Goal: Task Accomplishment & Management: Use online tool/utility

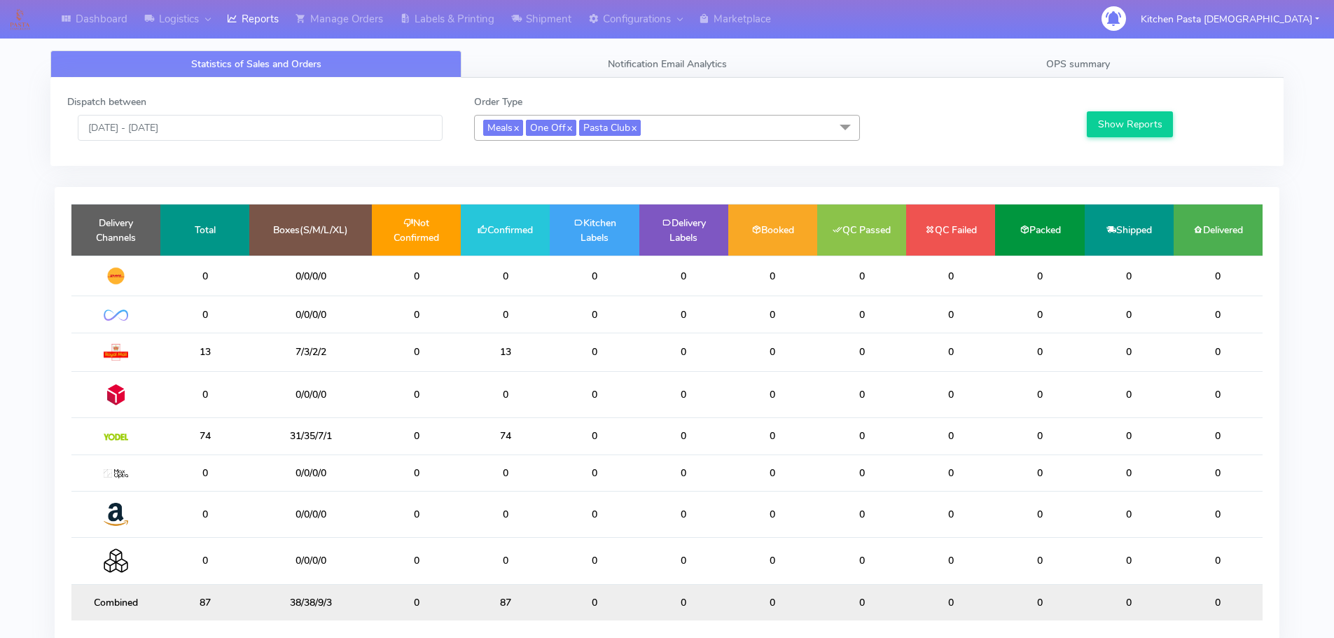
click at [1077, 48] on div "Statistics of Sales and Orders Notification Email Analytics OPS summary Dispatc…" at bounding box center [667, 358] width 1254 height 633
click at [1109, 63] on span "OPS summary" at bounding box center [1078, 63] width 64 height 13
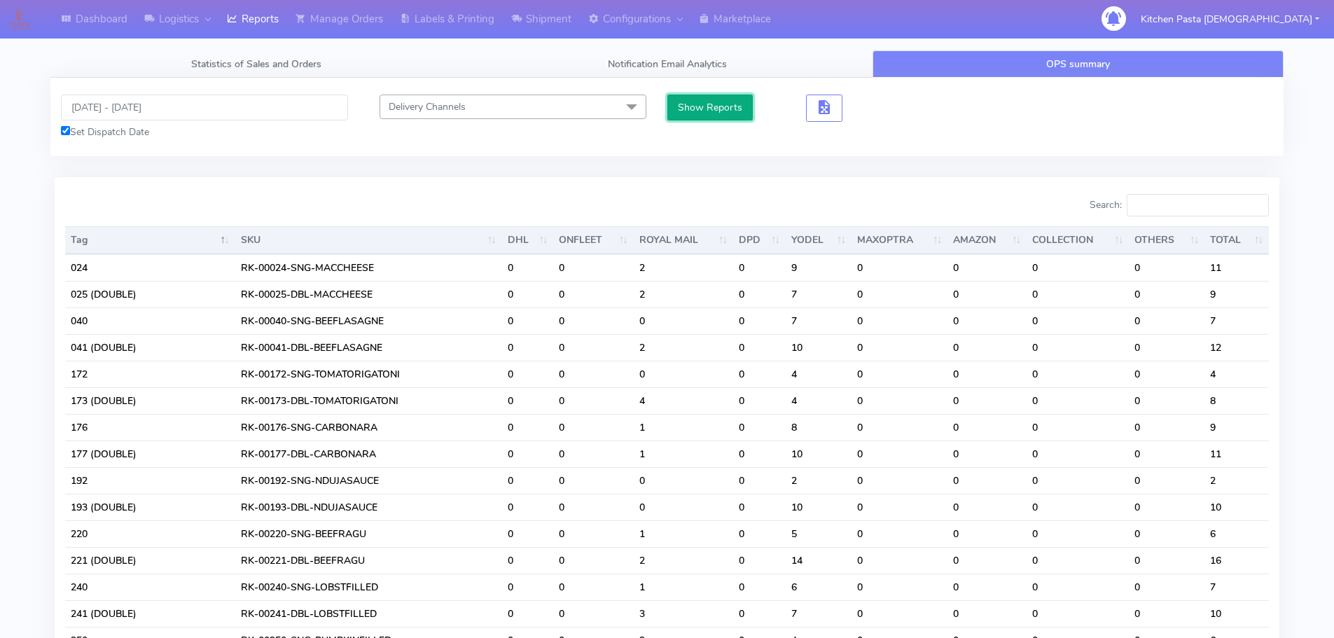
click at [690, 118] on button "Show Reports" at bounding box center [710, 108] width 86 height 26
click at [823, 114] on span "button" at bounding box center [824, 110] width 17 height 13
click at [893, 116] on div at bounding box center [871, 108] width 51 height 27
click at [880, 112] on span "button" at bounding box center [875, 110] width 17 height 13
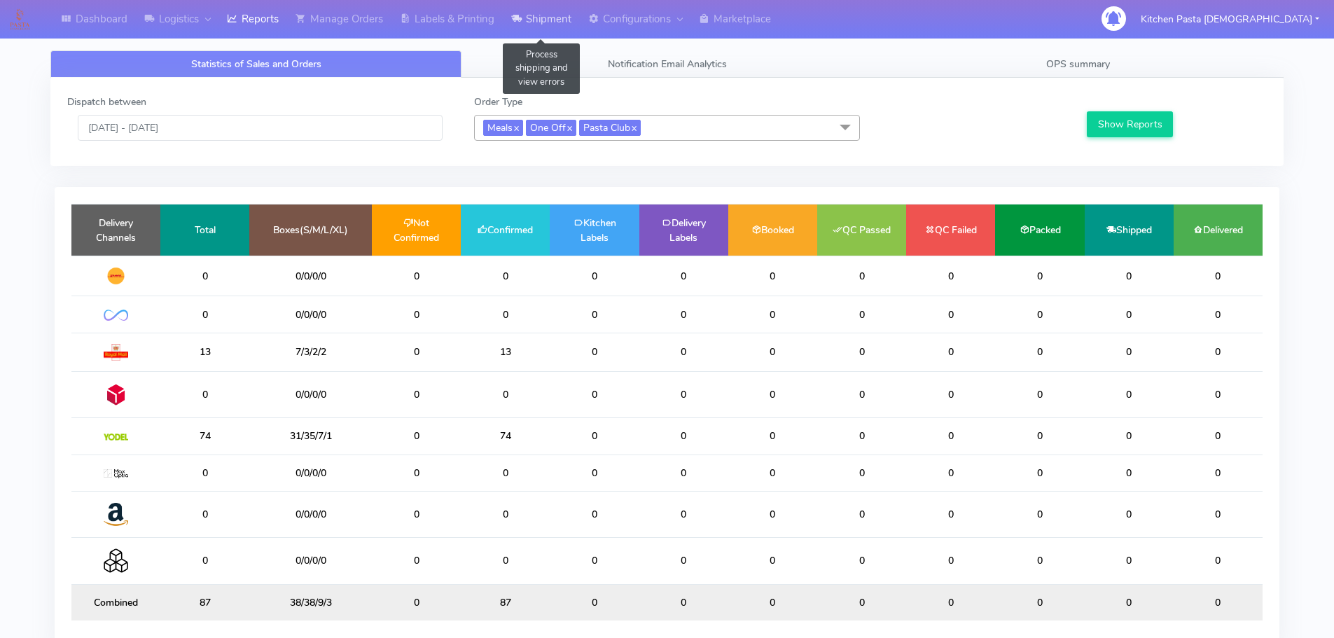
drag, startPoint x: 557, startPoint y: 9, endPoint x: 559, endPoint y: 39, distance: 30.1
click at [557, 9] on link "Shipment" at bounding box center [541, 19] width 77 height 39
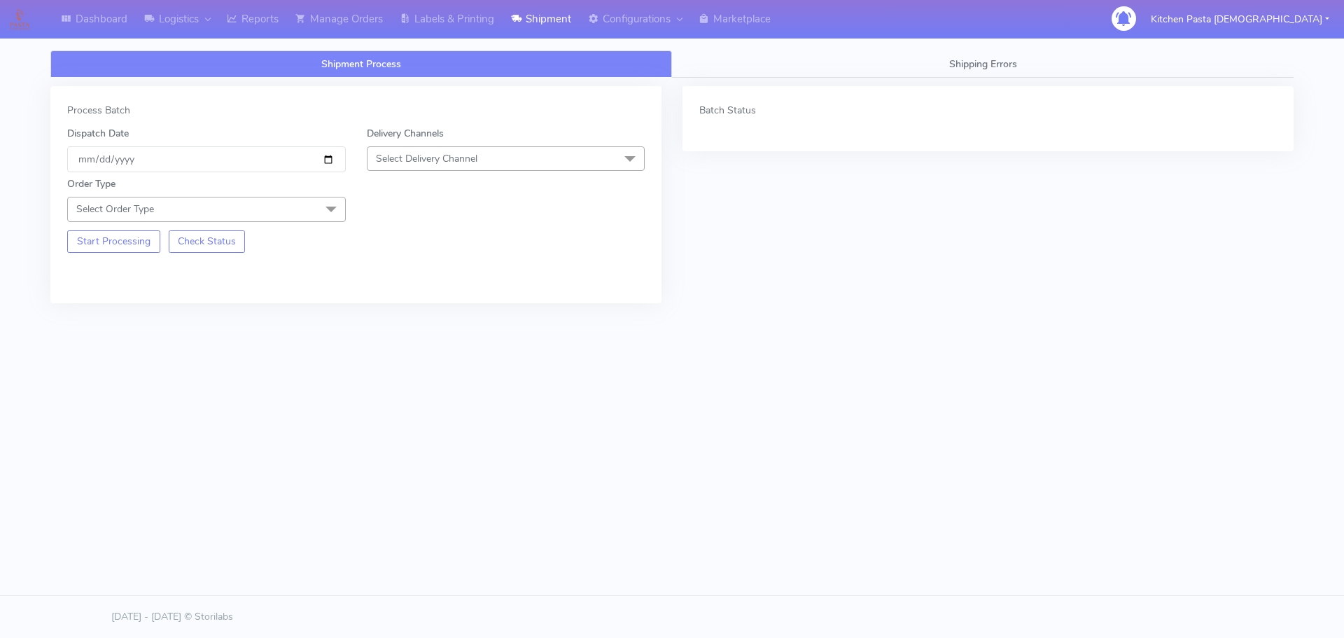
click at [520, 147] on span "Select Delivery Channel" at bounding box center [506, 158] width 279 height 25
click at [376, 315] on div "Yodel" at bounding box center [506, 316] width 263 height 15
click at [277, 207] on span "Select Order Type" at bounding box center [206, 209] width 279 height 25
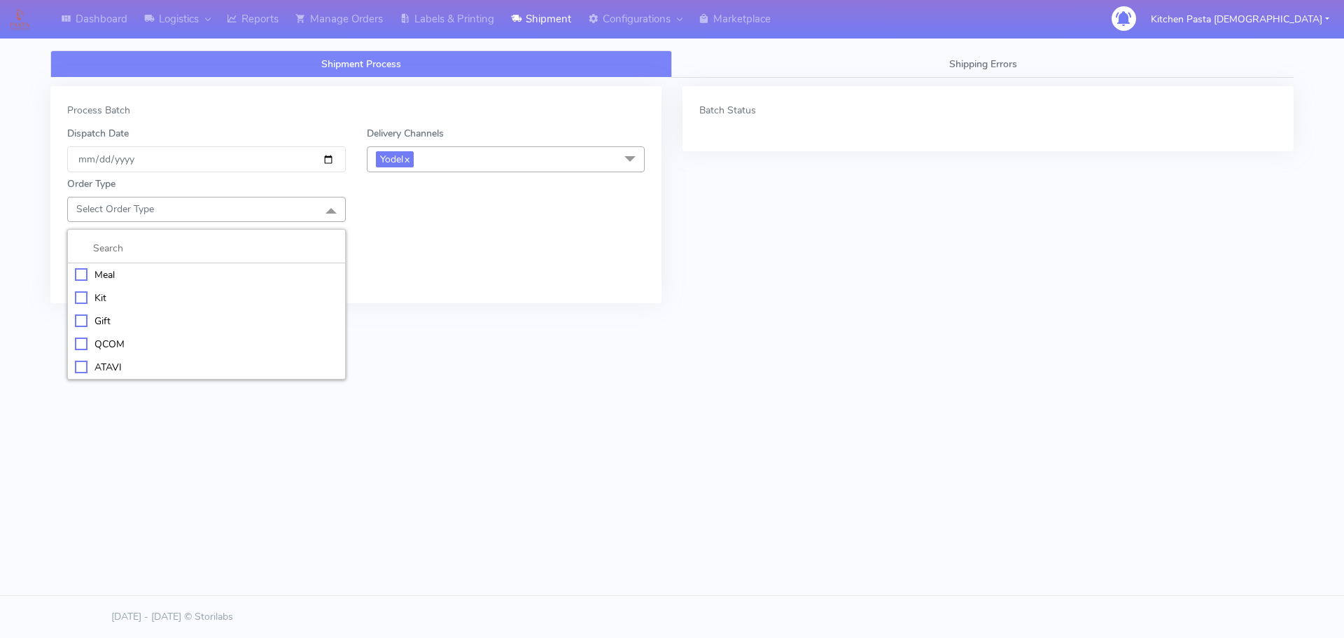
click at [109, 267] on div "Meal" at bounding box center [206, 274] width 263 height 15
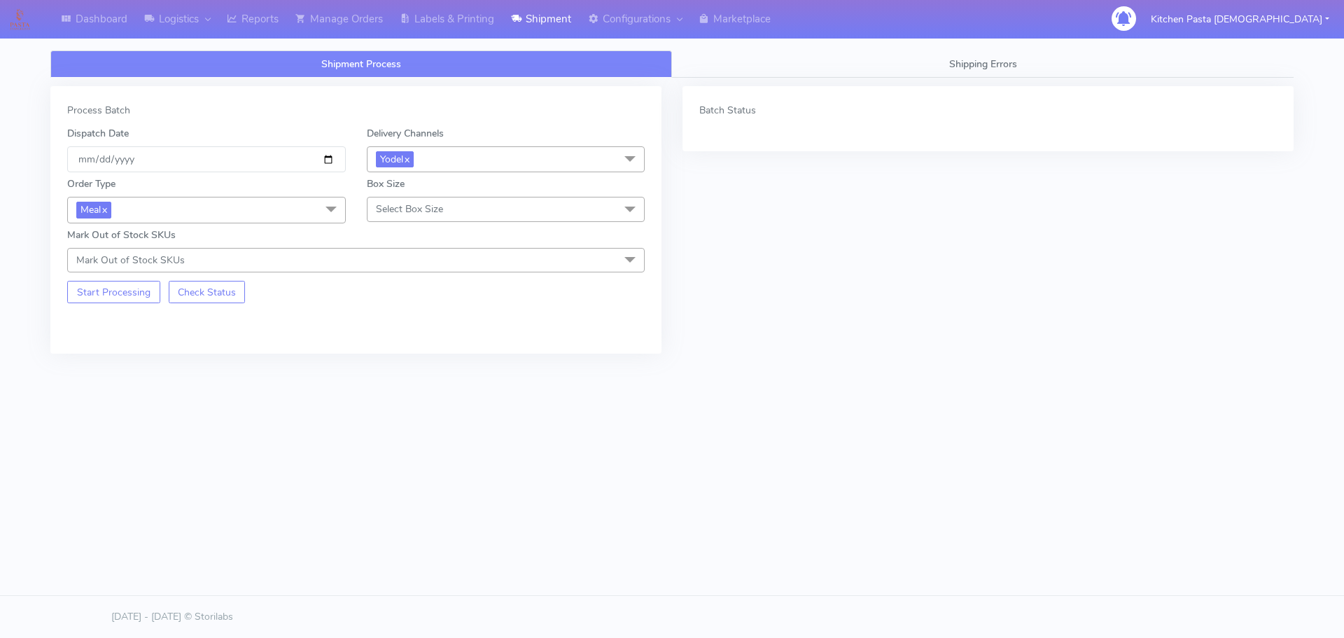
click at [531, 206] on span "Select Box Size" at bounding box center [506, 209] width 279 height 25
click at [385, 356] on li "Mega" at bounding box center [506, 367] width 277 height 23
click at [115, 290] on button "Start Processing" at bounding box center [113, 292] width 93 height 22
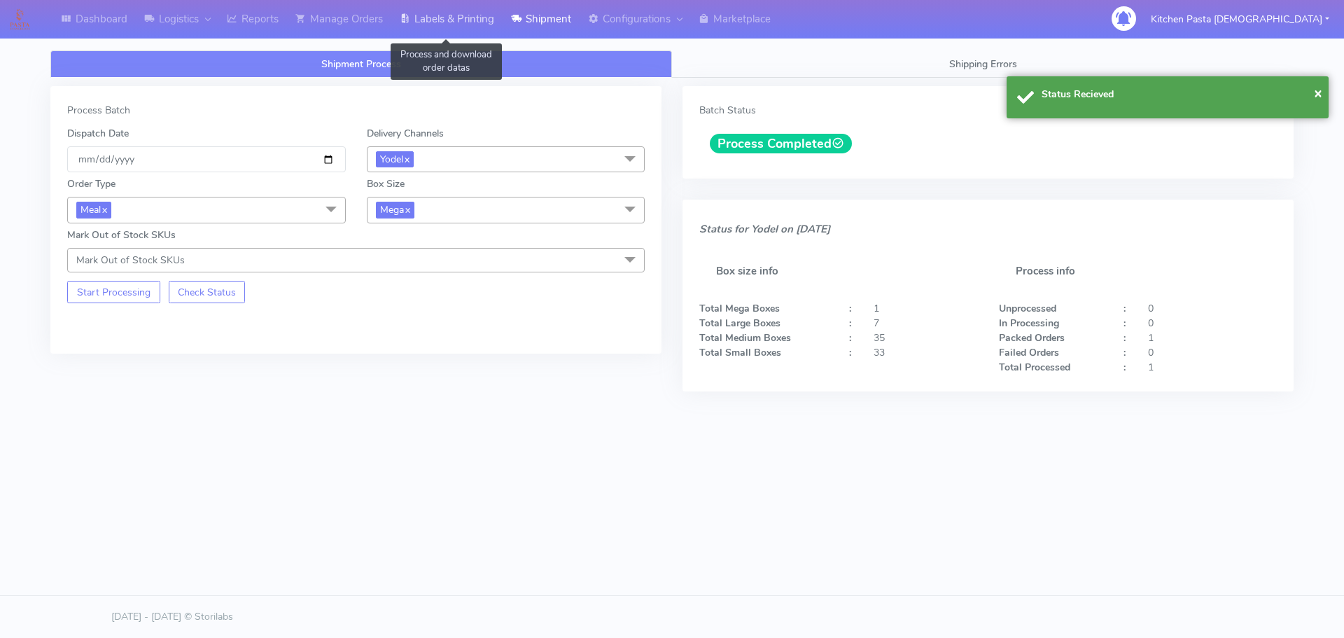
click at [460, 5] on link "Labels & Printing" at bounding box center [446, 19] width 111 height 39
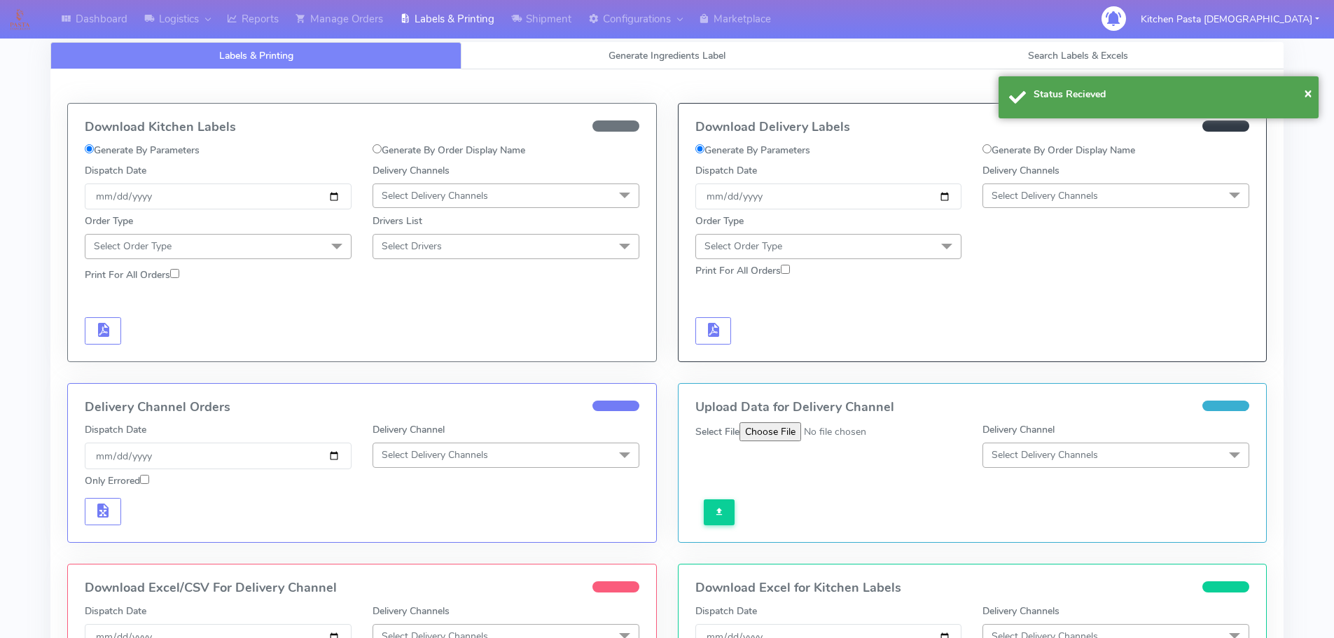
click at [1094, 189] on span "Select Delivery Channels" at bounding box center [1044, 195] width 106 height 13
click at [1002, 349] on div "Yodel" at bounding box center [1115, 353] width 251 height 15
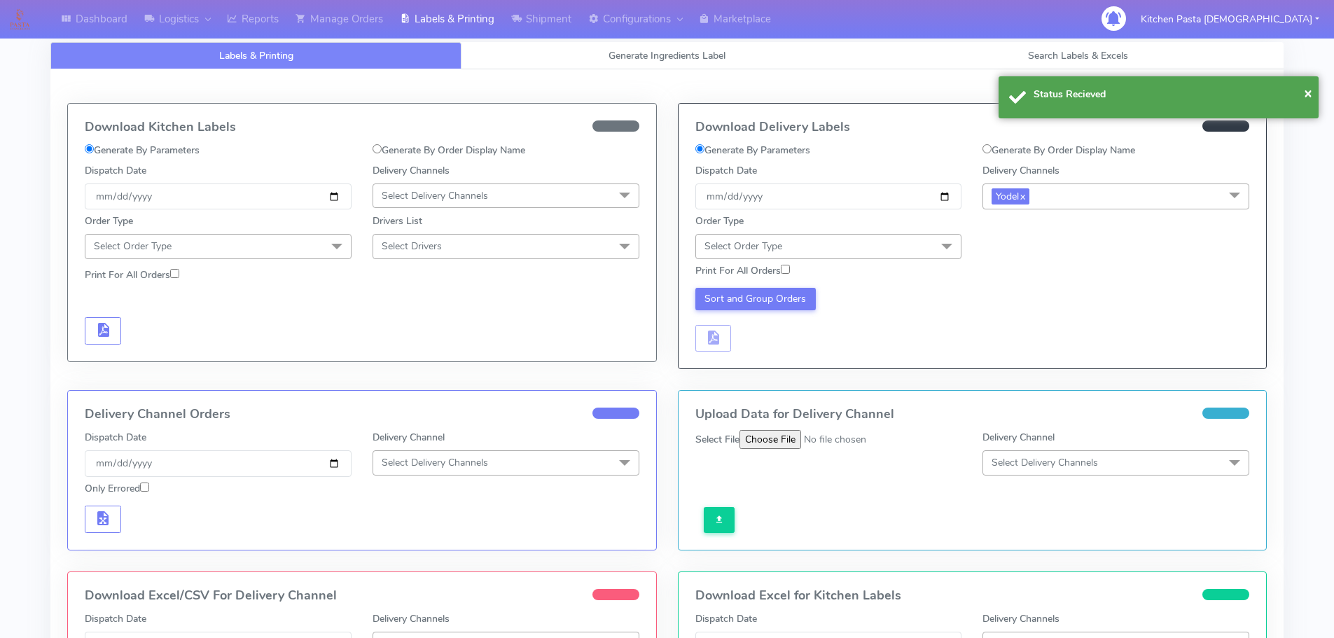
click at [915, 235] on span "Select Order Type" at bounding box center [828, 246] width 267 height 25
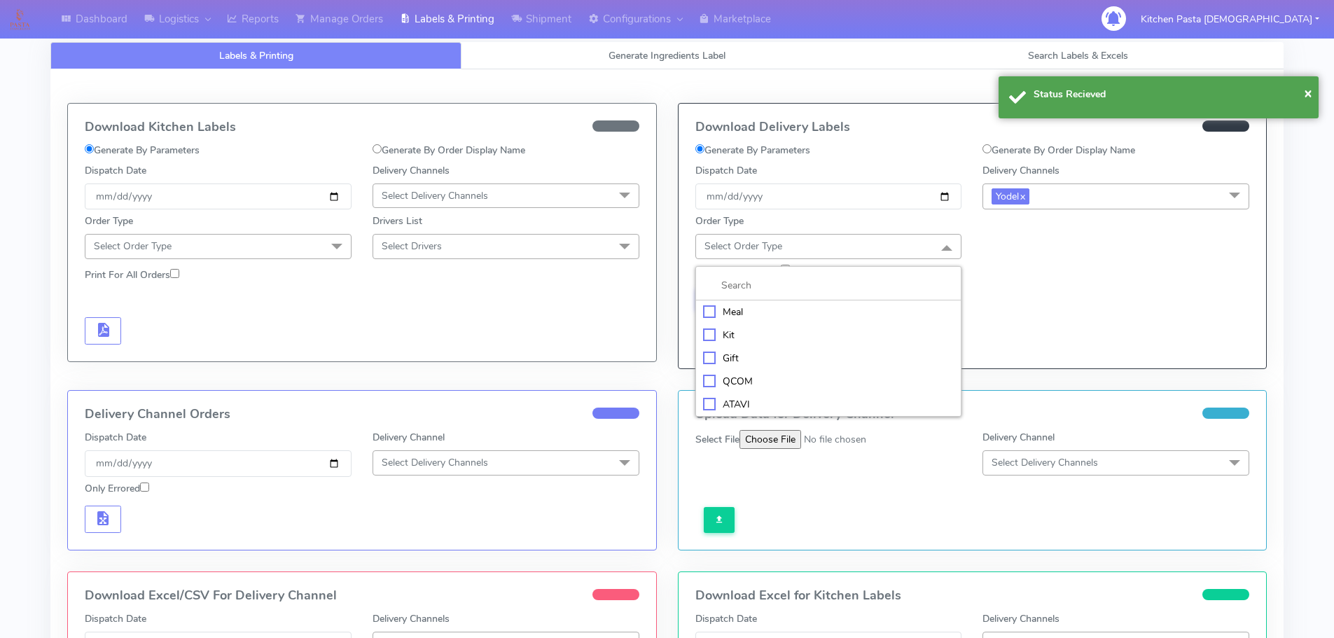
click at [810, 306] on div "Meal" at bounding box center [828, 312] width 251 height 15
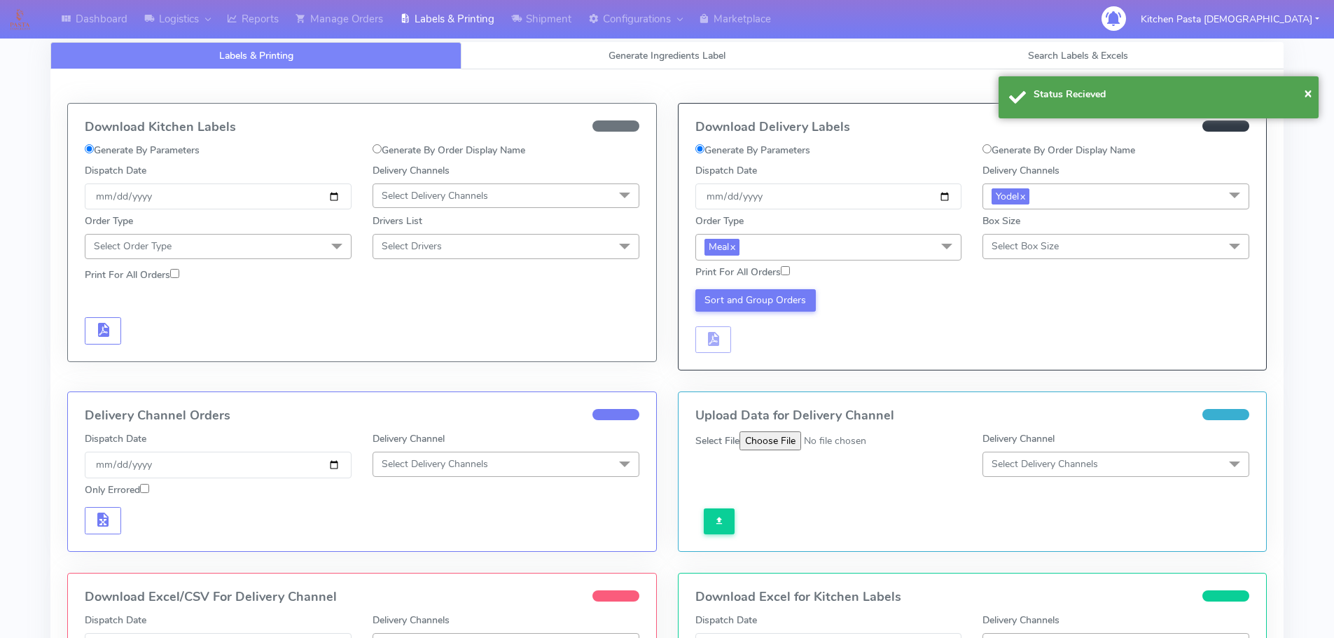
click at [1027, 246] on span "Select Box Size" at bounding box center [1024, 245] width 67 height 13
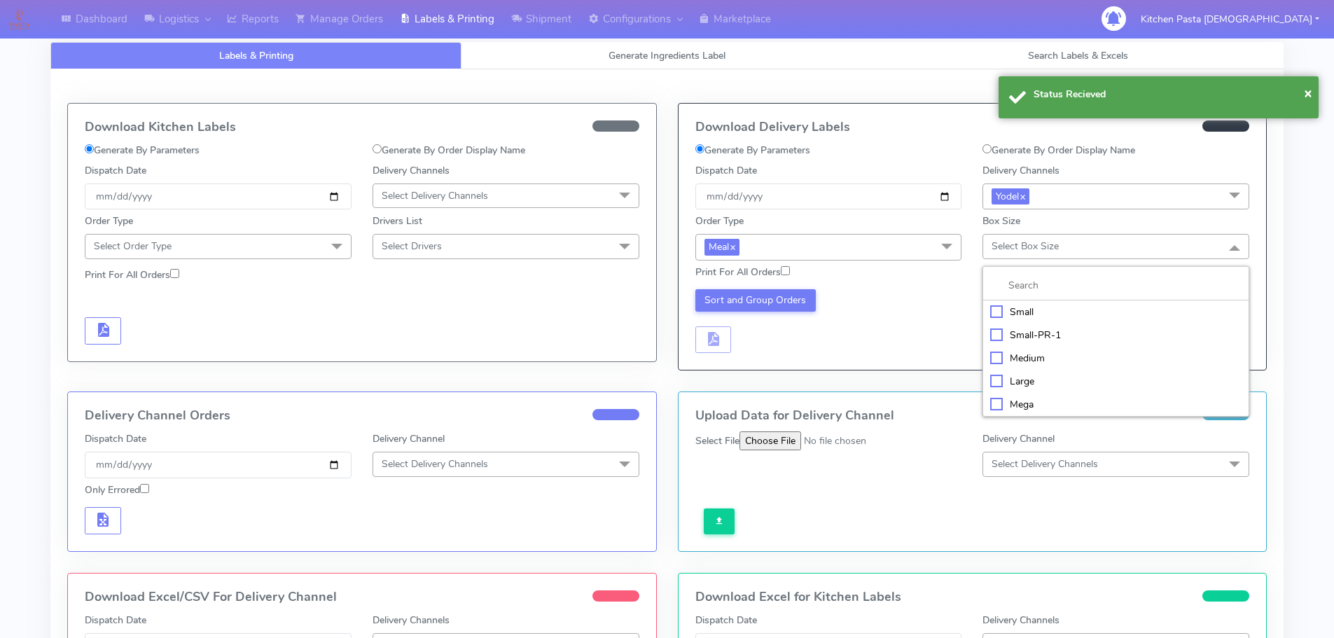
click at [1054, 405] on div "Mega" at bounding box center [1115, 404] width 251 height 15
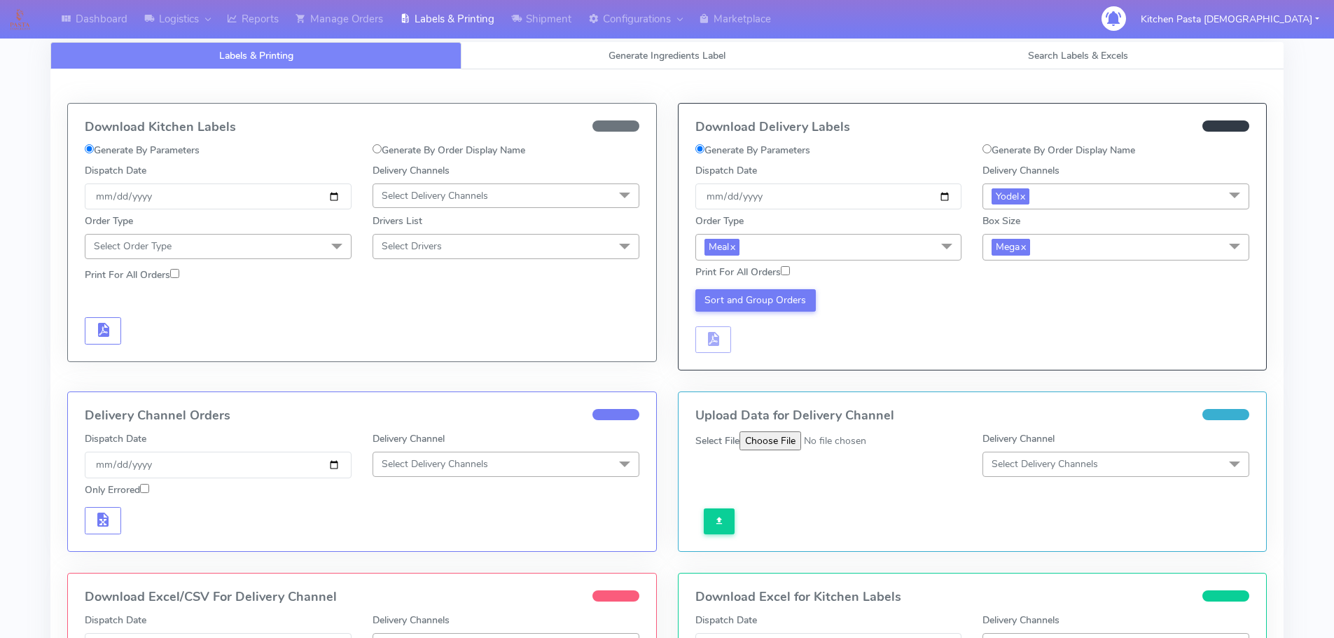
click at [752, 288] on div "Sort and Group Orders" at bounding box center [972, 319] width 575 height 69
click at [719, 308] on button "Sort and Group Orders" at bounding box center [755, 300] width 121 height 22
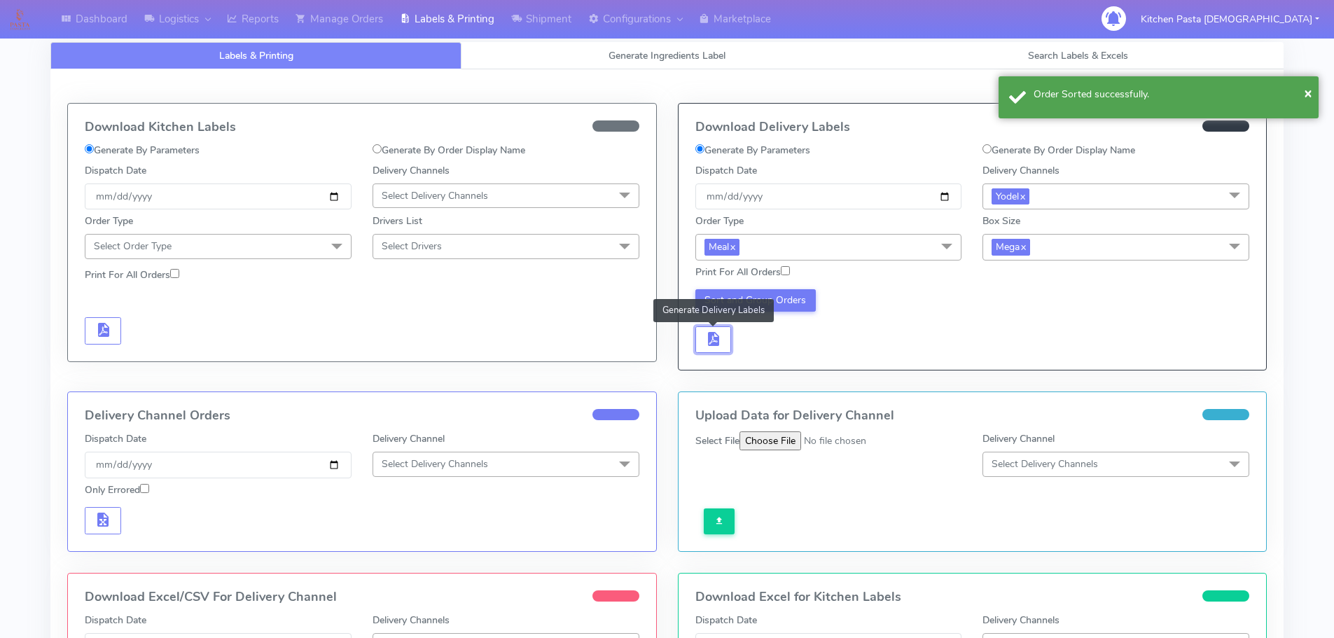
drag, startPoint x: 718, startPoint y: 339, endPoint x: 736, endPoint y: 344, distance: 18.4
click at [725, 342] on button "button" at bounding box center [713, 339] width 36 height 27
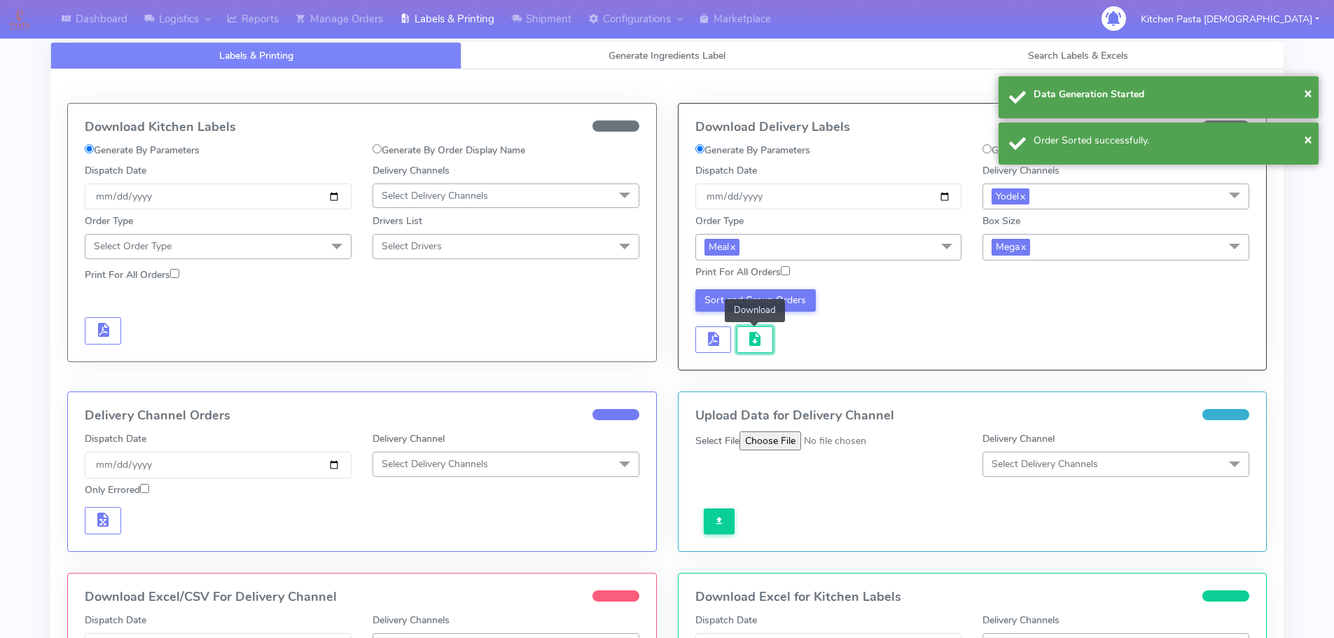
click at [753, 347] on span "button" at bounding box center [754, 341] width 17 height 13
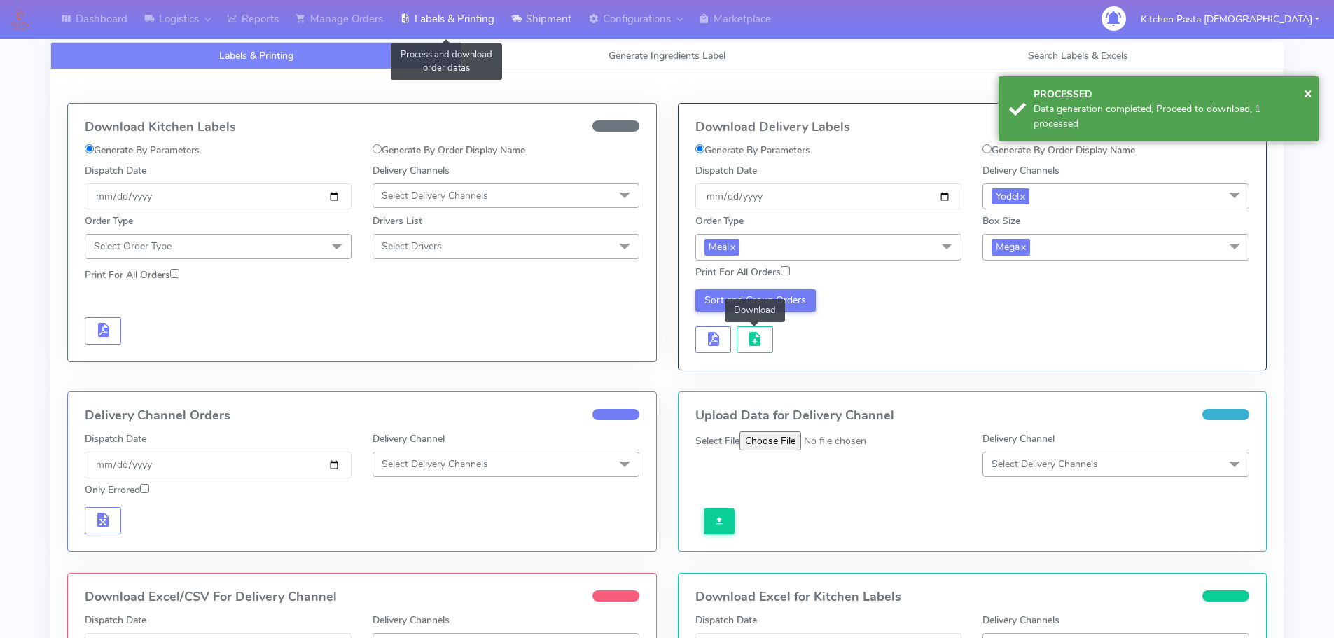
click at [515, 13] on icon at bounding box center [516, 19] width 11 height 14
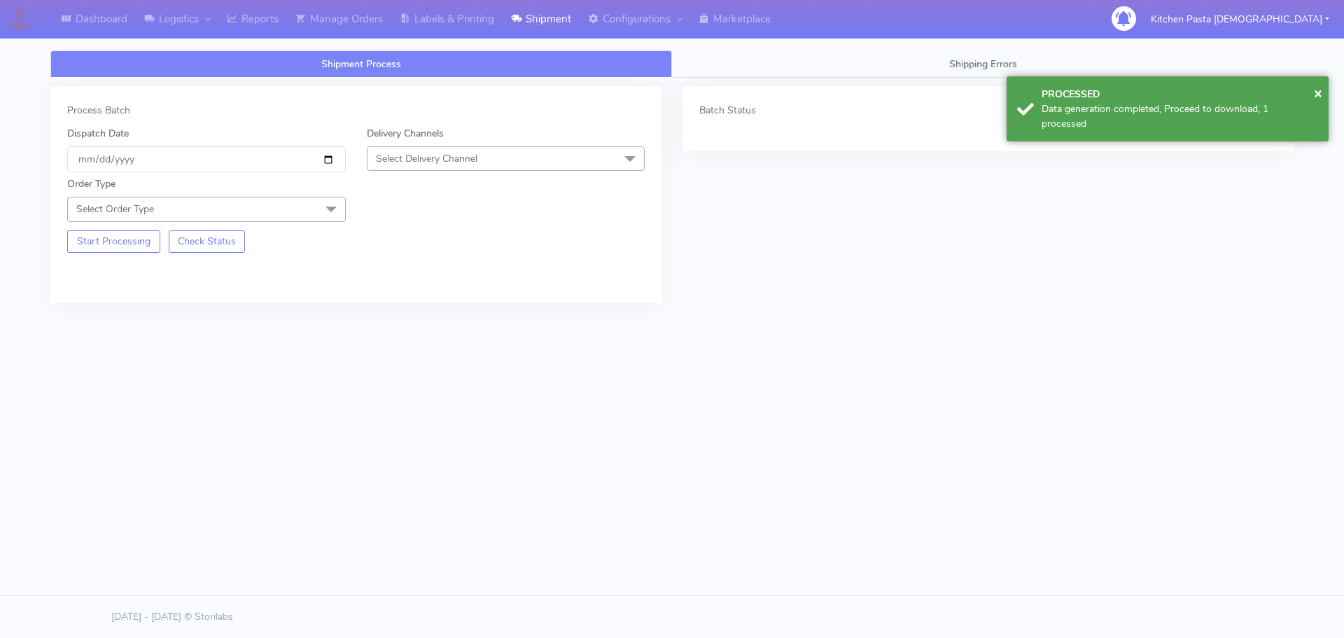
click at [481, 165] on span "Select Delivery Channel" at bounding box center [506, 158] width 279 height 25
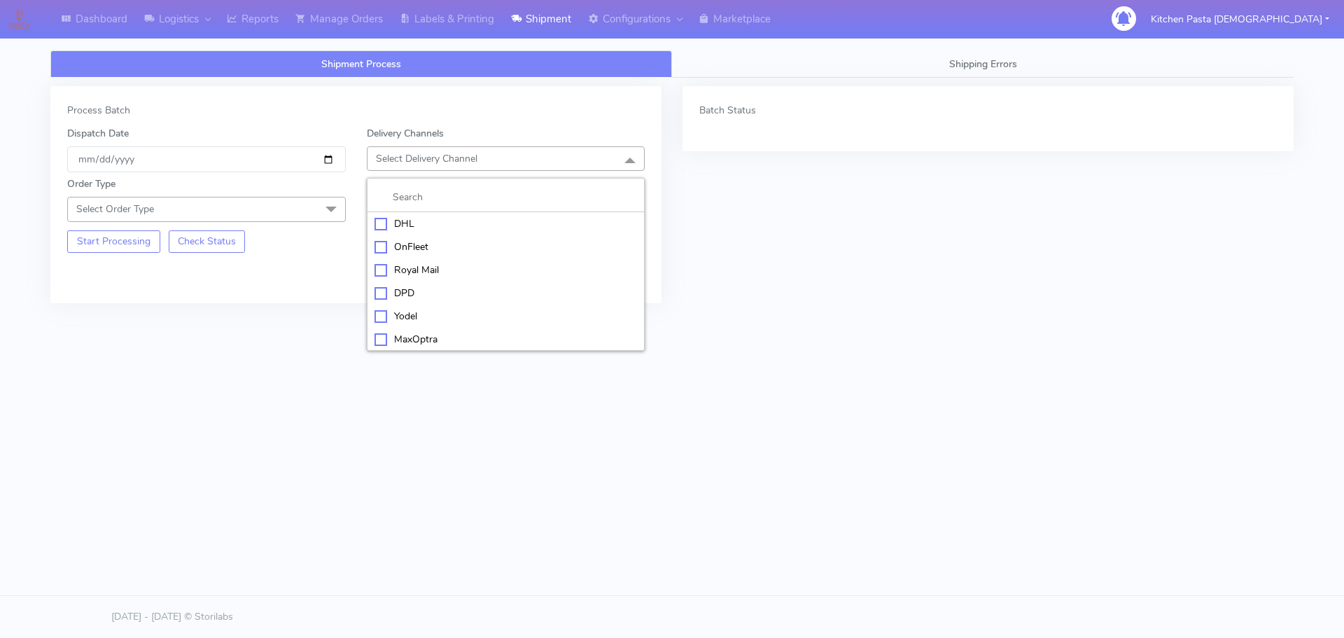
click at [414, 317] on div "Yodel" at bounding box center [506, 316] width 263 height 15
click at [302, 211] on span "Select Order Type" at bounding box center [206, 209] width 279 height 25
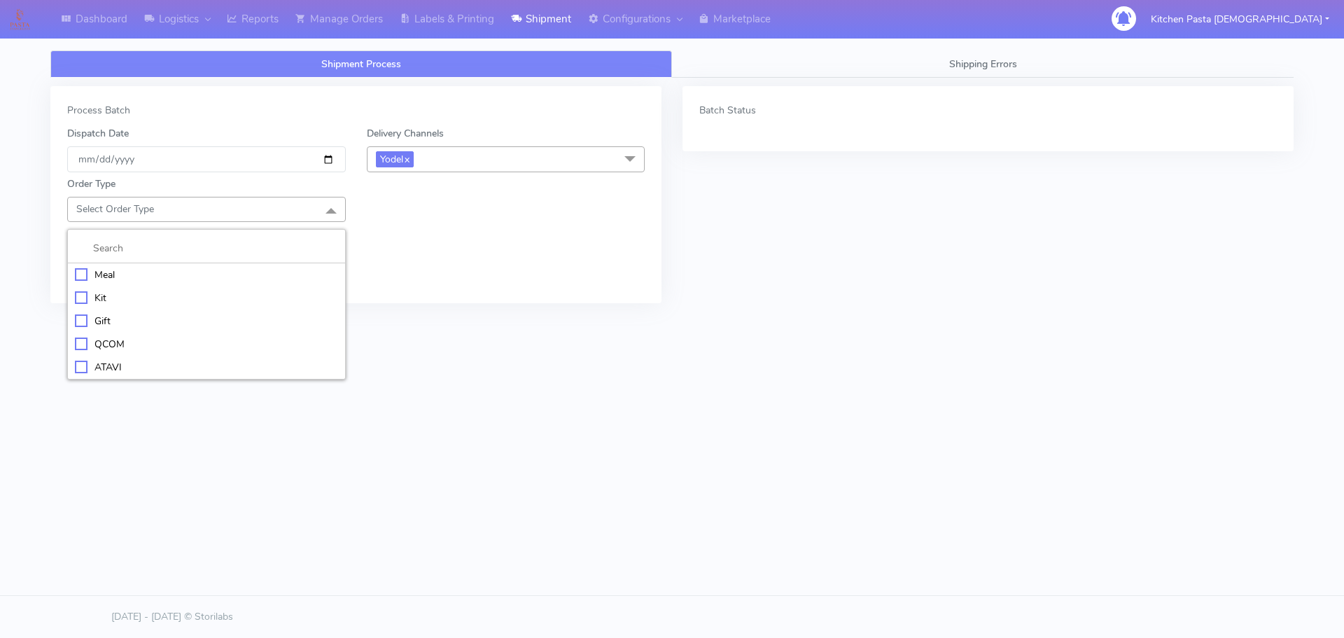
click at [232, 281] on div "Meal" at bounding box center [206, 274] width 263 height 15
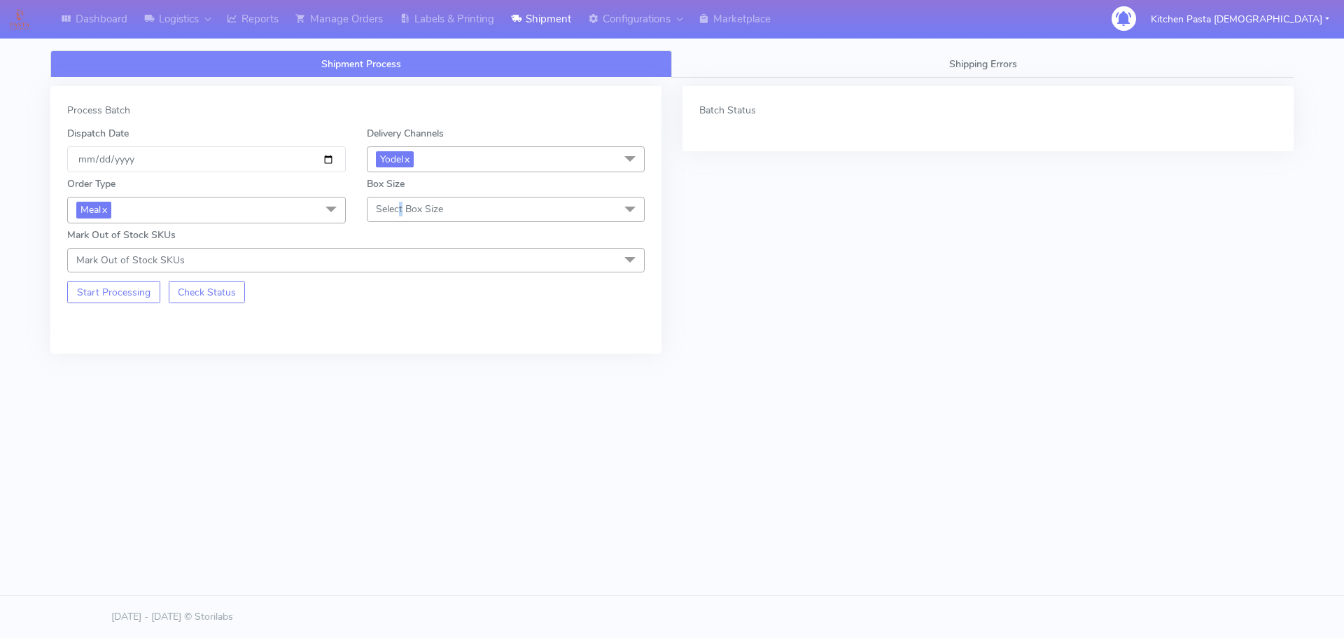
click at [401, 207] on span "Select Box Size" at bounding box center [409, 208] width 67 height 13
click at [382, 343] on div "Large" at bounding box center [506, 344] width 263 height 15
drag, startPoint x: 92, startPoint y: 300, endPoint x: 244, endPoint y: 193, distance: 185.5
click at [97, 299] on button "Start Processing" at bounding box center [113, 292] width 93 height 22
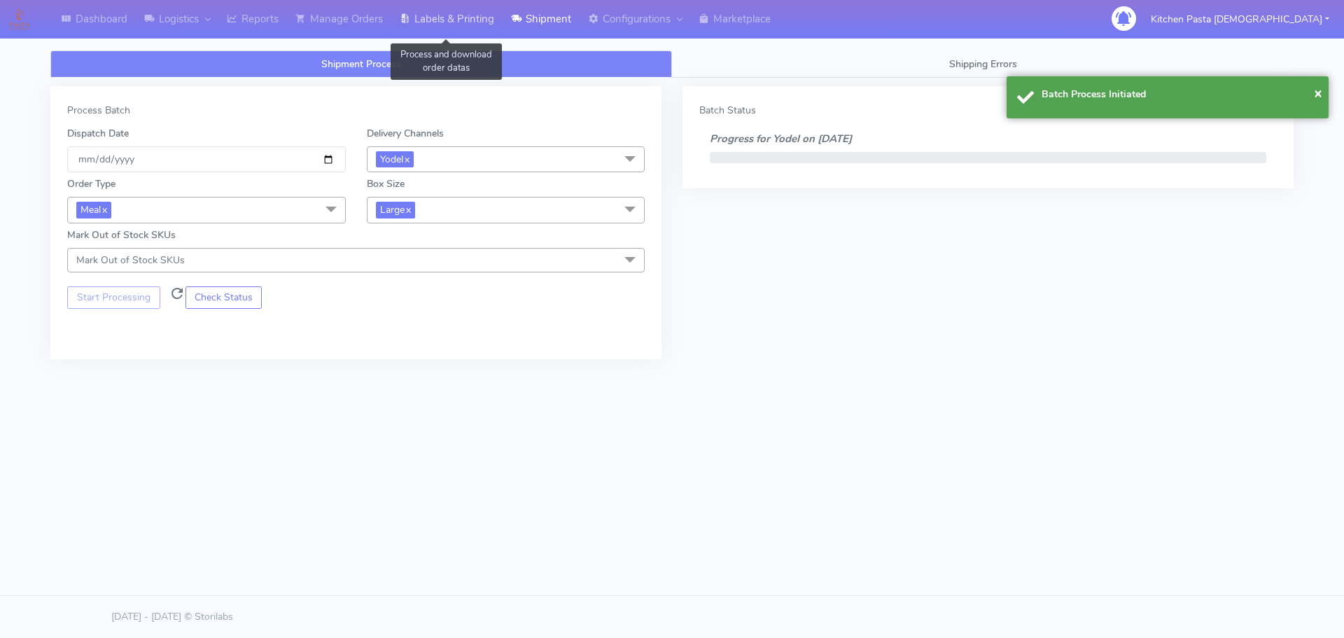
click at [466, 25] on link "Labels & Printing" at bounding box center [446, 19] width 111 height 39
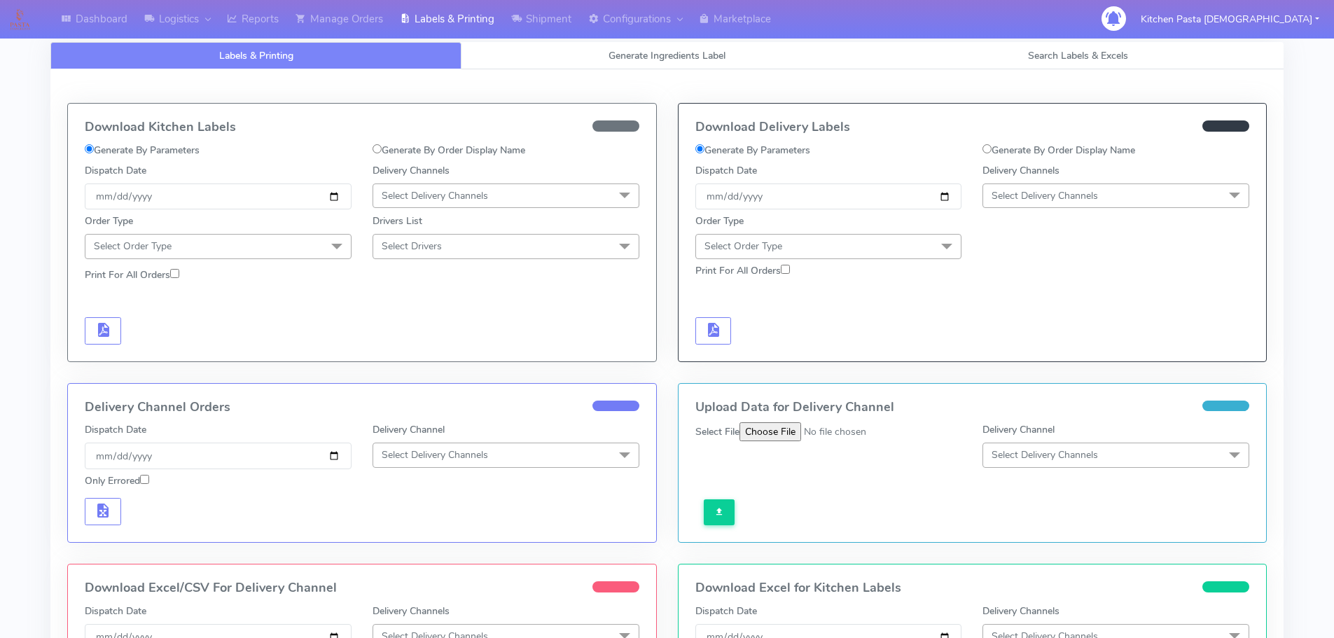
click at [1078, 189] on span "Select Delivery Channels" at bounding box center [1044, 195] width 106 height 13
click at [1036, 353] on div "Yodel" at bounding box center [1115, 353] width 251 height 15
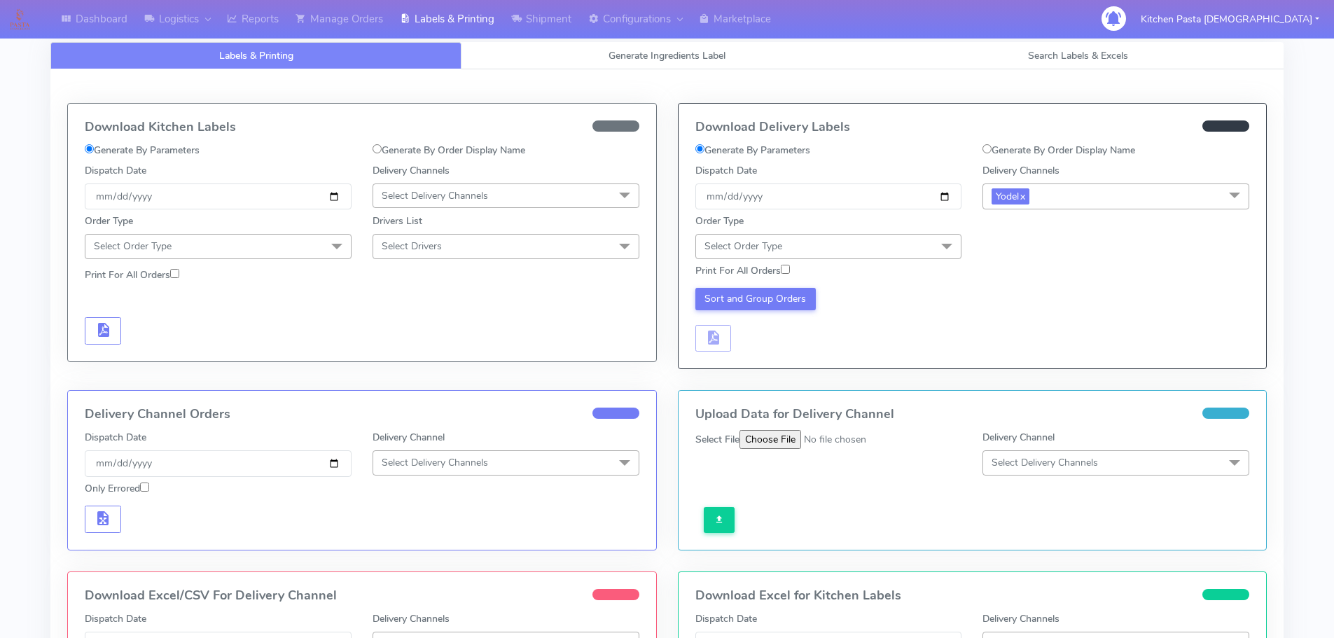
click at [922, 247] on span "Select Order Type" at bounding box center [828, 246] width 267 height 25
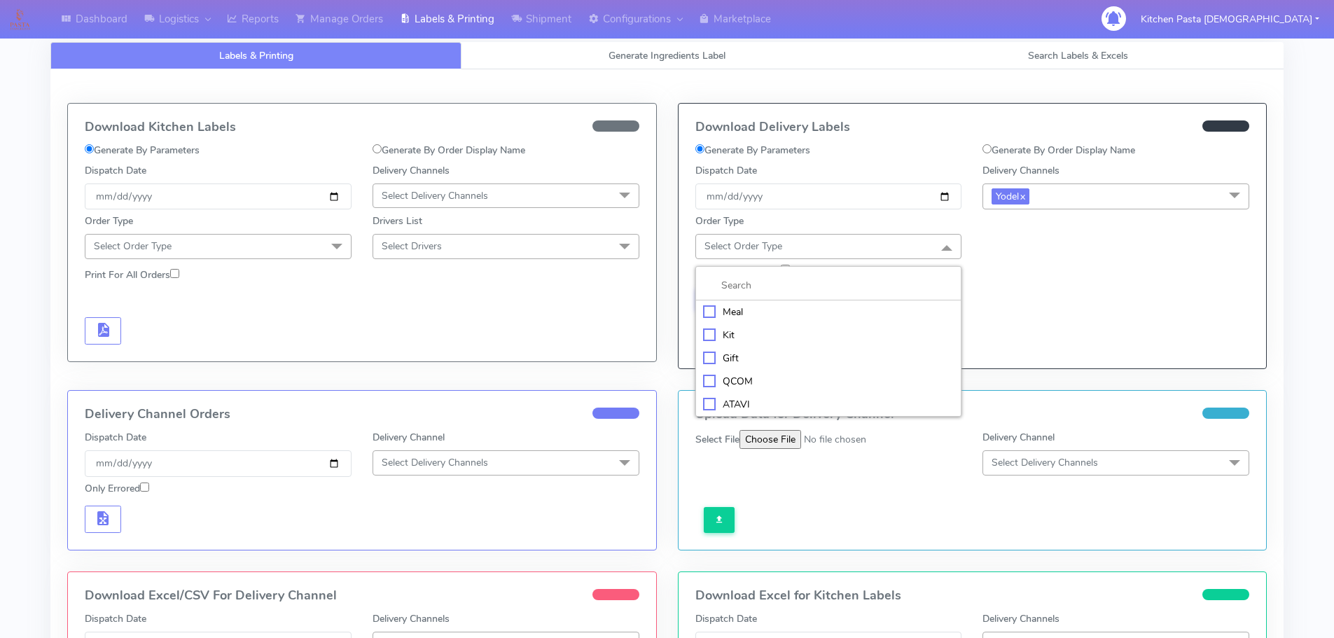
click at [784, 305] on div "Meal" at bounding box center [828, 312] width 251 height 15
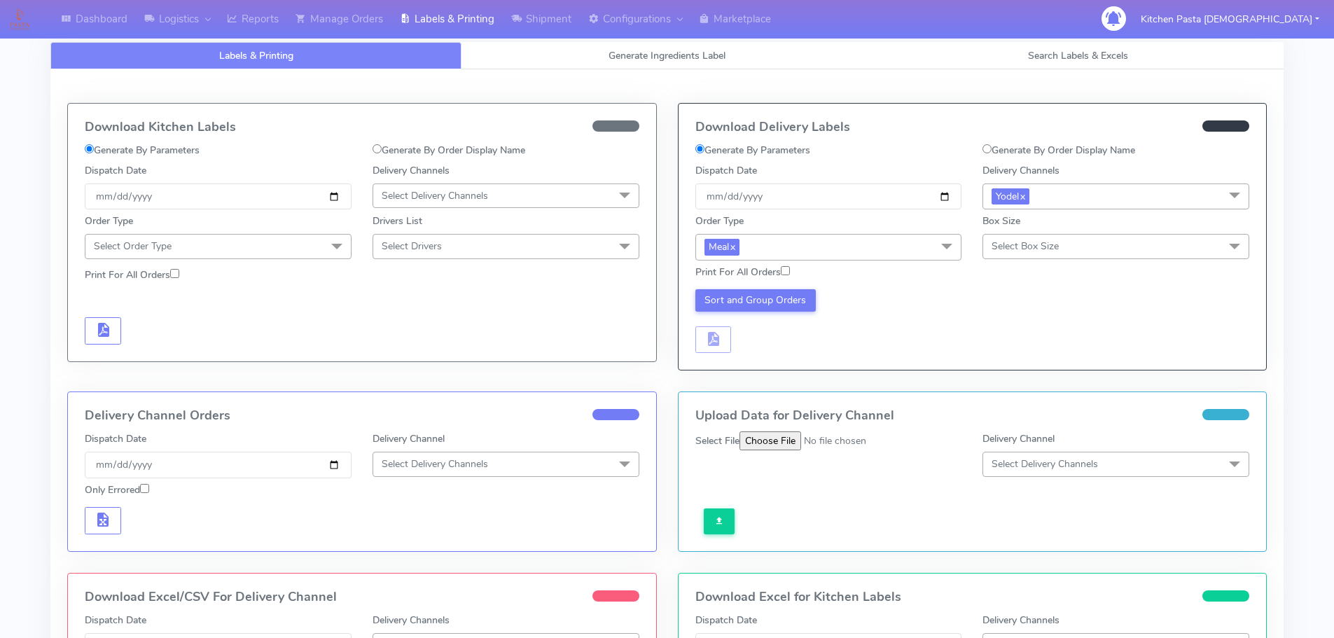
click at [1040, 237] on span "Select Box Size" at bounding box center [1115, 246] width 267 height 25
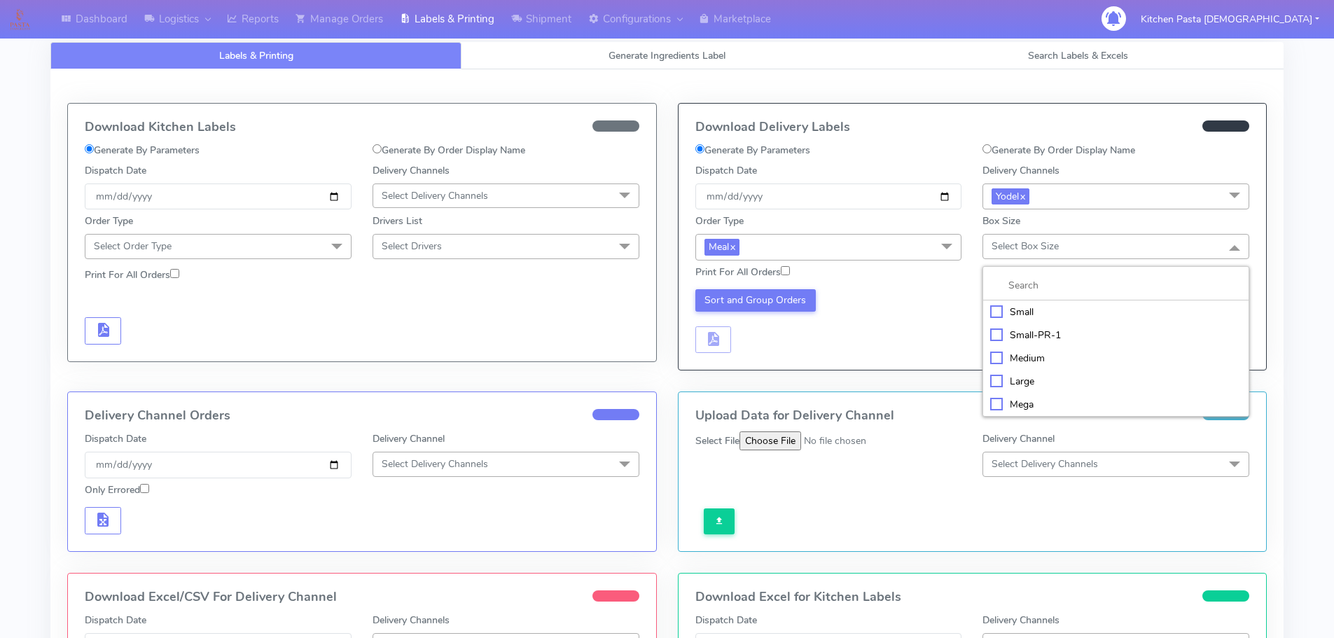
click at [1010, 382] on div "Large" at bounding box center [1115, 381] width 251 height 15
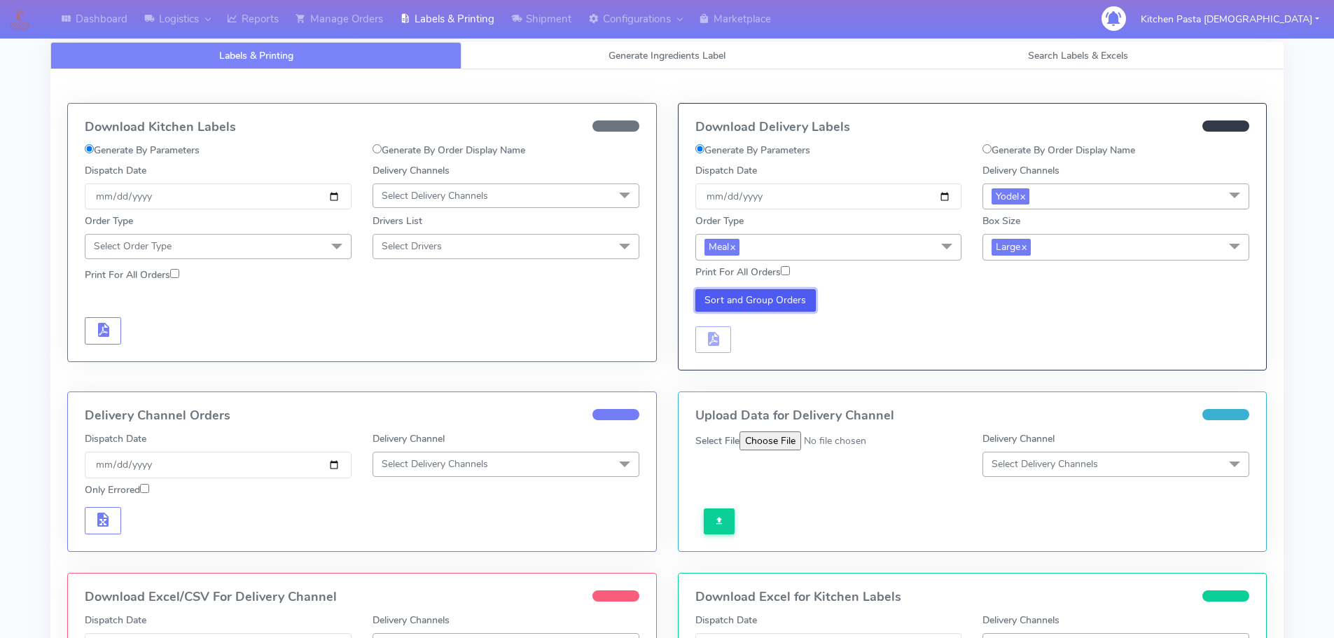
click at [715, 300] on button "Sort and Group Orders" at bounding box center [755, 300] width 121 height 22
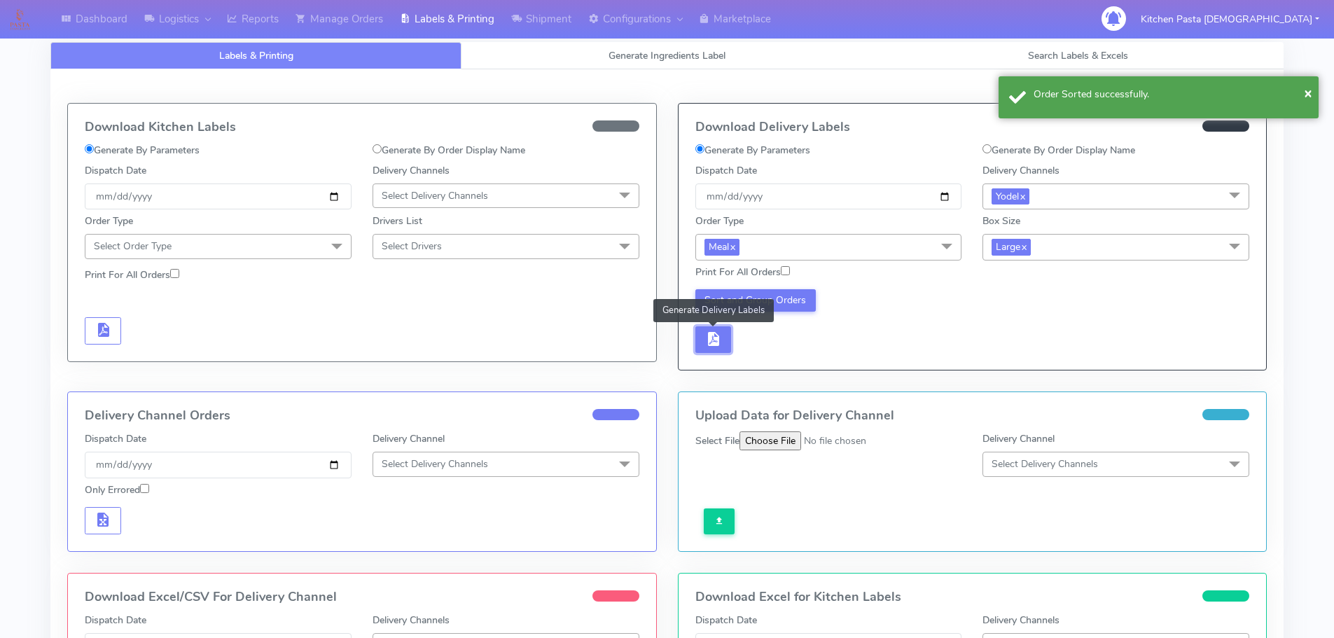
click at [713, 340] on span "button" at bounding box center [712, 341] width 17 height 13
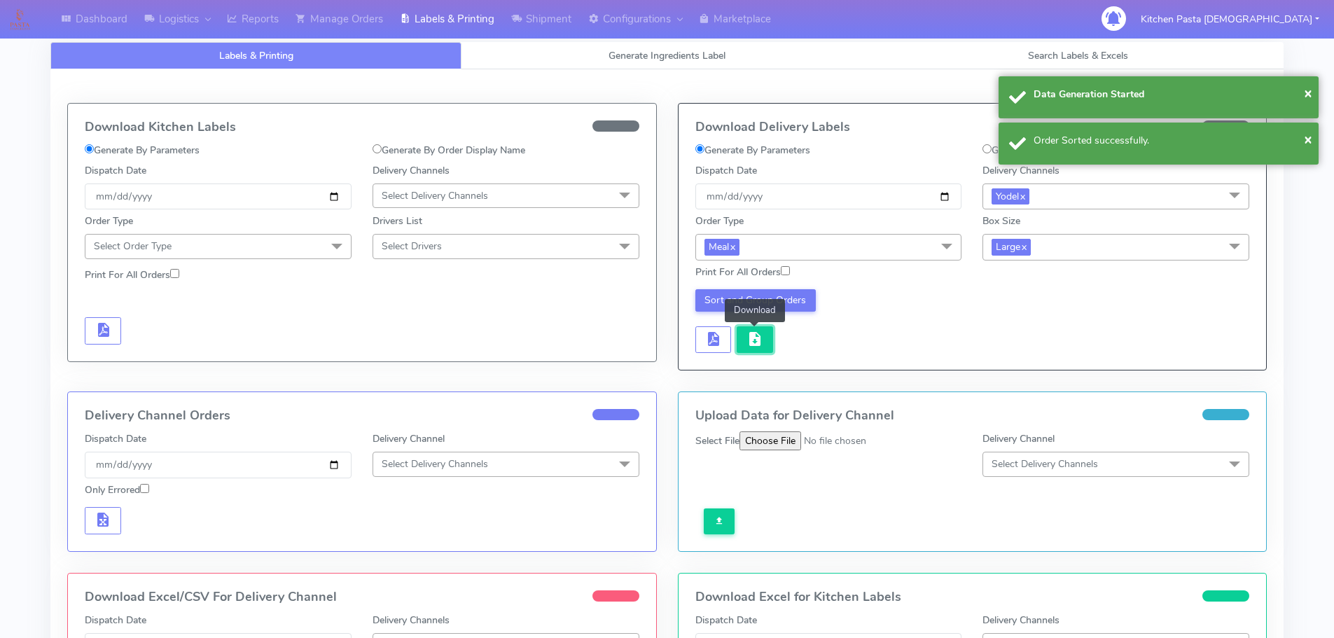
click at [761, 337] on span "button" at bounding box center [754, 341] width 17 height 13
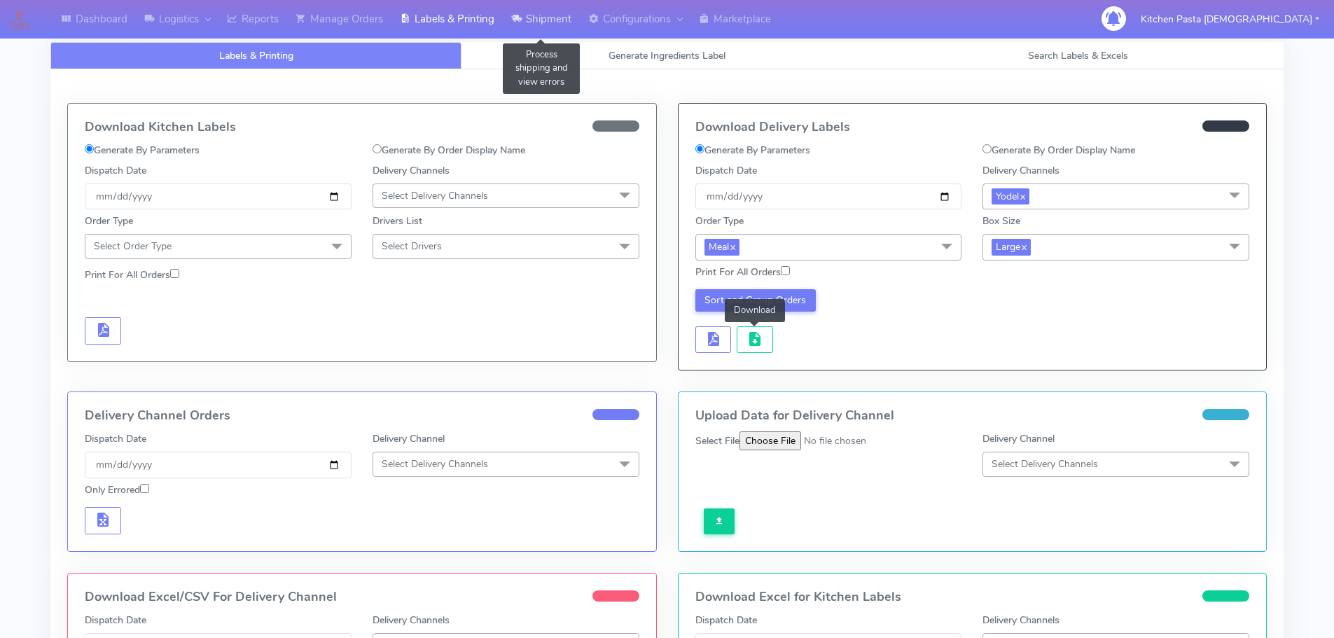
drag, startPoint x: 548, startPoint y: 31, endPoint x: 542, endPoint y: 41, distance: 11.7
click at [548, 31] on link "Shipment" at bounding box center [541, 19] width 77 height 39
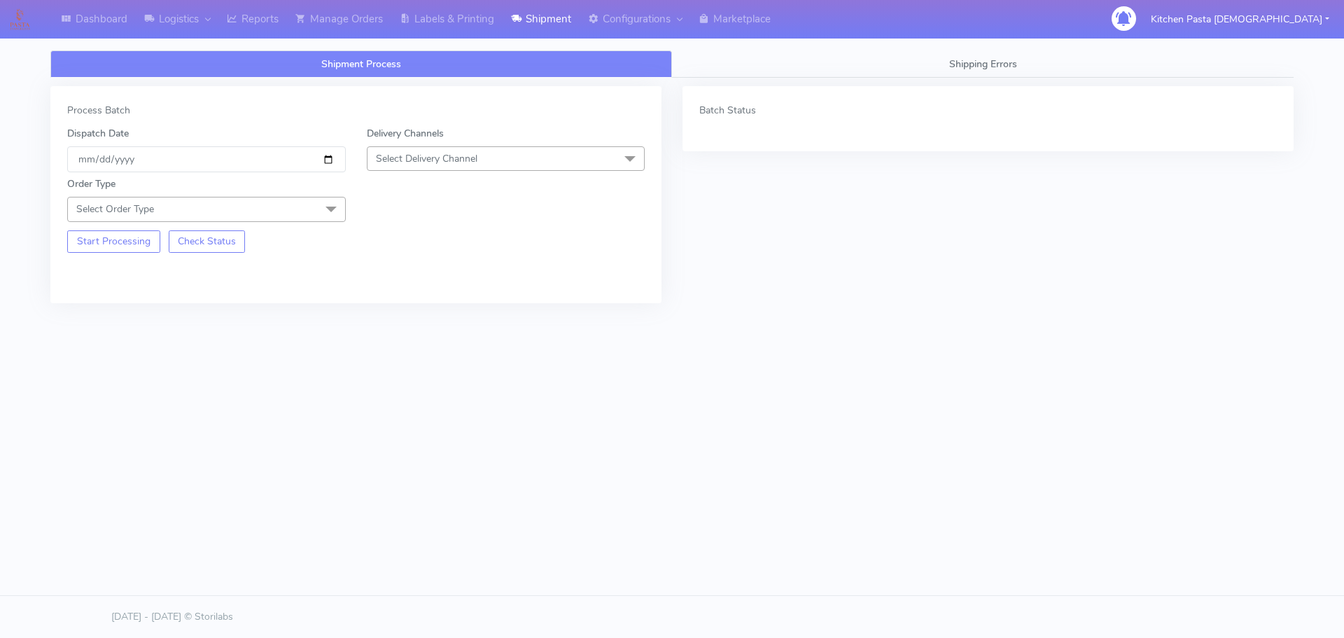
click at [503, 162] on span "Select Delivery Channel" at bounding box center [506, 158] width 279 height 25
click at [391, 314] on div "Yodel" at bounding box center [506, 316] width 263 height 15
click at [312, 202] on span "Select Order Type" at bounding box center [206, 209] width 279 height 25
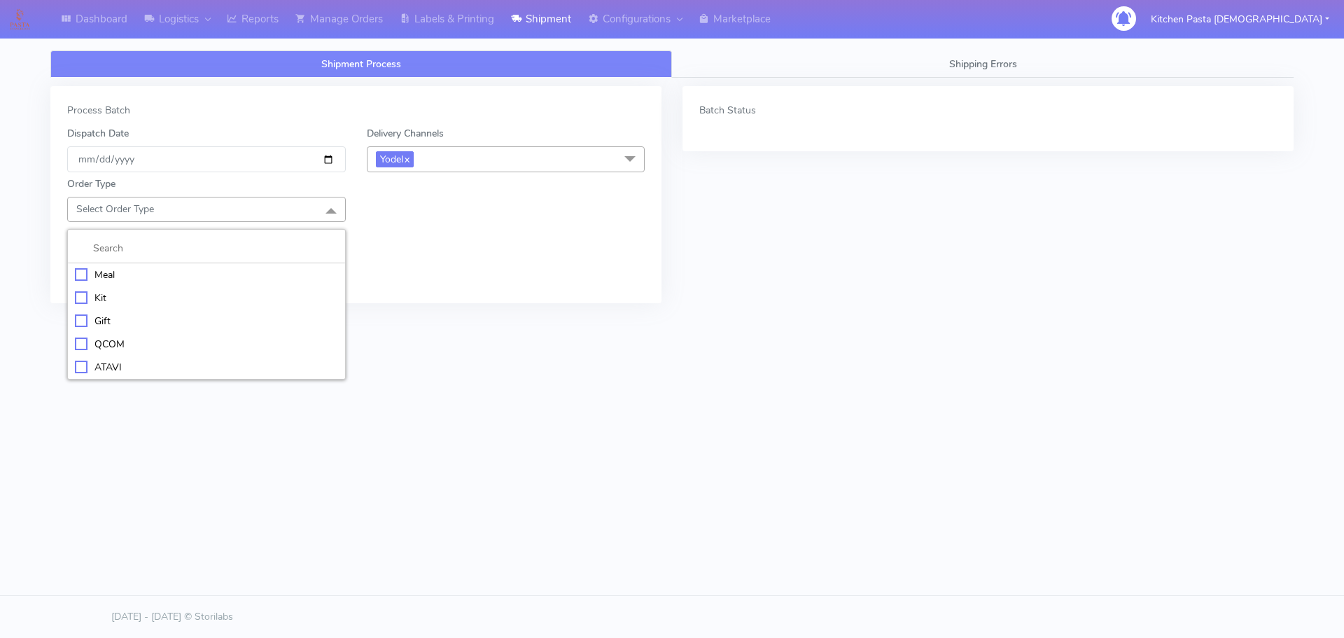
click at [203, 275] on div "Meal" at bounding box center [206, 274] width 263 height 15
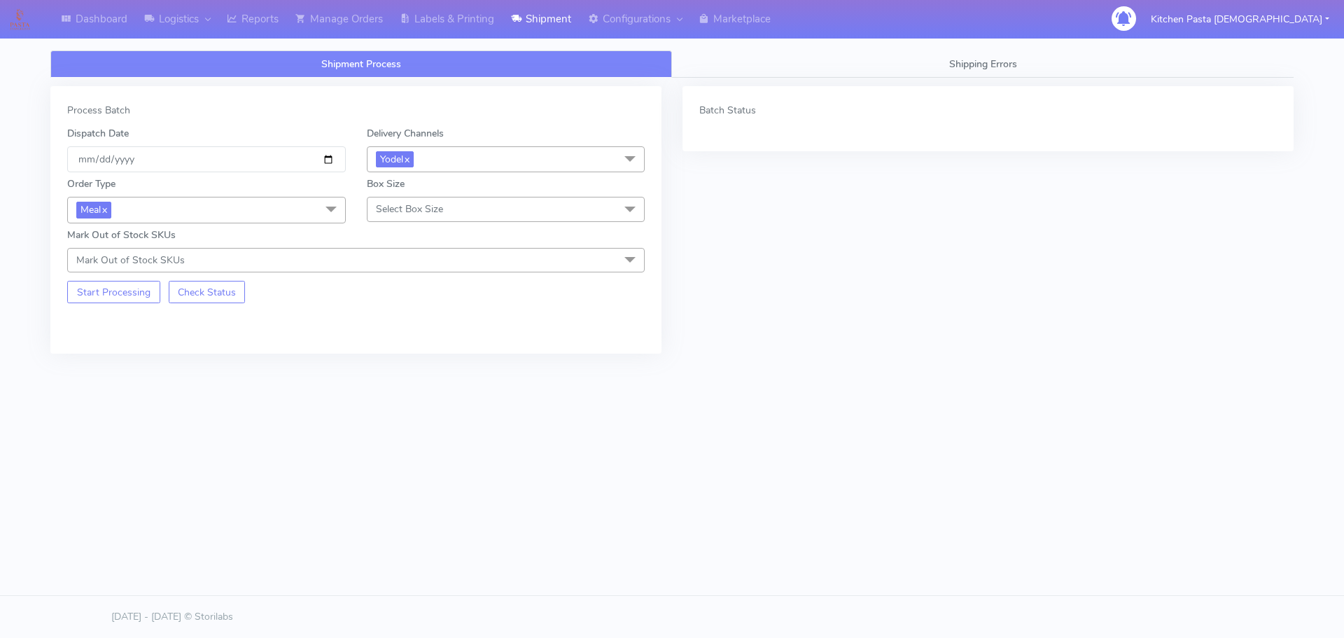
click at [441, 204] on span "Select Box Size" at bounding box center [409, 208] width 67 height 13
drag, startPoint x: 425, startPoint y: 321, endPoint x: 271, endPoint y: 282, distance: 158.9
click at [426, 321] on div "Medium" at bounding box center [506, 321] width 263 height 15
click at [140, 295] on button "Start Processing" at bounding box center [113, 292] width 93 height 22
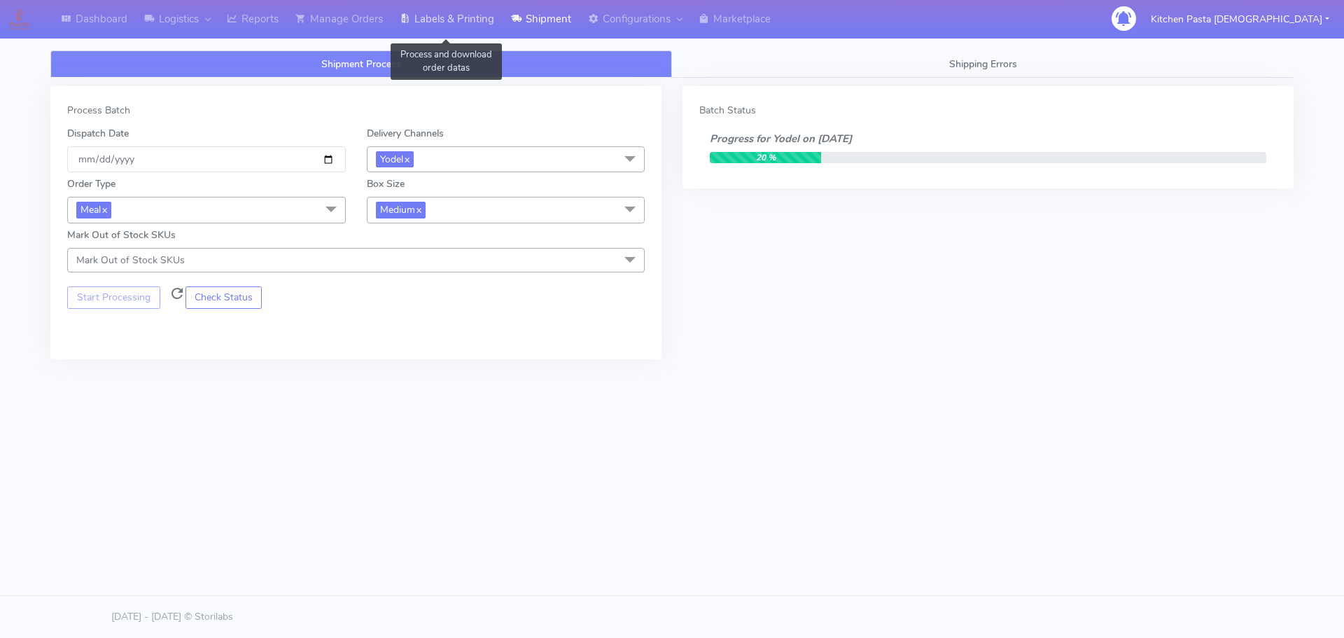
click at [429, 27] on link "Labels & Printing" at bounding box center [446, 19] width 111 height 39
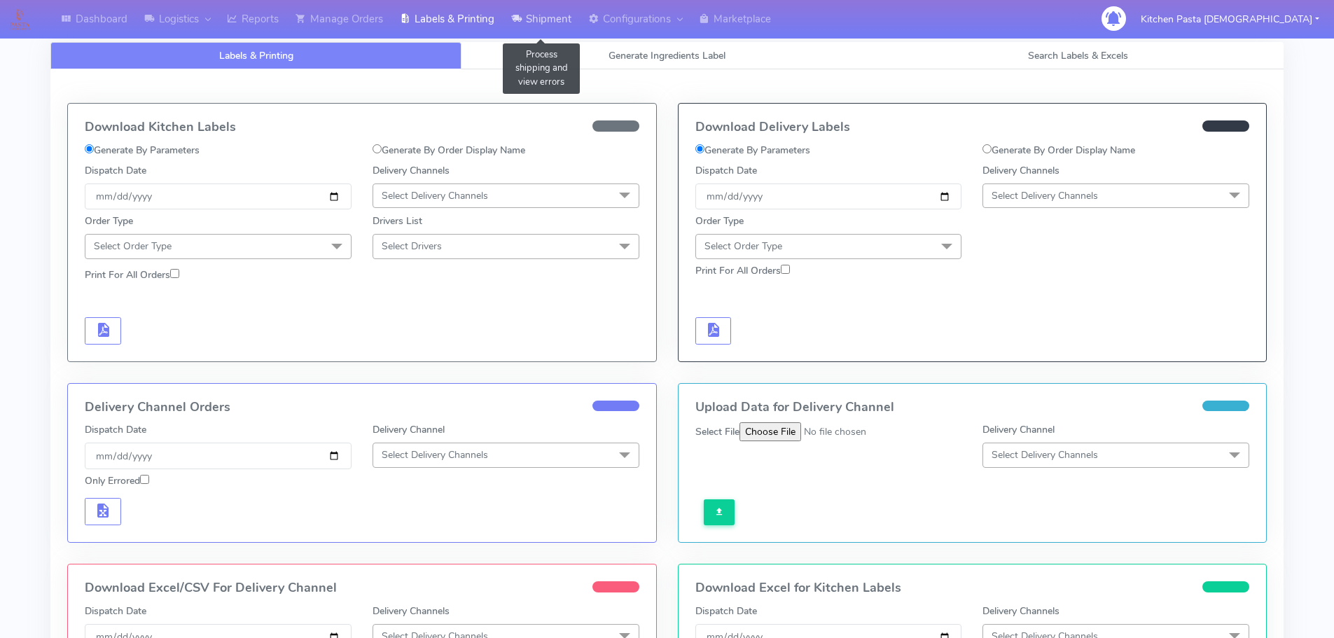
click at [542, 21] on link "Shipment" at bounding box center [541, 19] width 77 height 39
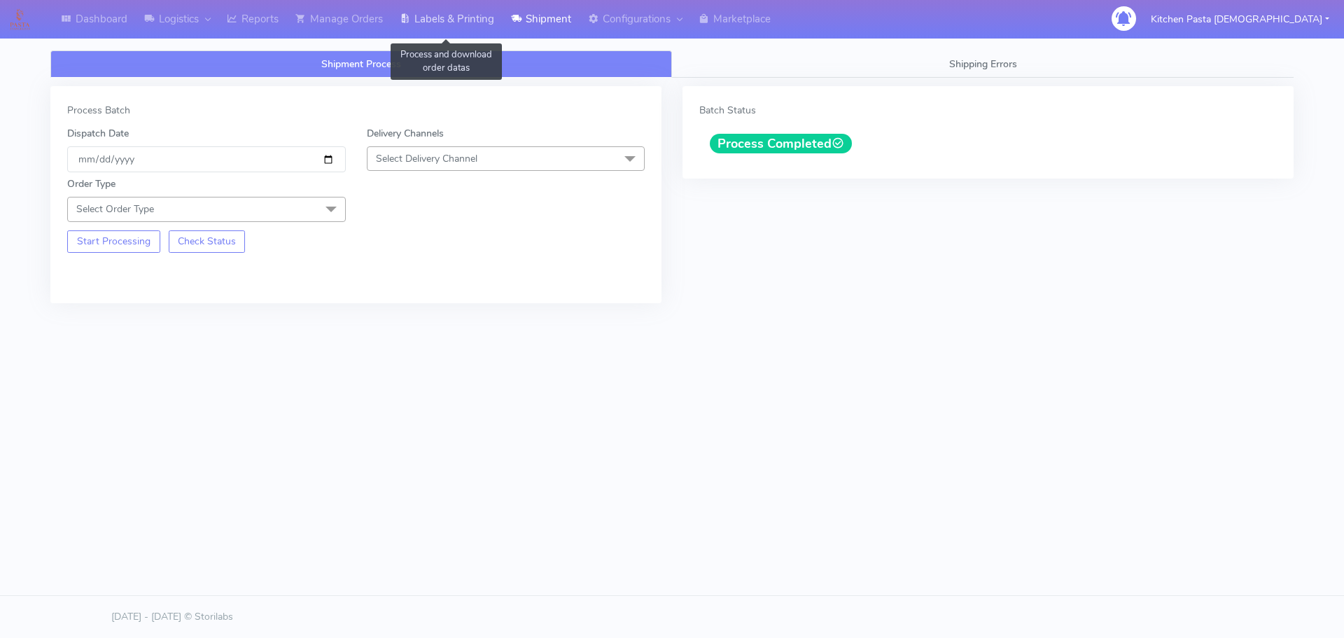
click at [473, 15] on link "Labels & Printing" at bounding box center [446, 19] width 111 height 39
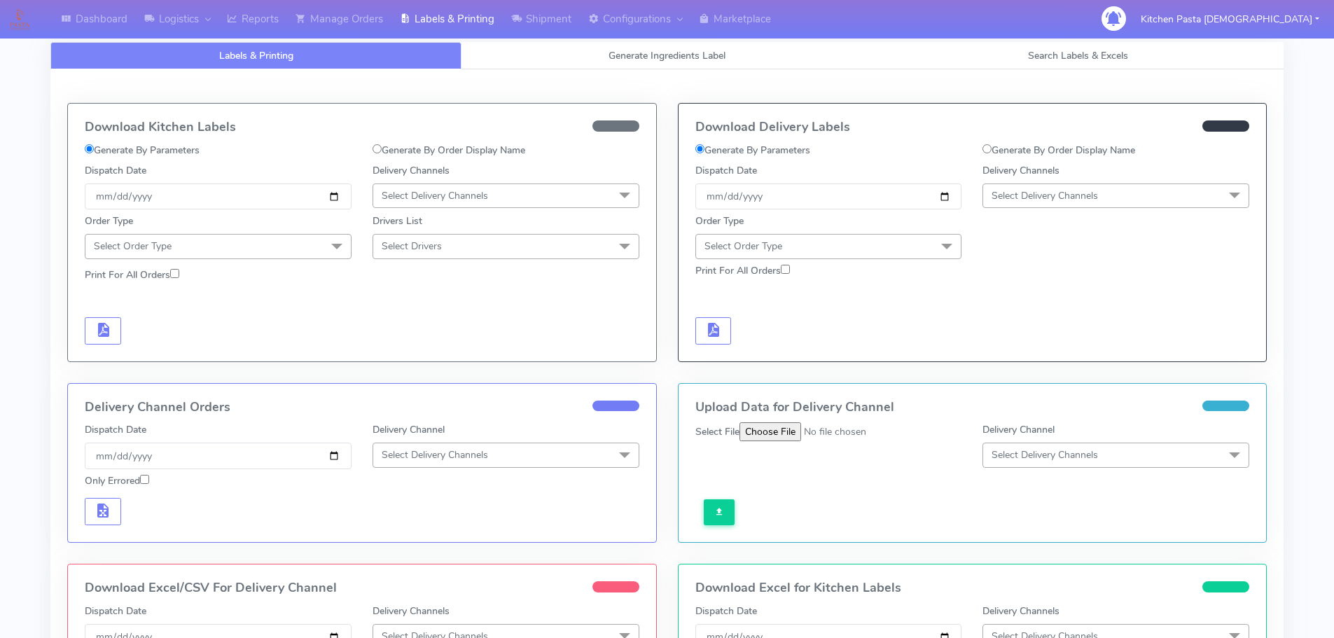
click at [1156, 193] on span "Select Delivery Channels" at bounding box center [1115, 195] width 267 height 25
click at [1027, 358] on div "Yodel" at bounding box center [1115, 353] width 251 height 15
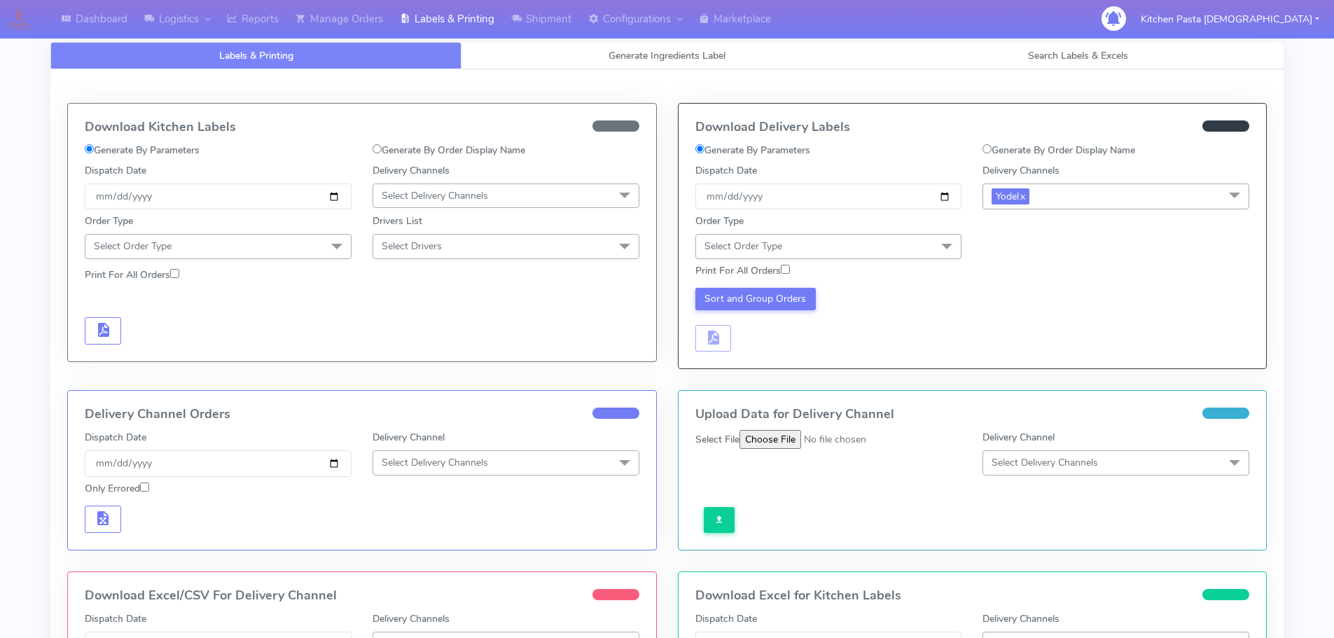
click at [904, 253] on span "Select Order Type" at bounding box center [828, 246] width 267 height 25
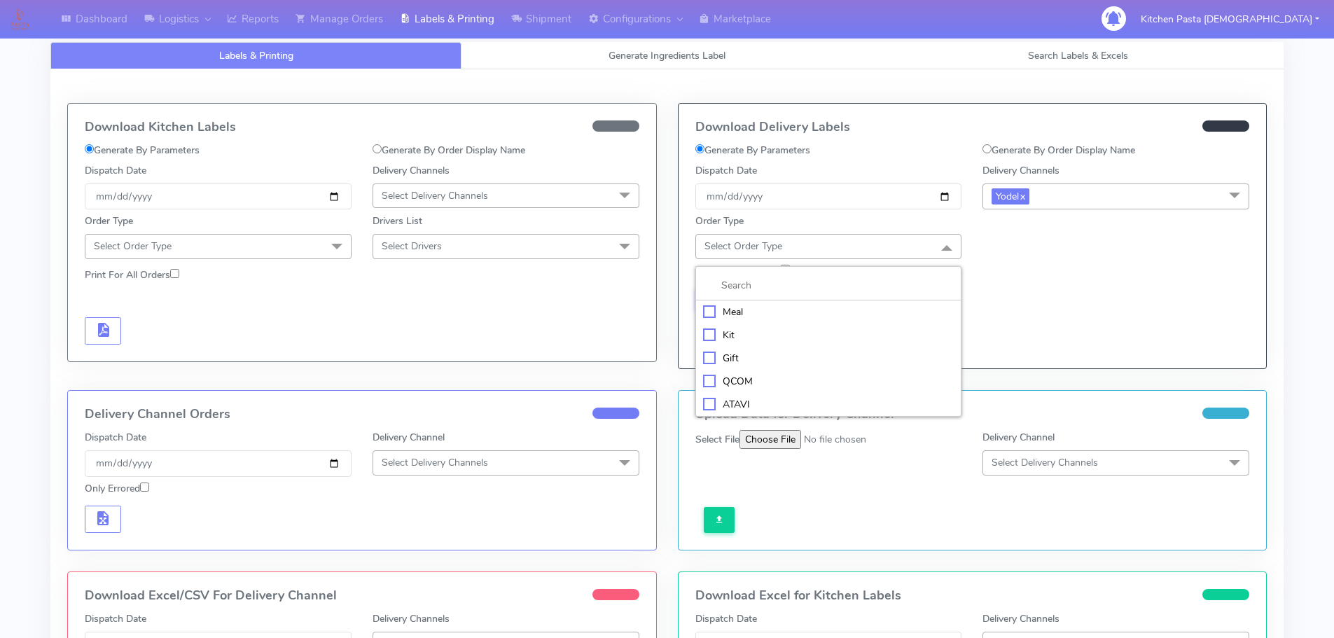
click at [806, 314] on div "Meal" at bounding box center [828, 312] width 251 height 15
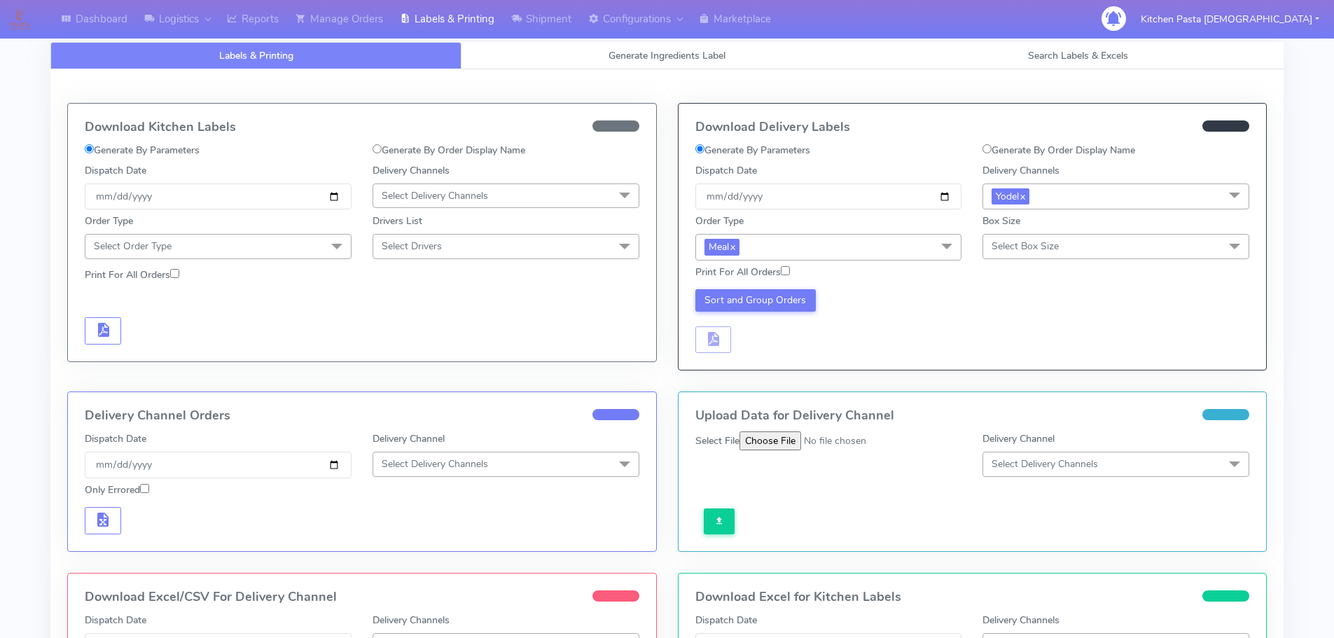
click at [1075, 242] on span "Select Box Size" at bounding box center [1115, 246] width 267 height 25
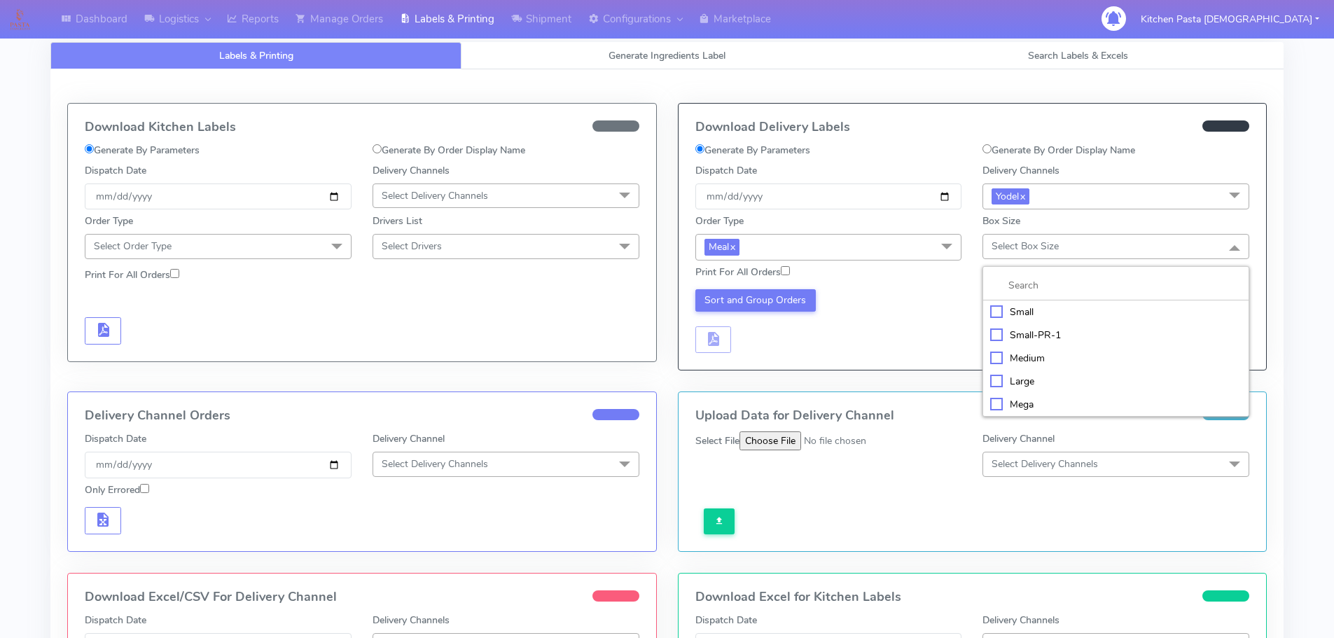
click at [1020, 365] on div "Medium" at bounding box center [1115, 358] width 251 height 15
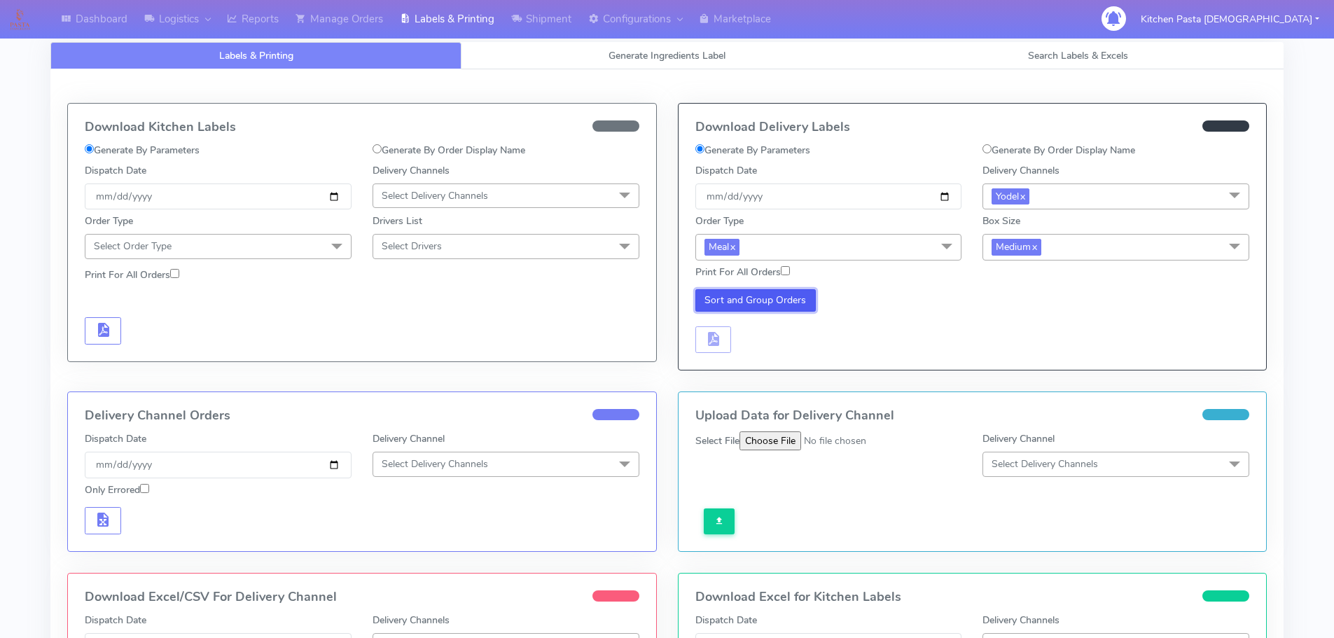
click at [728, 305] on button "Sort and Group Orders" at bounding box center [755, 300] width 121 height 22
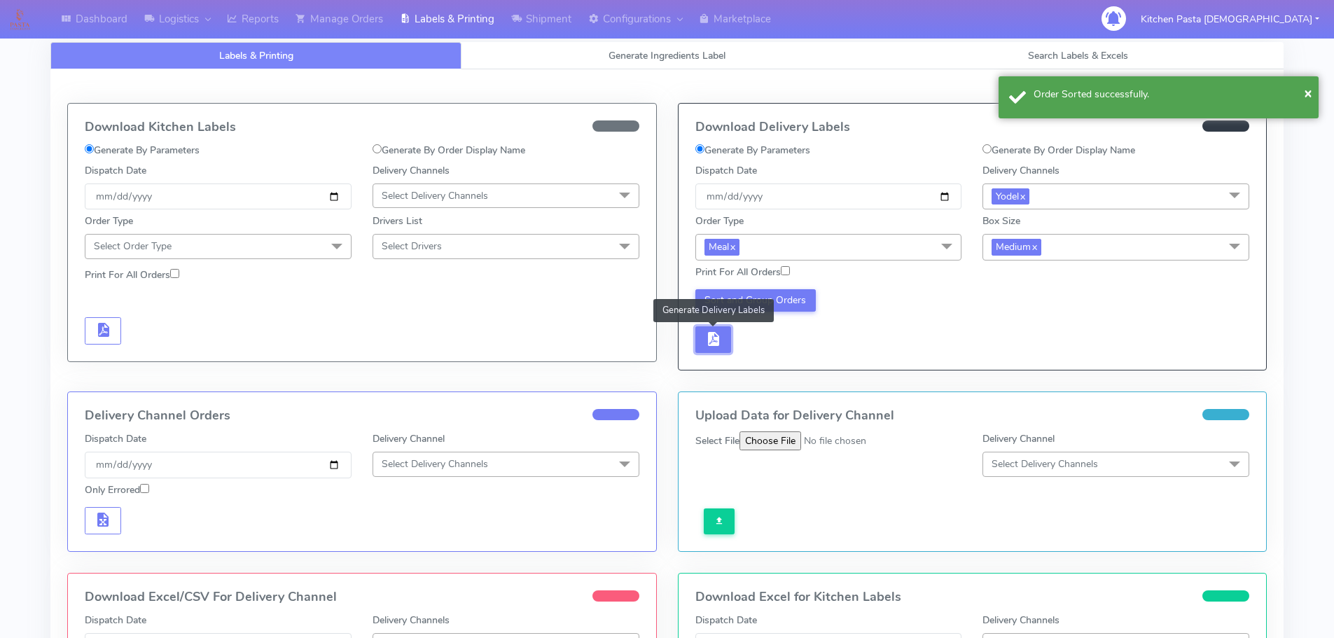
click at [730, 339] on button "button" at bounding box center [713, 339] width 36 height 27
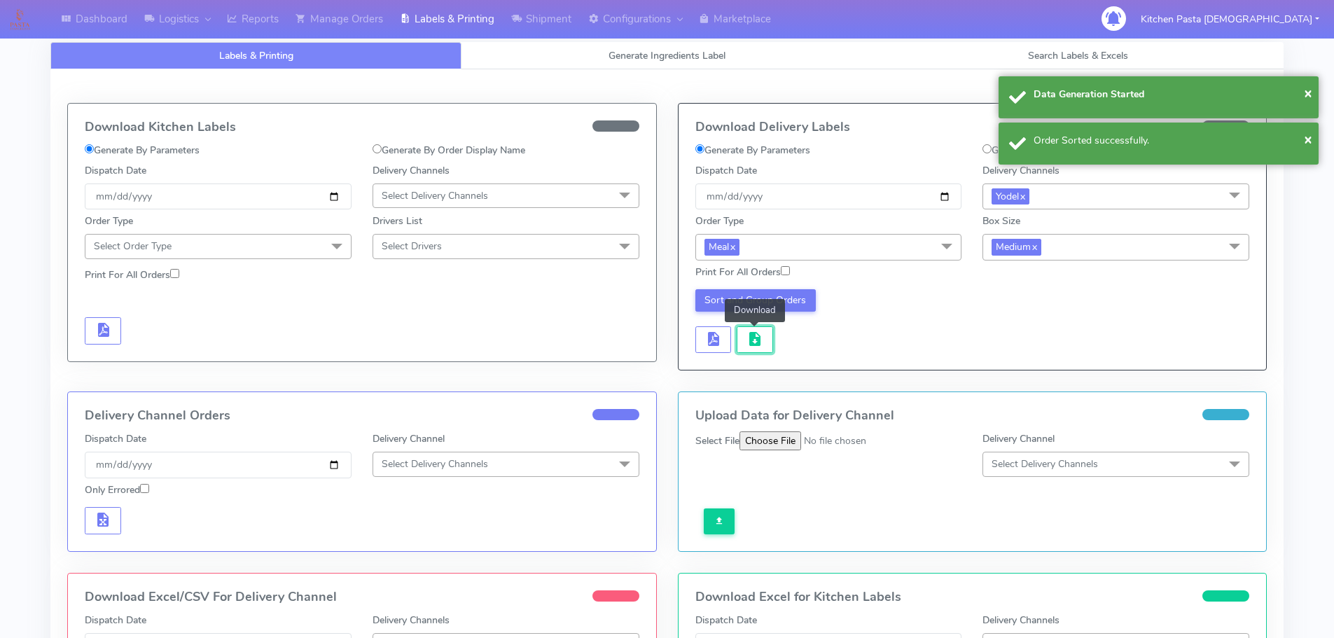
click at [764, 335] on button "button" at bounding box center [754, 339] width 36 height 27
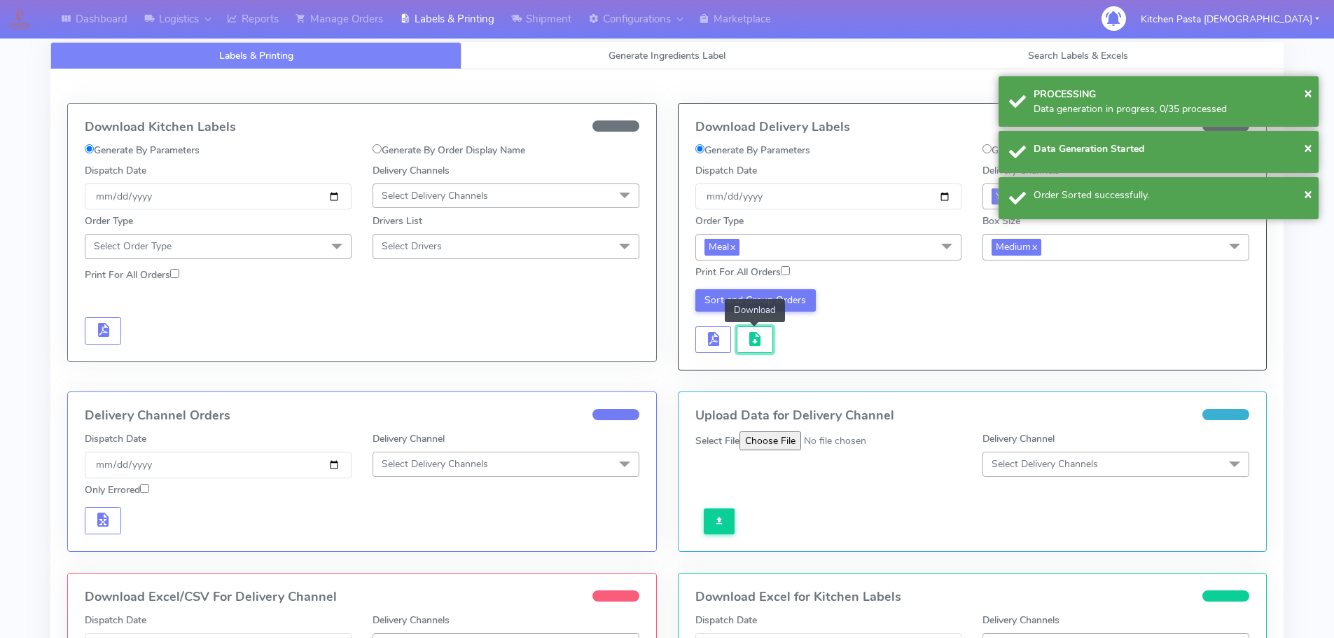
click at [764, 335] on button "button" at bounding box center [754, 339] width 36 height 27
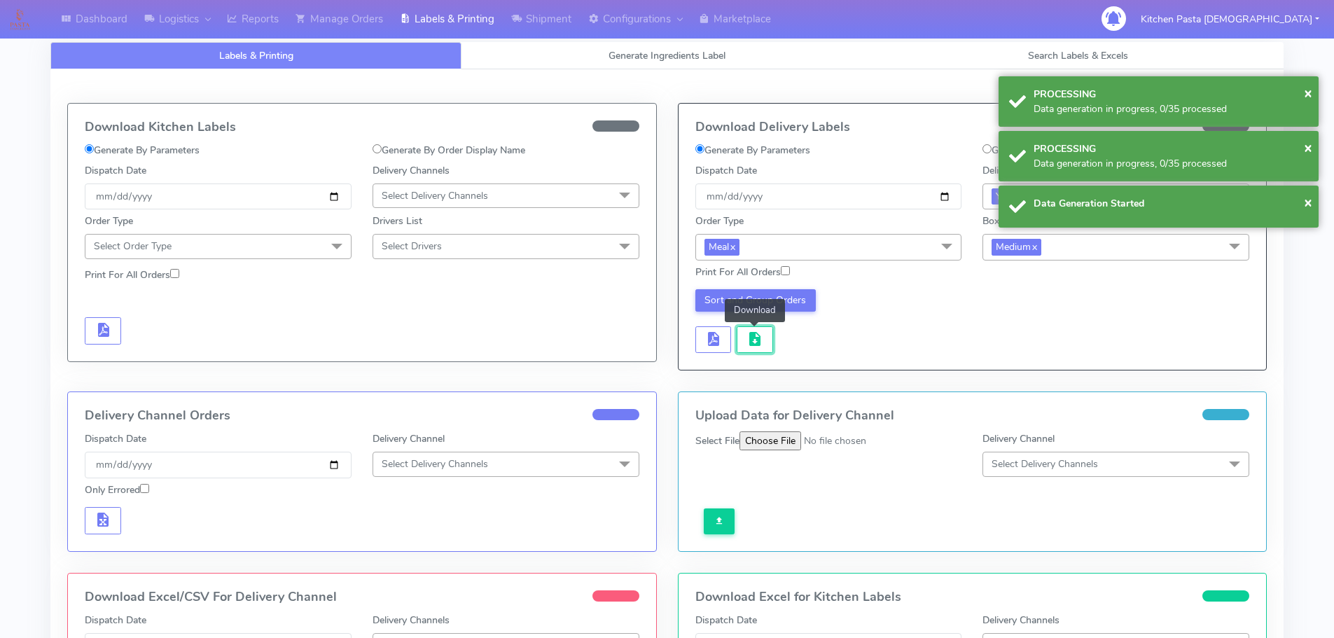
click at [764, 335] on button "button" at bounding box center [754, 339] width 36 height 27
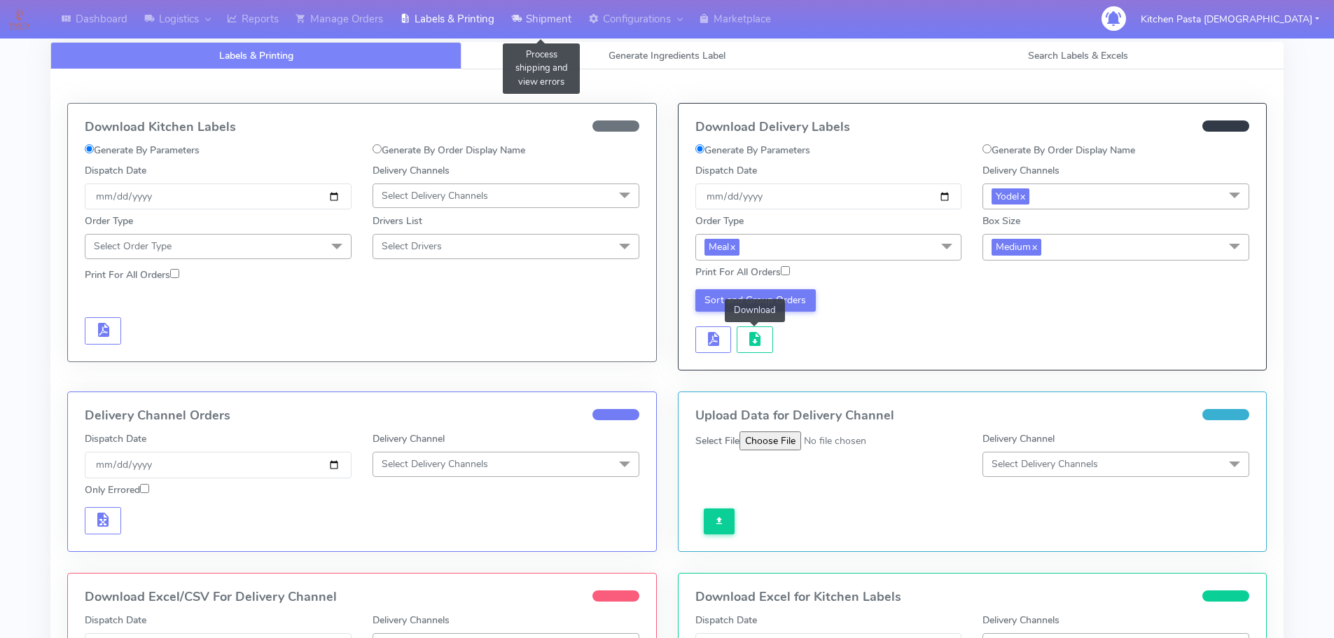
click at [554, 14] on link "Shipment" at bounding box center [541, 19] width 77 height 39
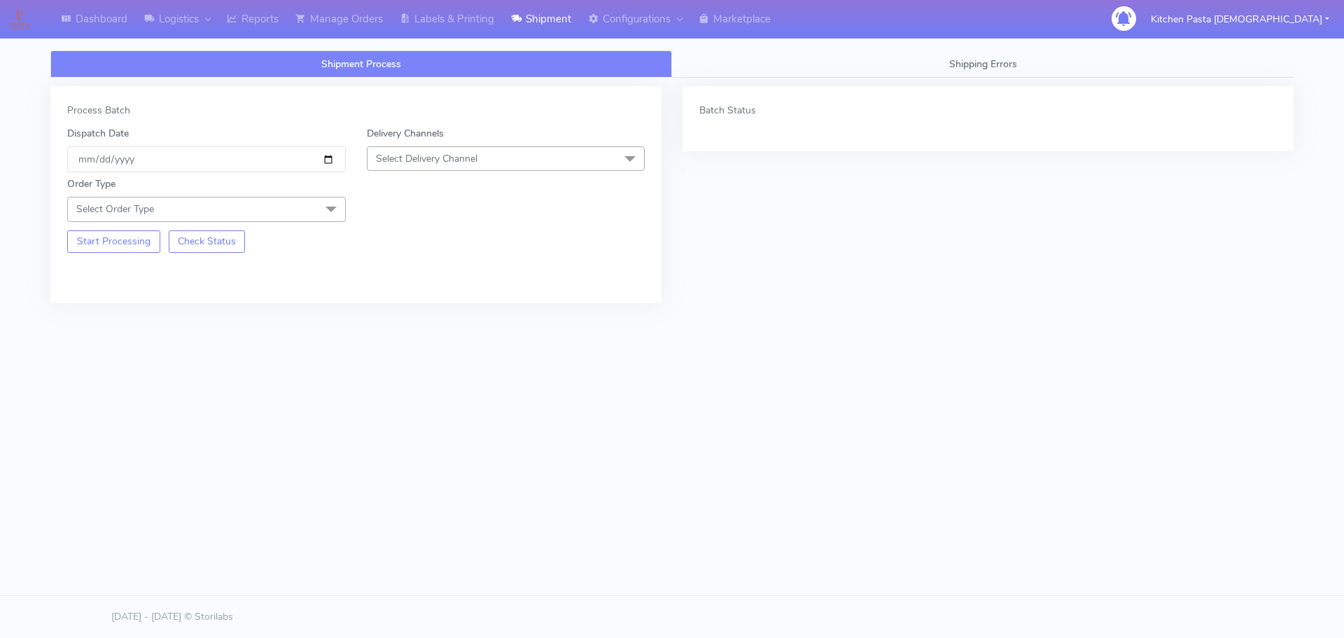
click at [496, 160] on span "Select Delivery Channel" at bounding box center [506, 158] width 279 height 25
click at [438, 318] on div "Yodel" at bounding box center [506, 316] width 263 height 15
click at [300, 214] on span "Select Order Type" at bounding box center [206, 209] width 279 height 25
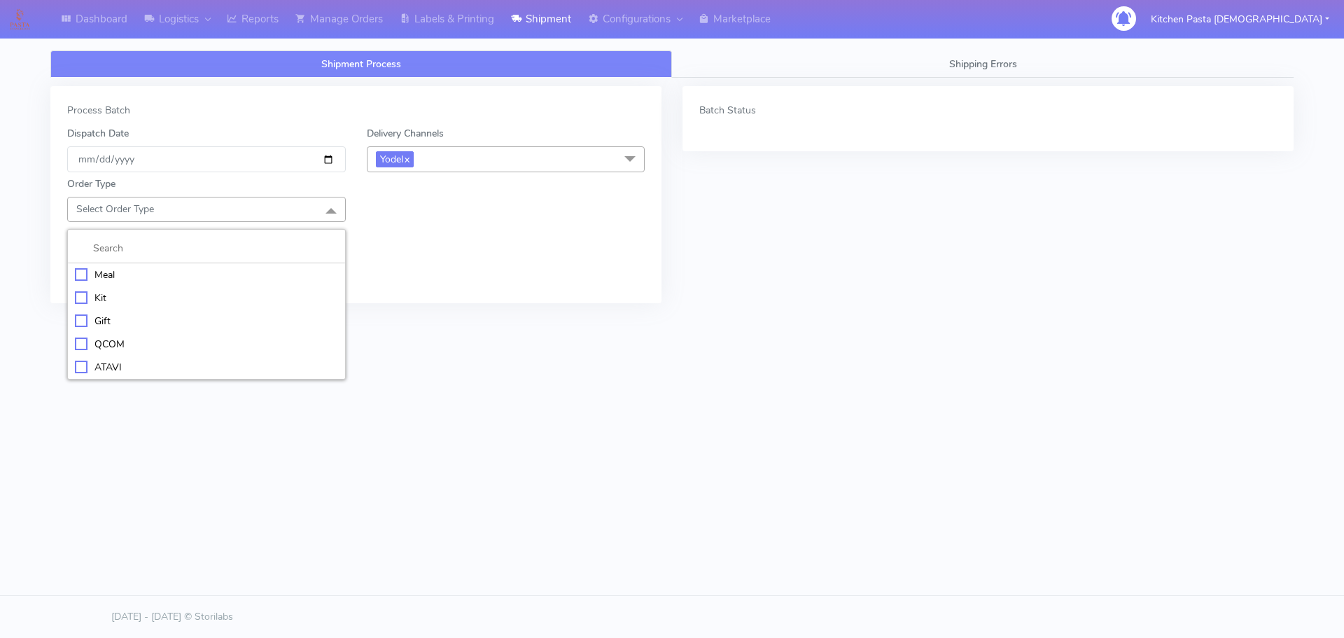
click at [140, 273] on div "Meal" at bounding box center [206, 274] width 263 height 15
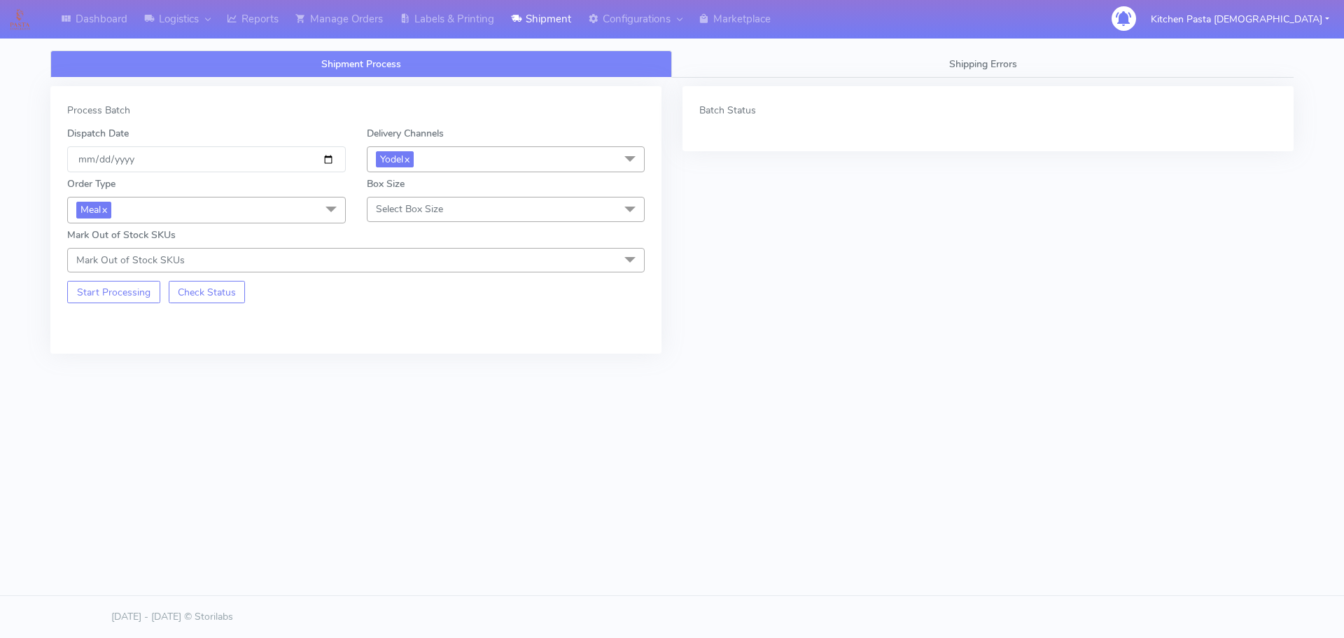
click at [397, 213] on span "Select Box Size" at bounding box center [409, 208] width 67 height 13
click at [396, 270] on div "Small" at bounding box center [506, 274] width 263 height 15
click at [144, 284] on button "Start Processing" at bounding box center [113, 292] width 93 height 22
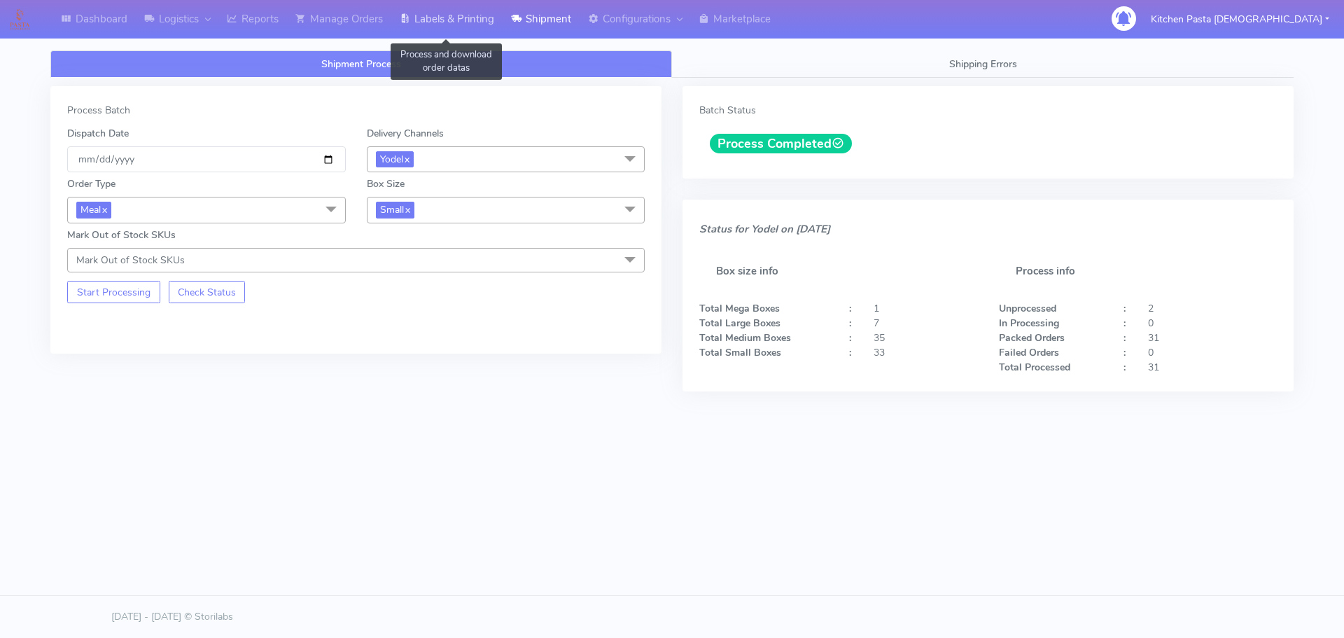
click at [453, 21] on link "Labels & Printing" at bounding box center [446, 19] width 111 height 39
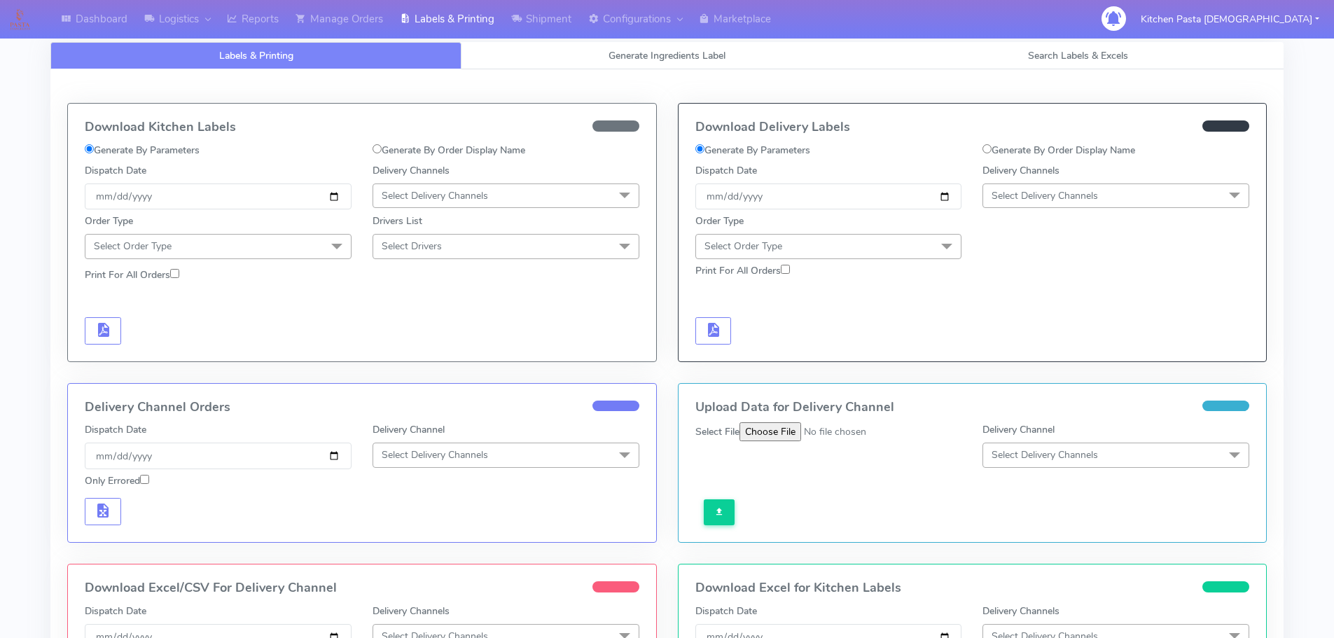
click at [988, 195] on span "Select Delivery Channels" at bounding box center [1115, 195] width 267 height 25
click at [1013, 355] on div "Yodel" at bounding box center [1115, 353] width 251 height 15
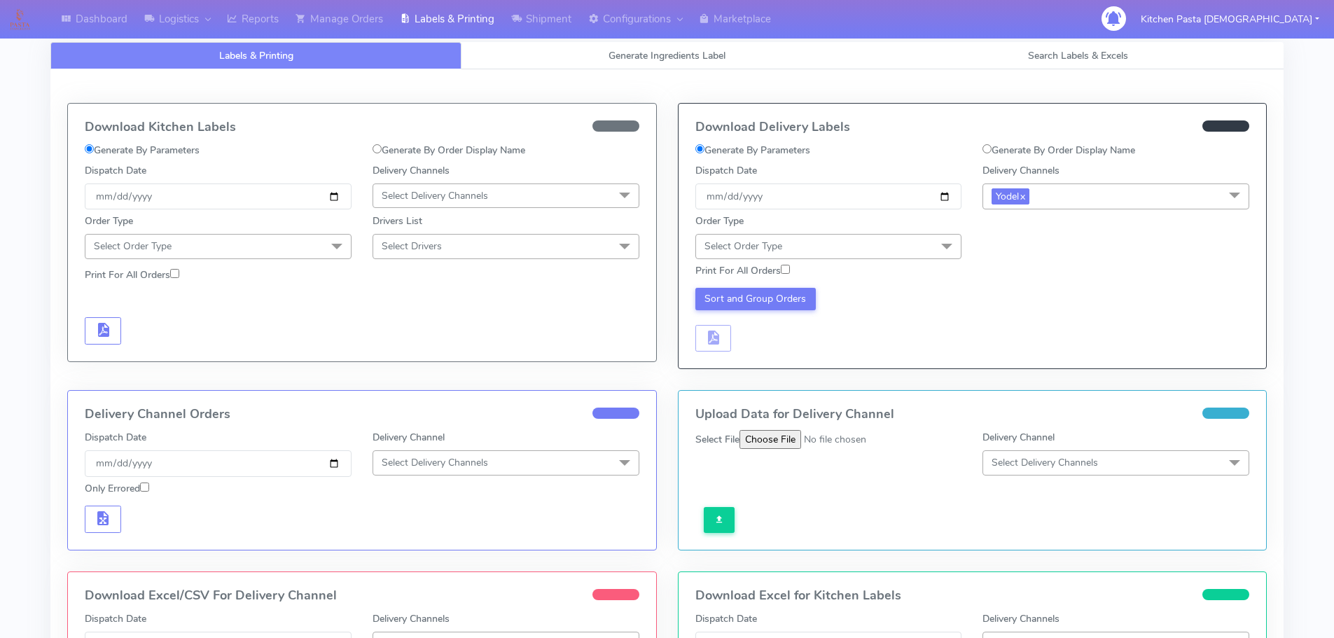
click at [920, 237] on span "Select Order Type" at bounding box center [828, 246] width 267 height 25
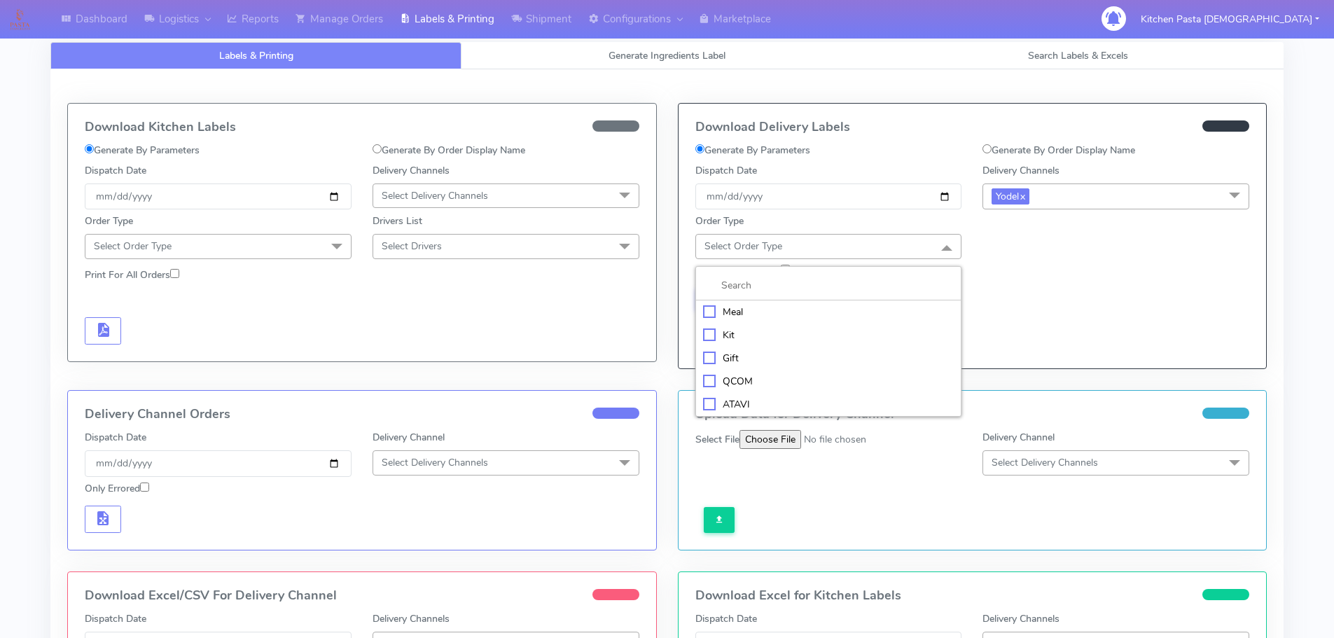
click at [893, 312] on div "Meal" at bounding box center [828, 312] width 251 height 15
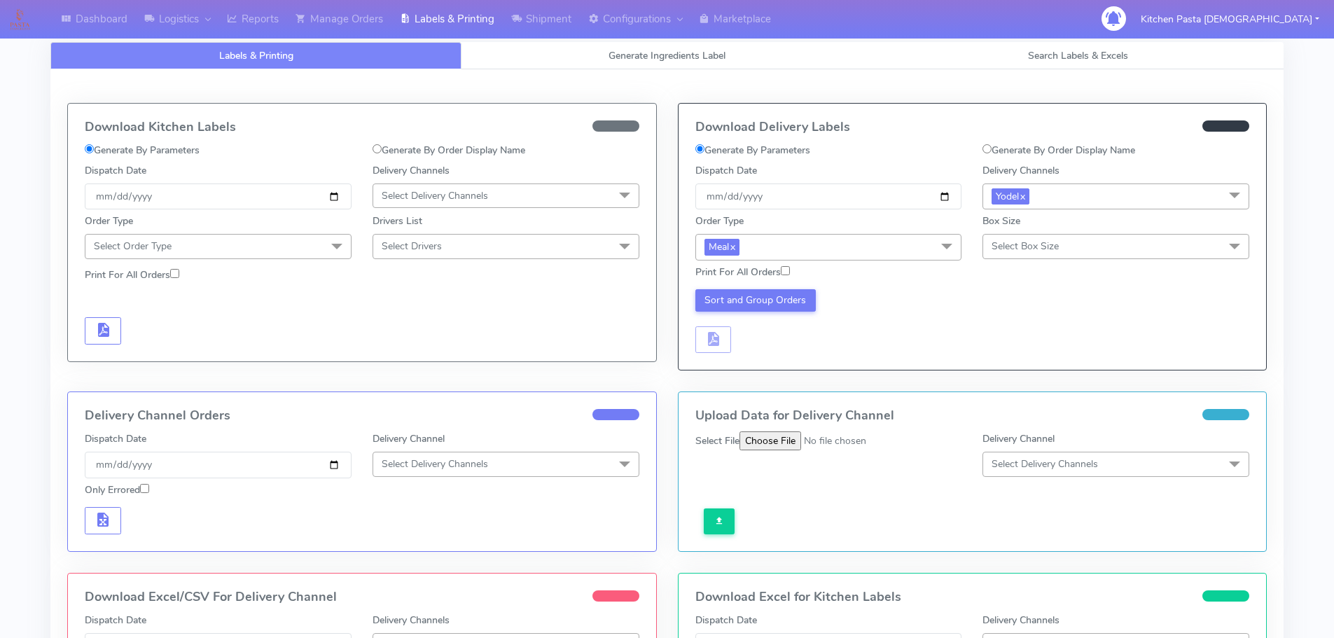
click at [1010, 249] on span "Select Box Size" at bounding box center [1024, 245] width 67 height 13
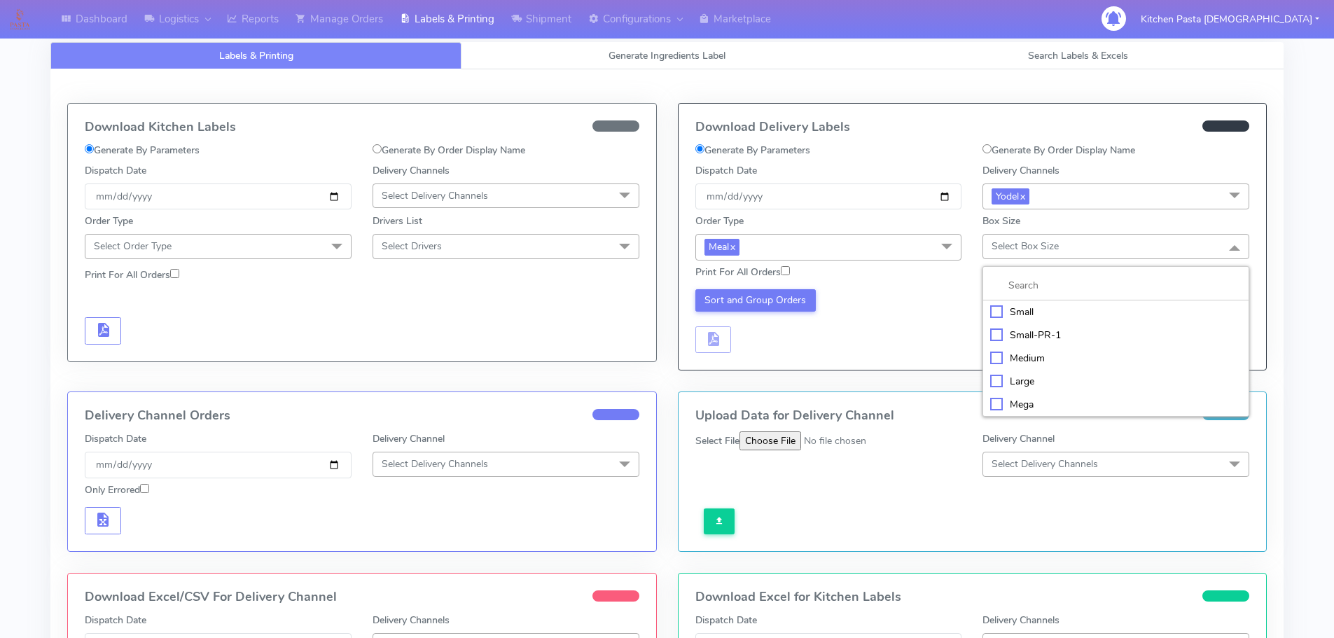
click at [1008, 312] on div "Small" at bounding box center [1115, 312] width 251 height 15
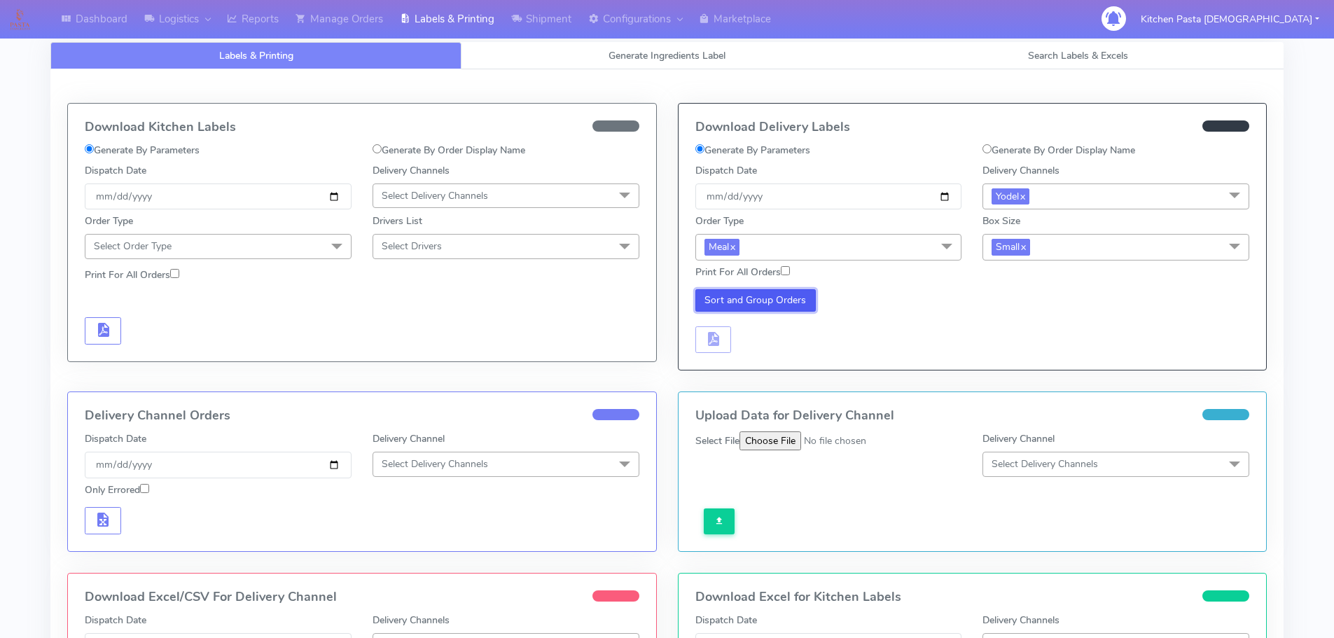
click at [792, 302] on button "Sort and Group Orders" at bounding box center [755, 300] width 121 height 22
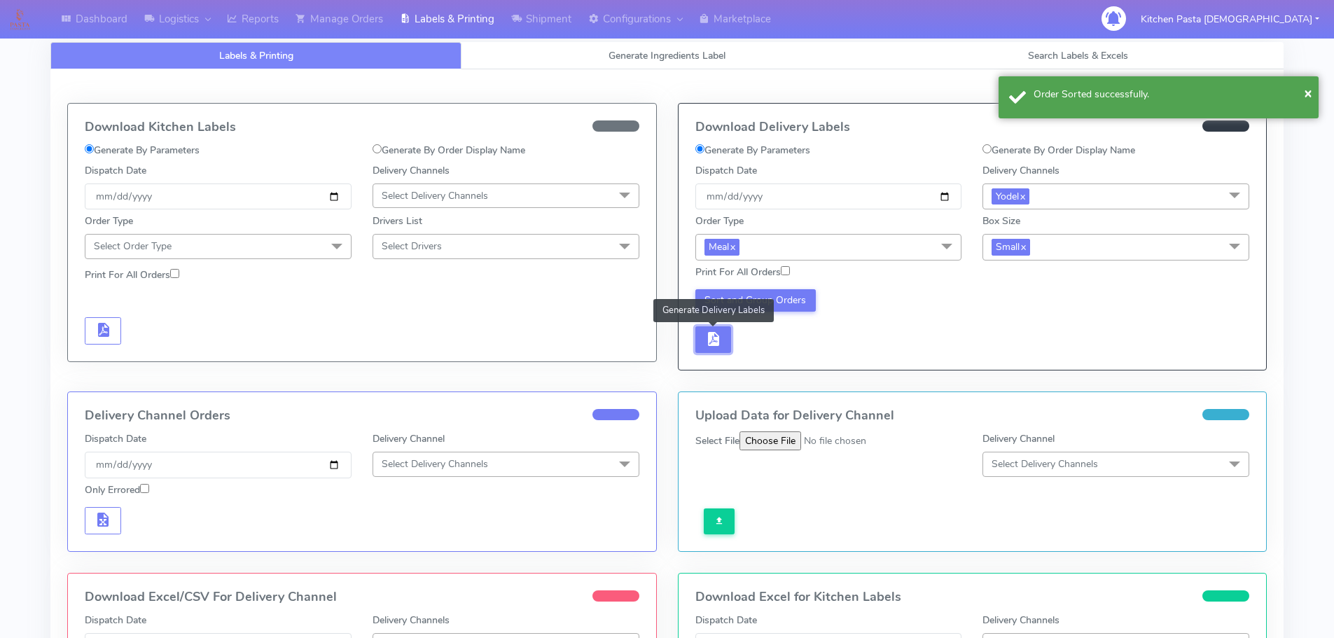
click at [724, 334] on button "button" at bounding box center [713, 339] width 36 height 27
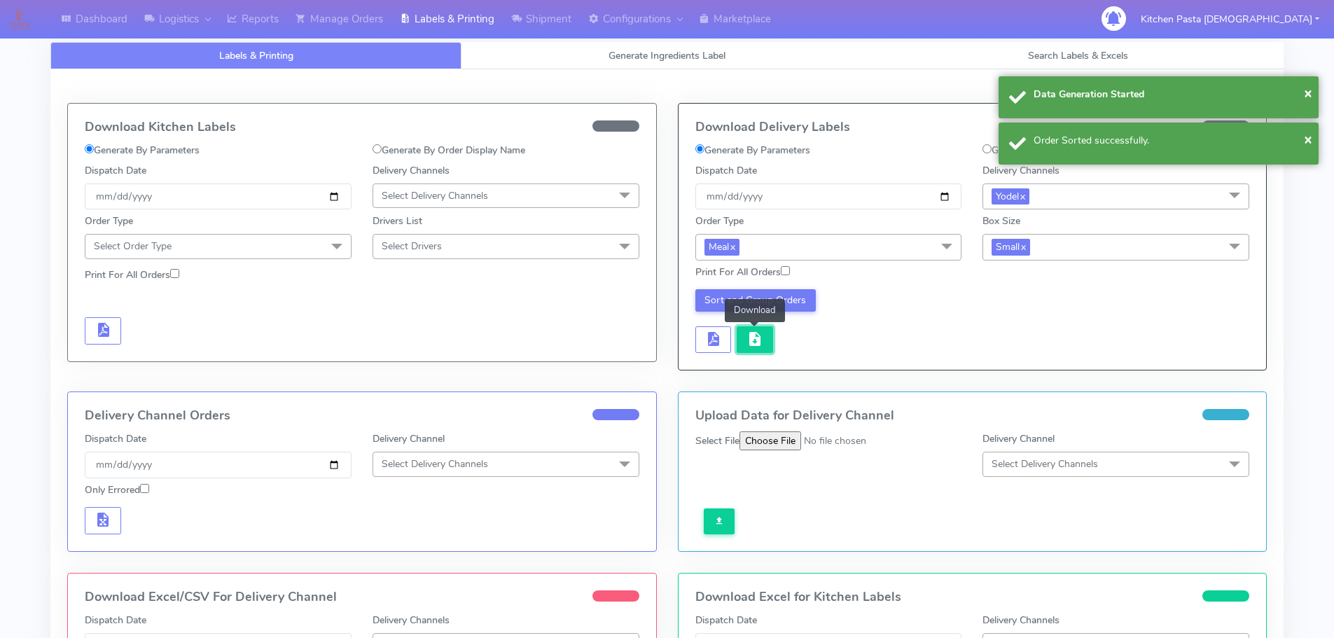
click at [763, 337] on button "button" at bounding box center [754, 339] width 36 height 27
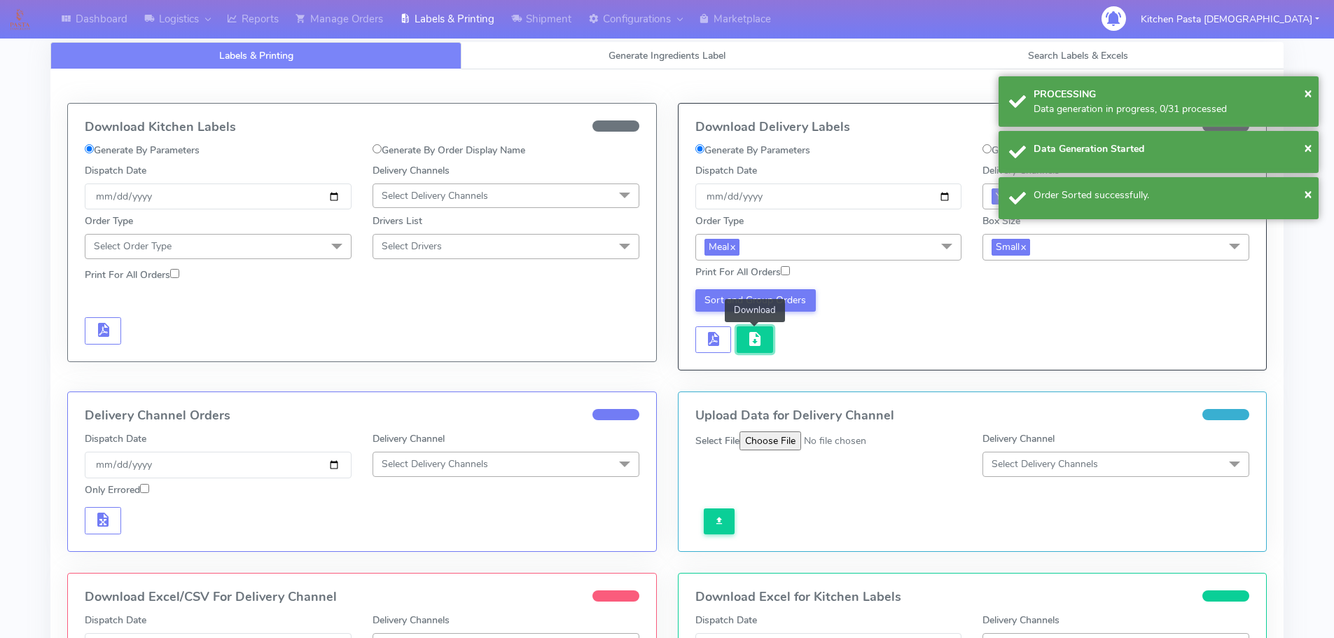
click at [763, 337] on button "button" at bounding box center [754, 339] width 36 height 27
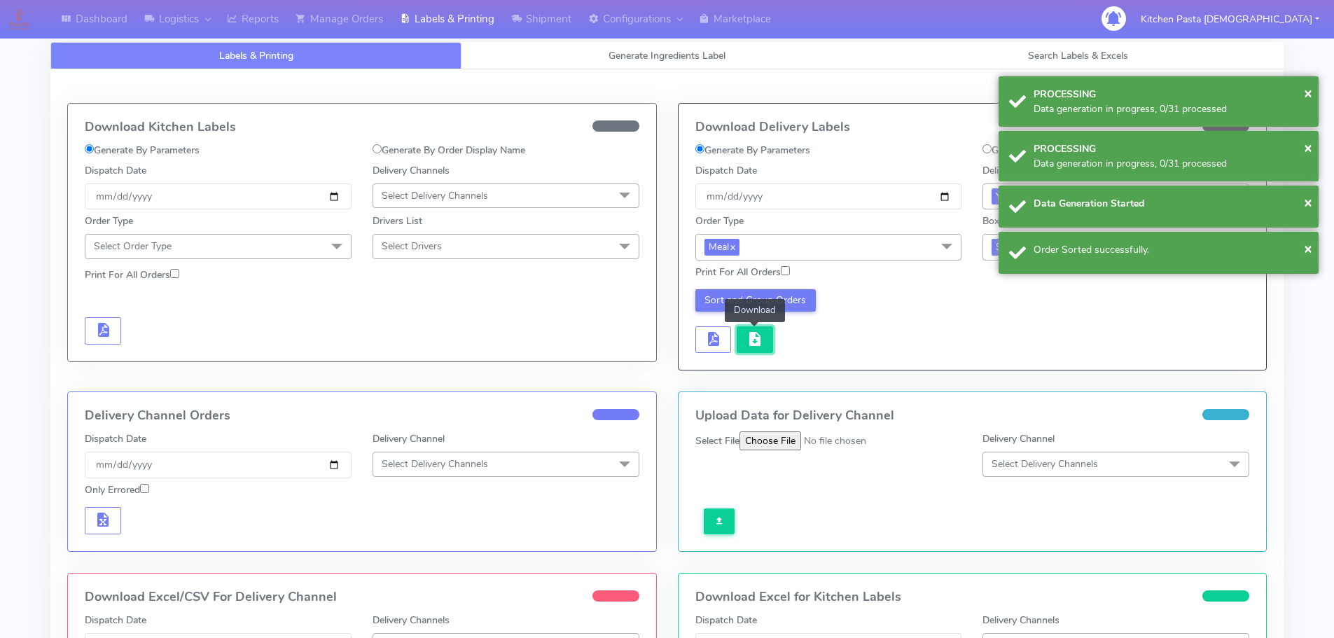
click at [763, 337] on button "button" at bounding box center [754, 339] width 36 height 27
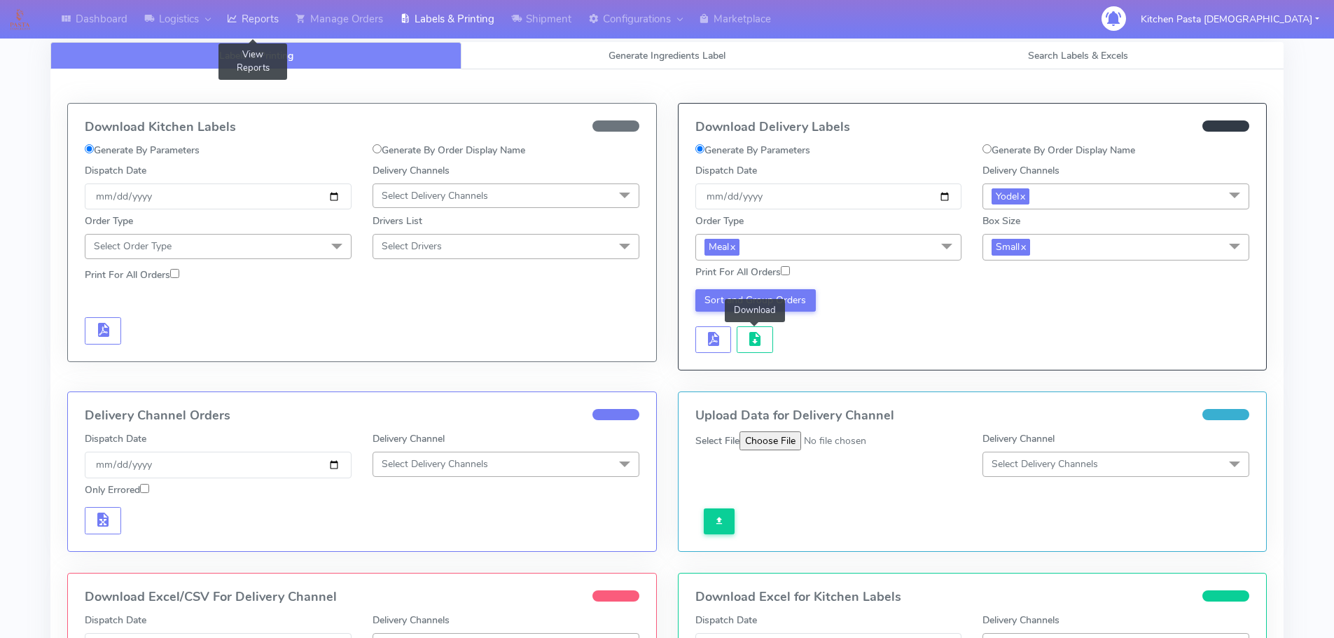
click at [241, 31] on link "Reports" at bounding box center [252, 19] width 69 height 39
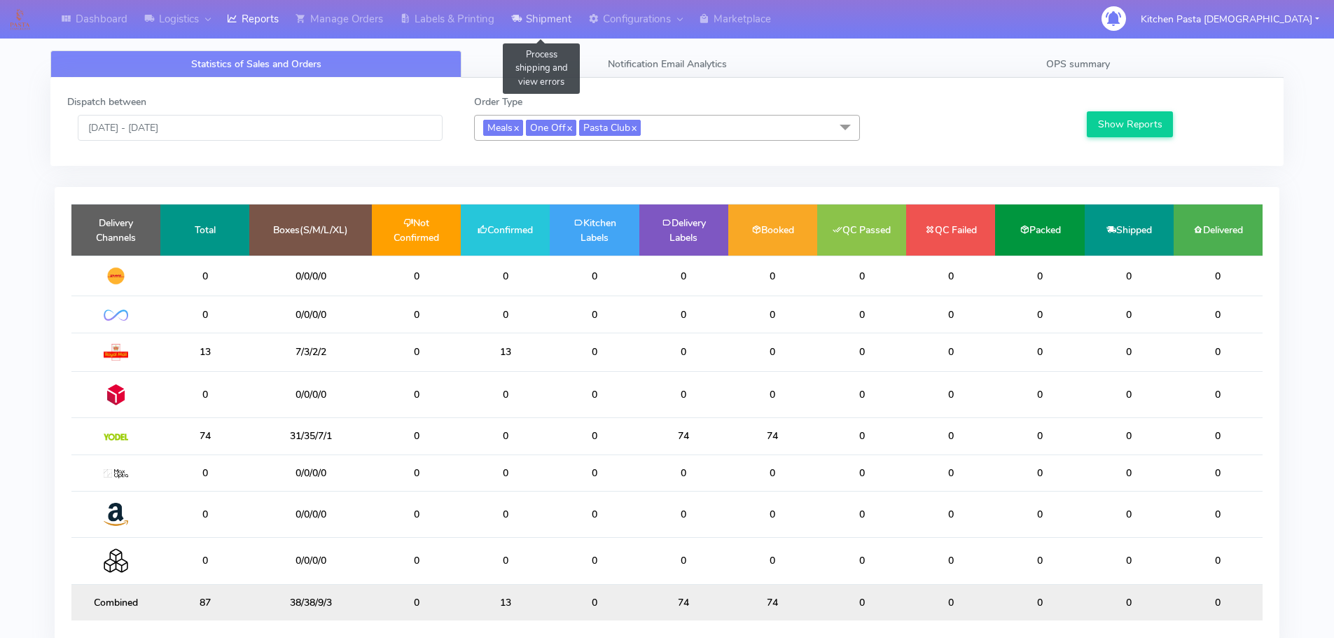
click at [568, 4] on link "Shipment" at bounding box center [541, 19] width 77 height 39
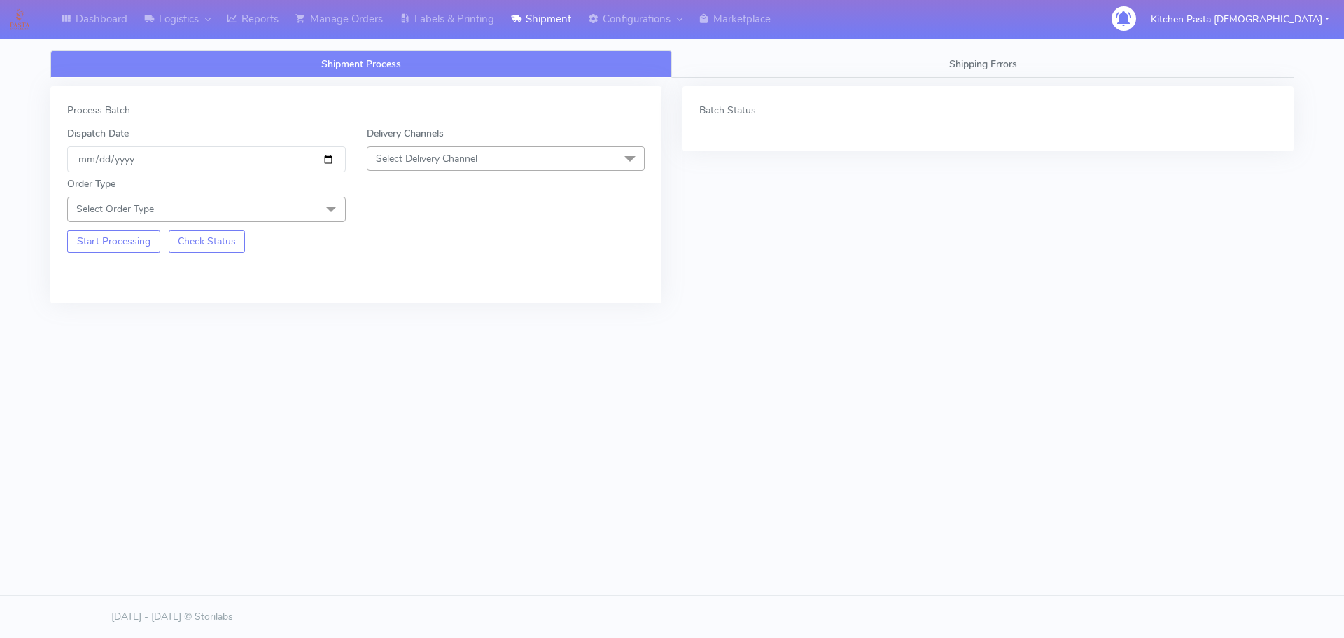
click at [470, 172] on div "Delivery Channels Select Delivery Channel DHL OnFleet Royal Mail DPD Yodel MaxO…" at bounding box center [506, 149] width 300 height 46
click at [470, 156] on span "Select Delivery Channel" at bounding box center [427, 158] width 102 height 13
click at [407, 309] on div "Yodel" at bounding box center [506, 316] width 263 height 15
click at [295, 208] on span "Select Order Type" at bounding box center [206, 209] width 279 height 25
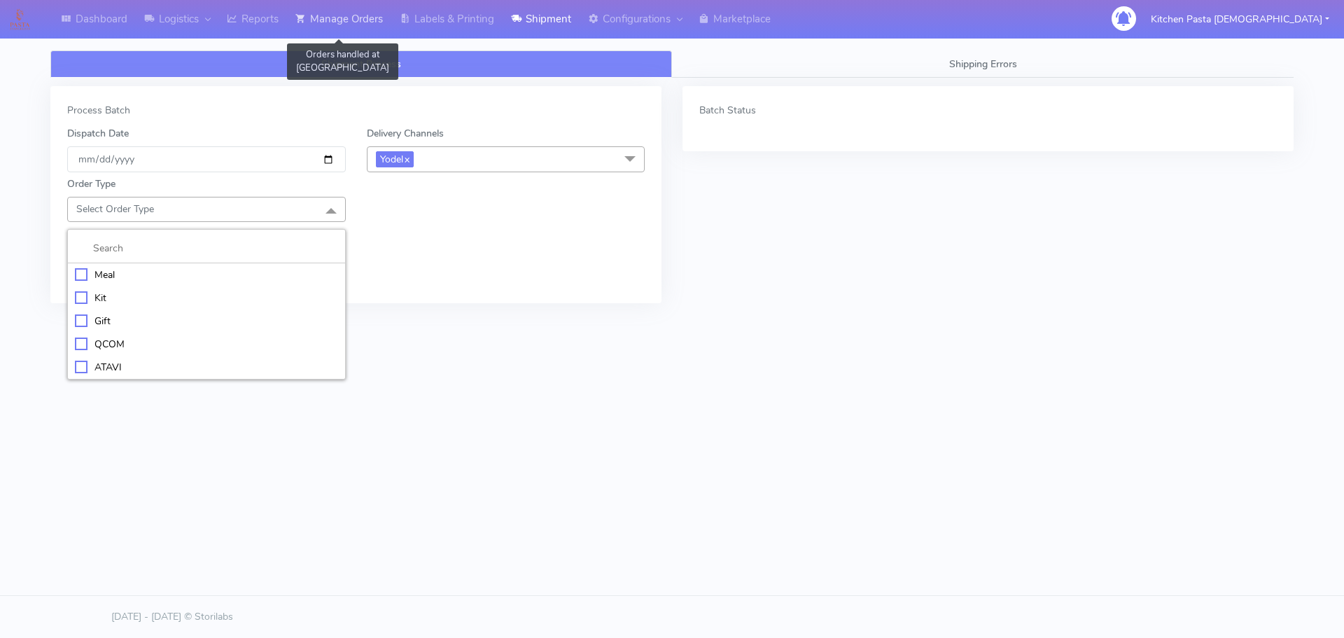
click at [351, 16] on link "Manage Orders" at bounding box center [339, 19] width 104 height 39
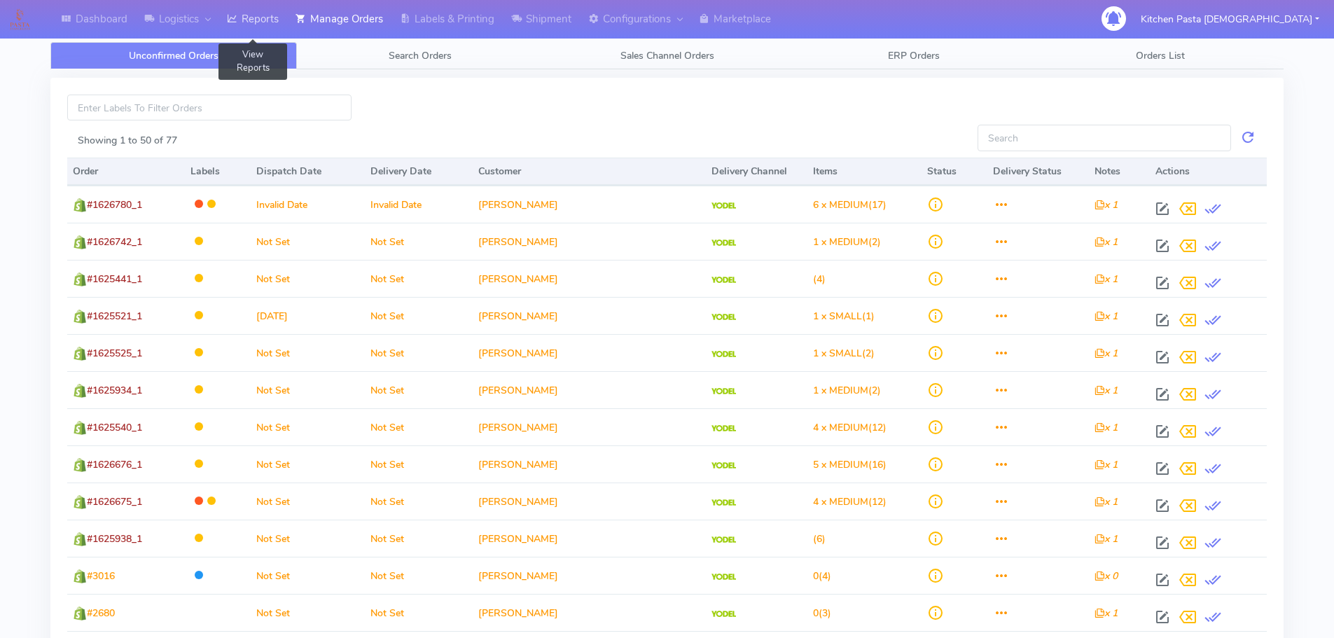
click at [251, 8] on link "Reports" at bounding box center [252, 19] width 69 height 39
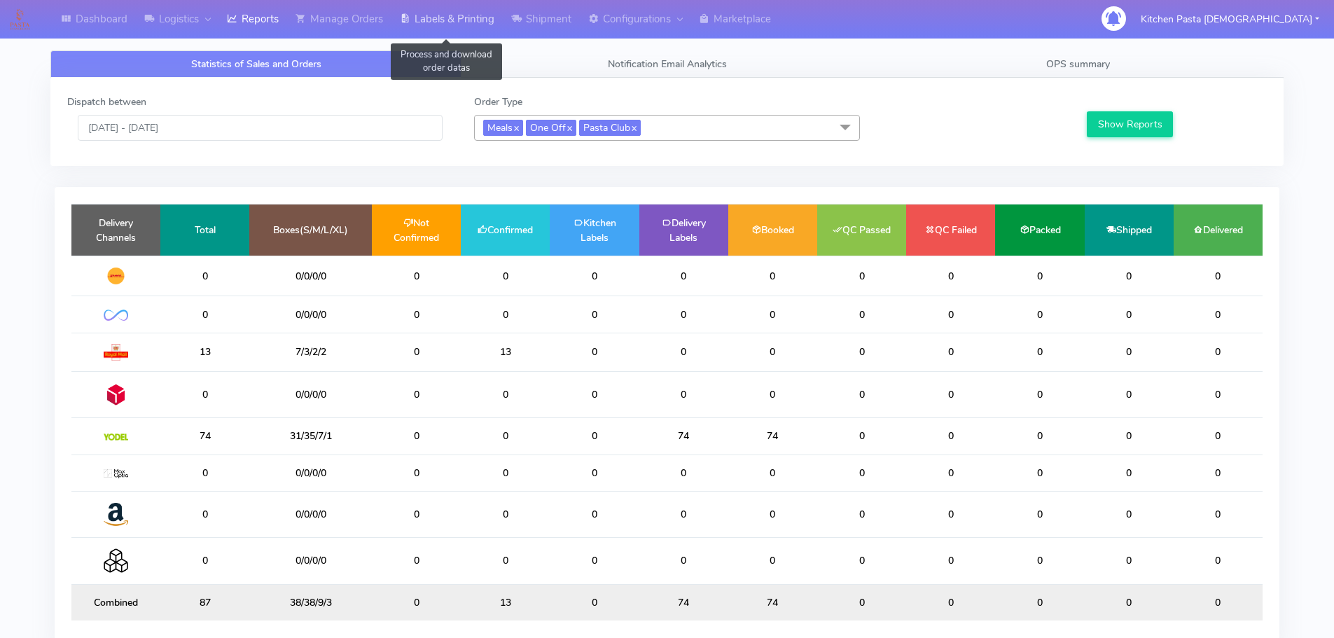
click at [452, 15] on link "Labels & Printing" at bounding box center [446, 19] width 111 height 39
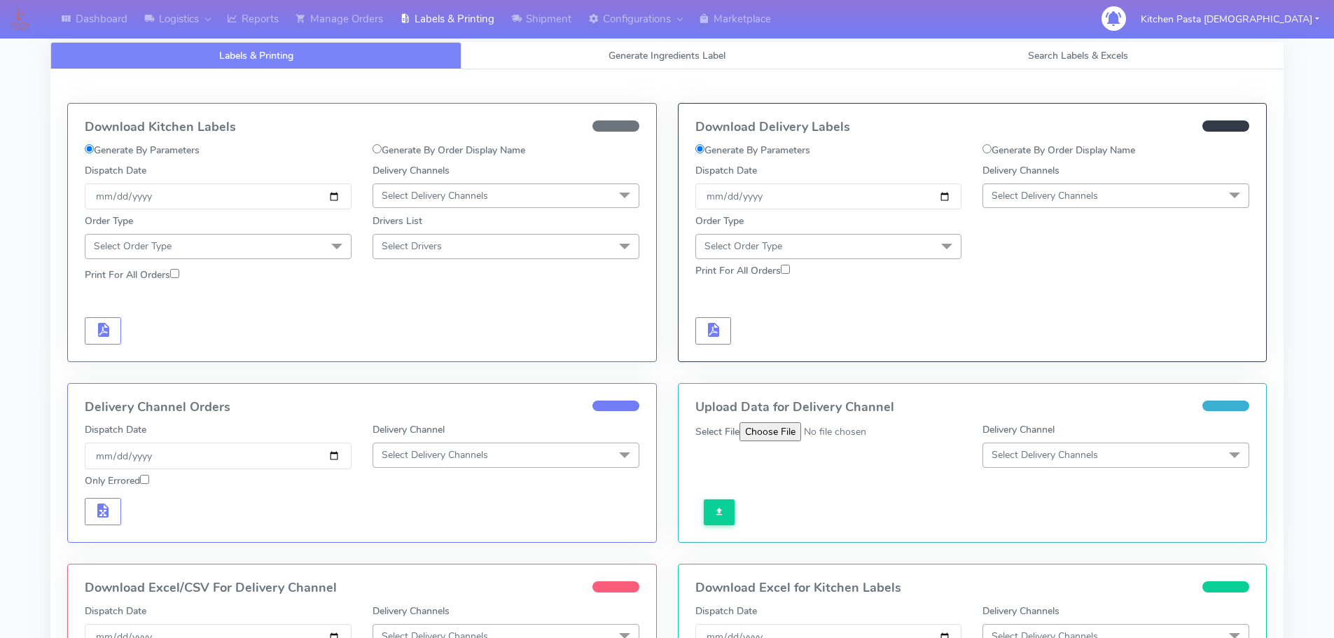
click at [535, 191] on span "Select Delivery Channels" at bounding box center [505, 195] width 267 height 25
click at [440, 298] on li "Royal Mail" at bounding box center [505, 306] width 265 height 23
click at [304, 250] on span "Select Order Type" at bounding box center [218, 246] width 267 height 25
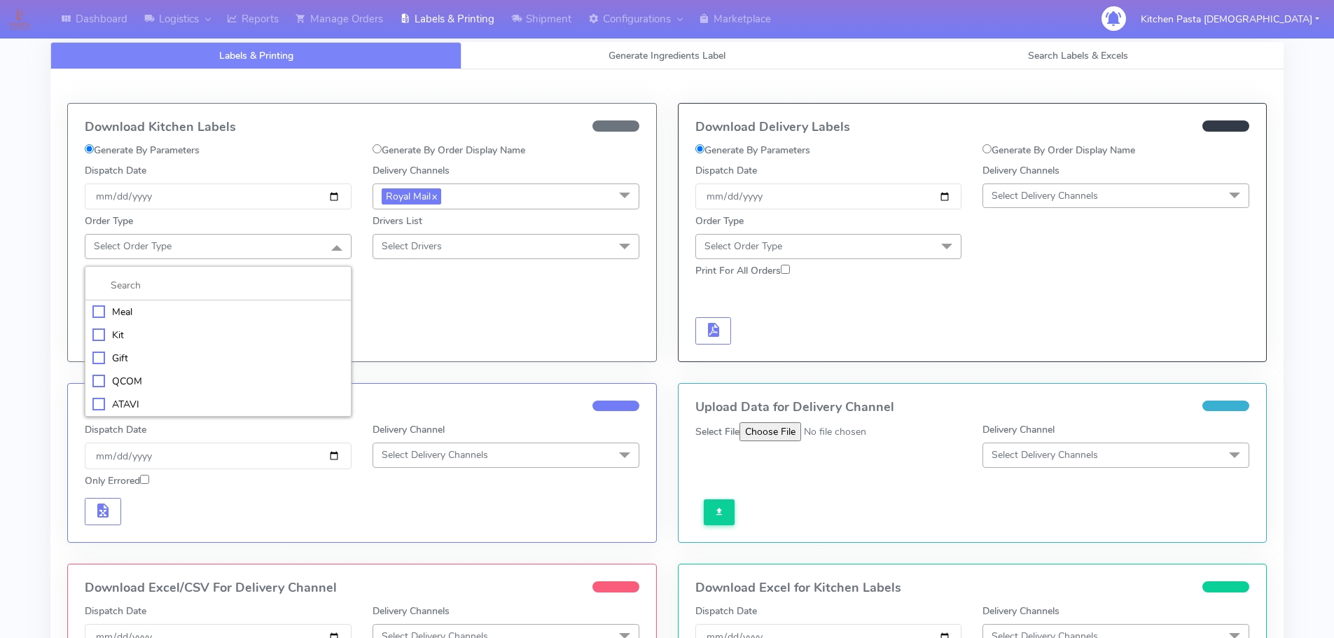
click at [132, 306] on div "Meal" at bounding box center [217, 312] width 251 height 15
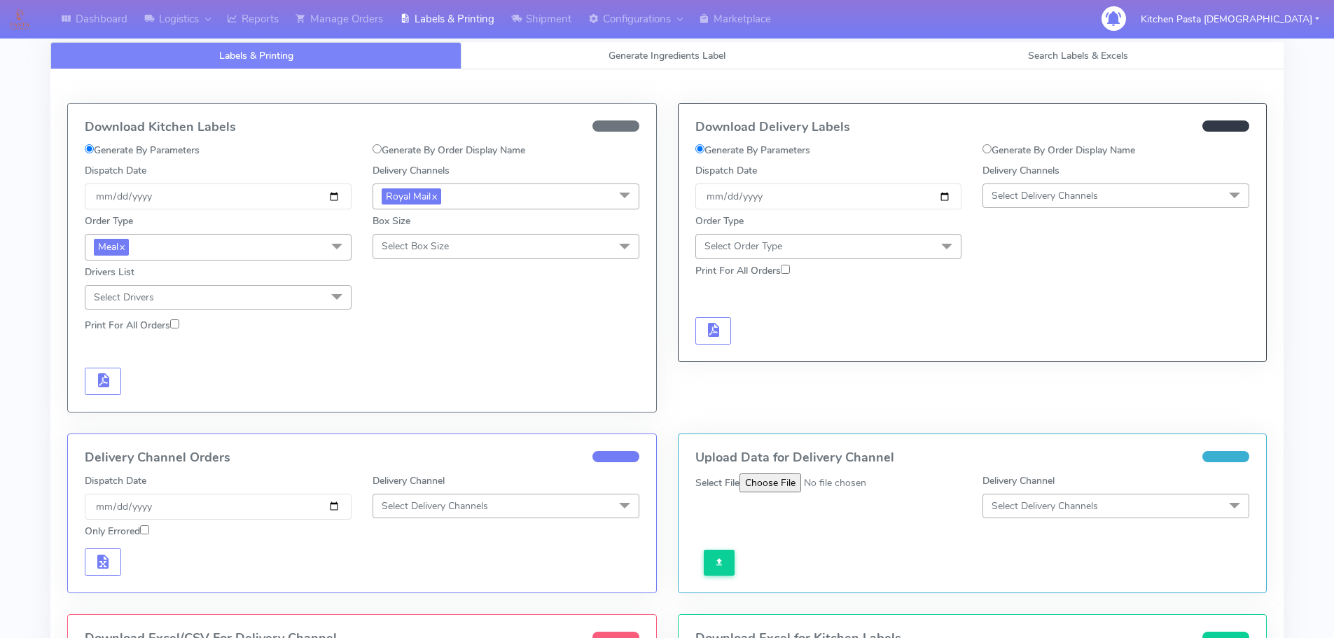
click at [474, 252] on span "Select Box Size" at bounding box center [505, 246] width 267 height 25
click at [415, 404] on div "Mega" at bounding box center [505, 404] width 251 height 15
click at [105, 377] on span "button" at bounding box center [103, 383] width 17 height 13
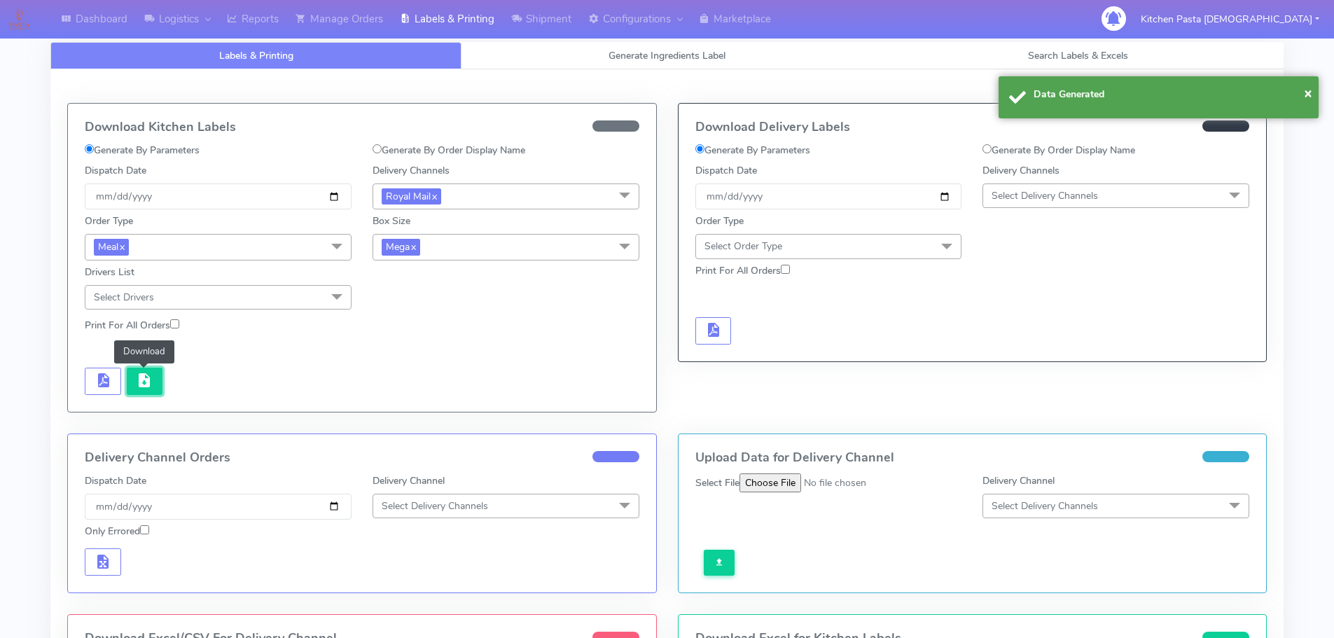
click at [143, 391] on button "button" at bounding box center [145, 381] width 36 height 27
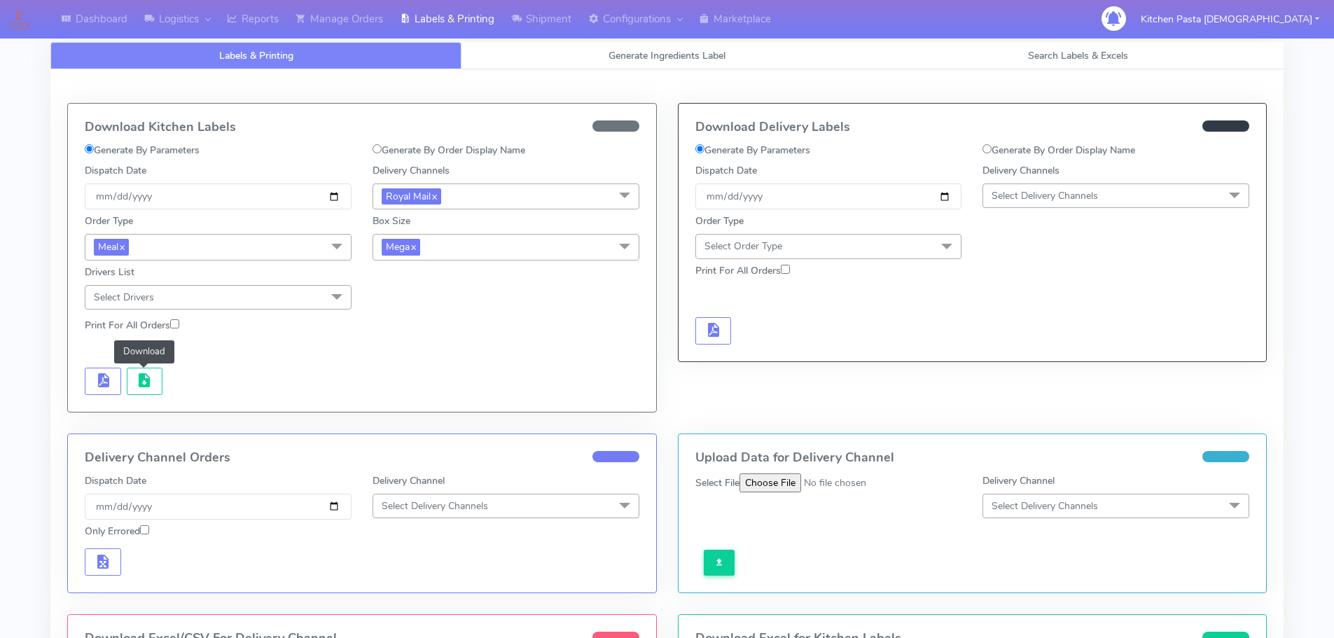
click at [482, 242] on span "Mega x" at bounding box center [505, 247] width 267 height 26
click at [414, 371] on li "Large" at bounding box center [505, 382] width 265 height 23
click at [89, 382] on button "button" at bounding box center [103, 381] width 36 height 27
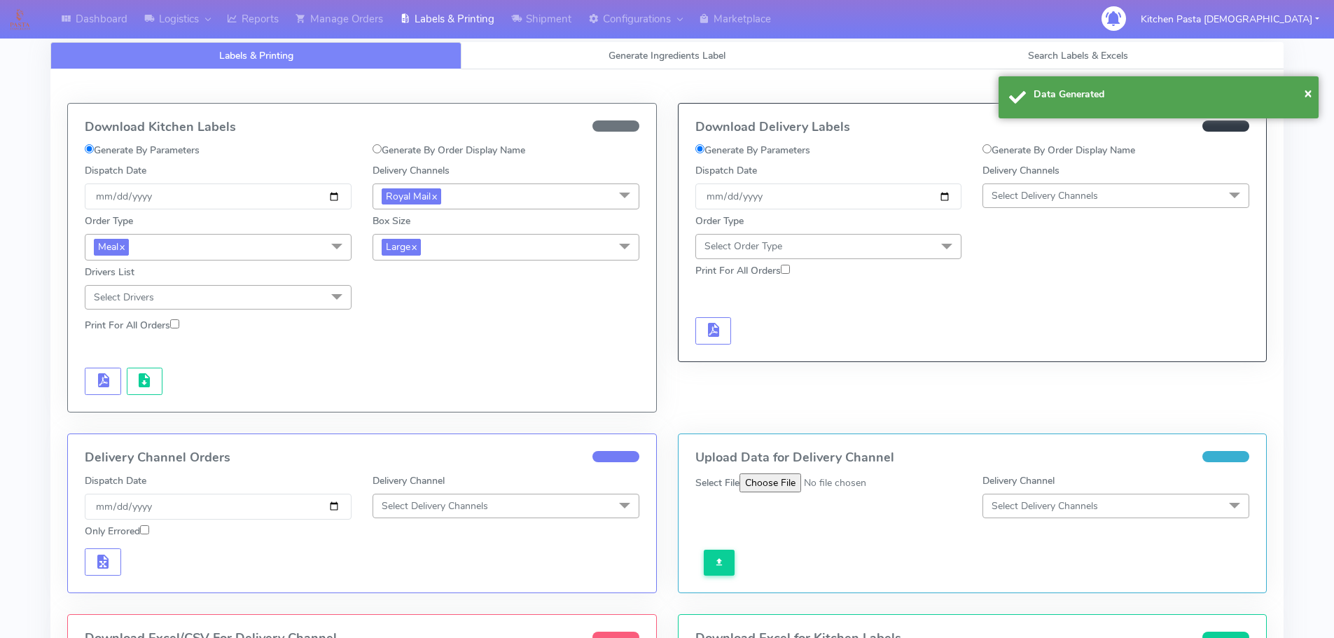
click at [123, 381] on div at bounding box center [218, 381] width 288 height 27
click at [136, 382] on span "button" at bounding box center [144, 383] width 17 height 13
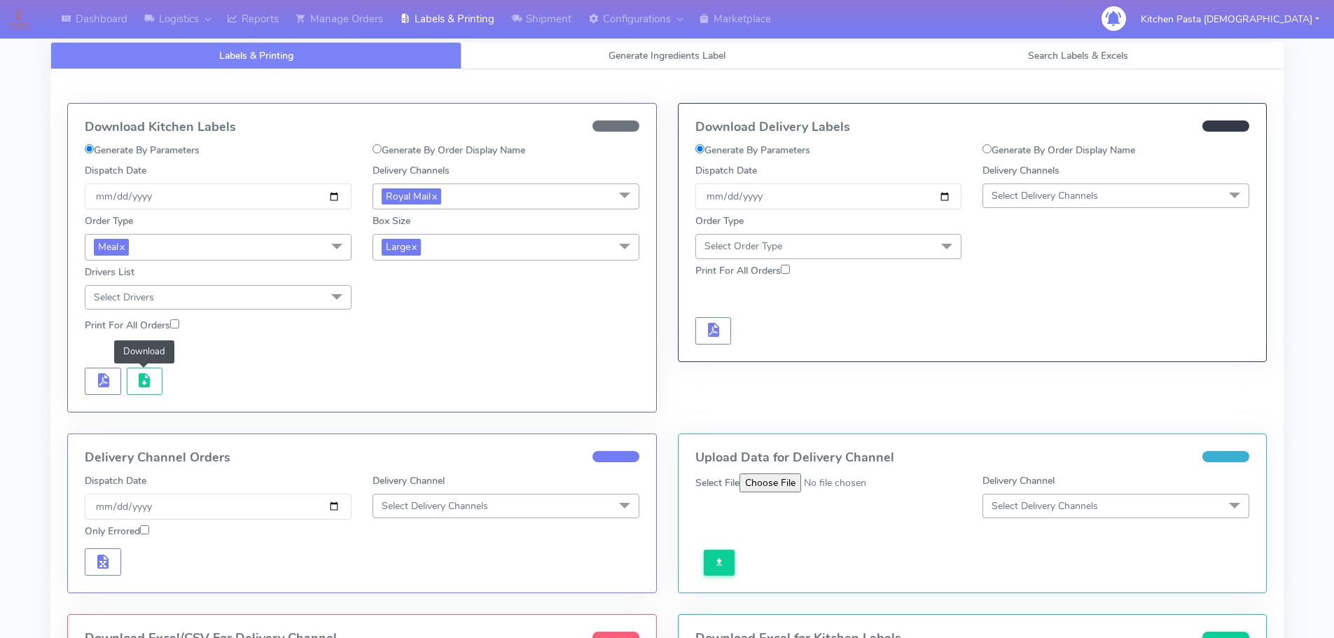
drag, startPoint x: 481, startPoint y: 244, endPoint x: 471, endPoint y: 265, distance: 22.5
click at [481, 244] on span "Large x" at bounding box center [505, 247] width 267 height 26
click at [410, 361] on div "Medium" at bounding box center [505, 359] width 251 height 15
click at [111, 375] on button "button" at bounding box center [103, 381] width 36 height 27
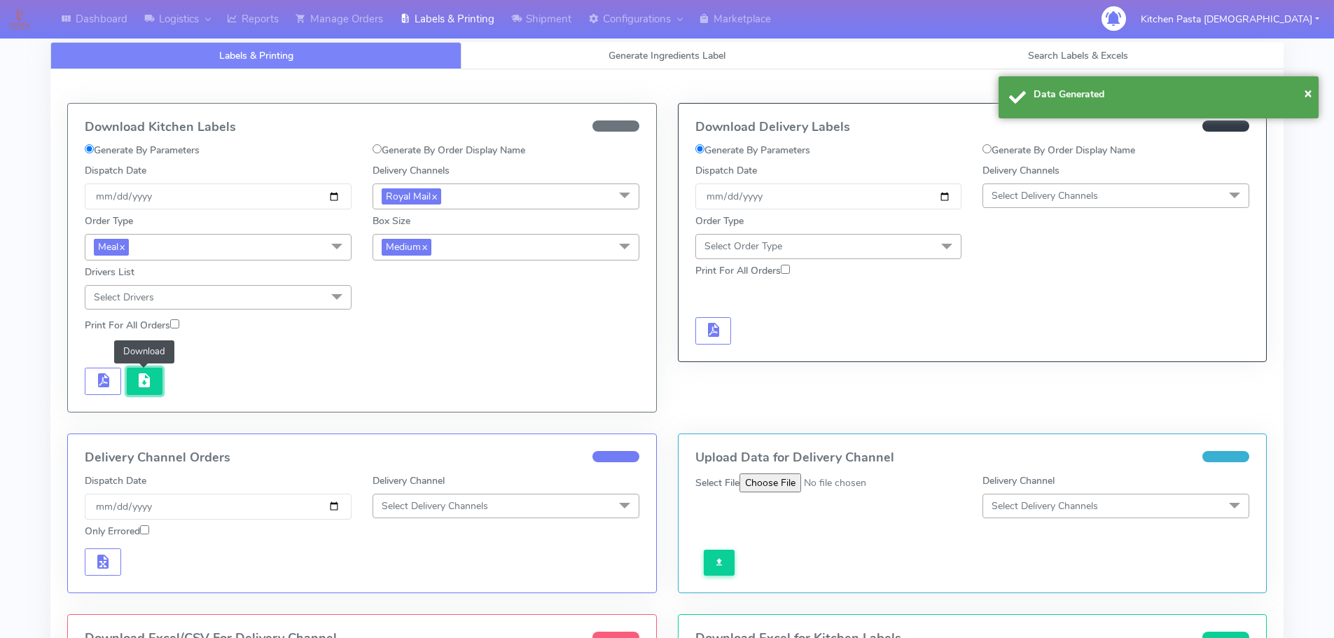
click at [152, 385] on span "button" at bounding box center [144, 383] width 17 height 13
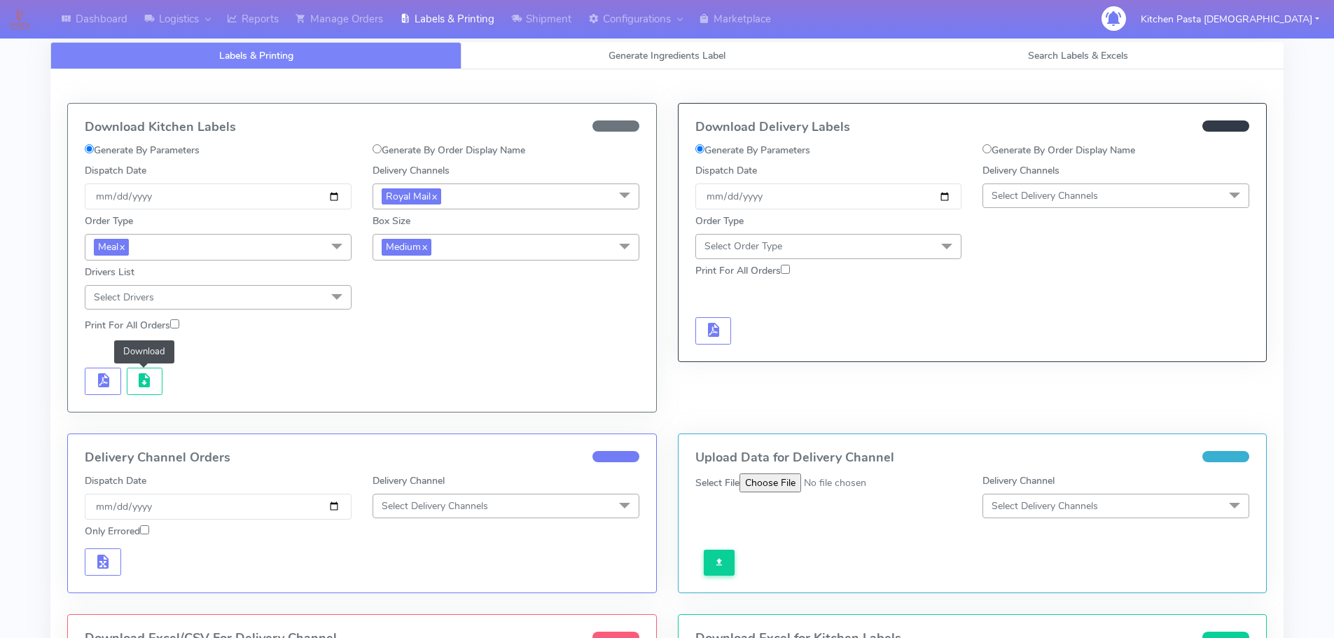
click at [469, 251] on span "Medium x" at bounding box center [505, 247] width 267 height 26
click at [420, 306] on div "Small" at bounding box center [505, 313] width 251 height 15
click at [97, 378] on span "button" at bounding box center [103, 383] width 17 height 13
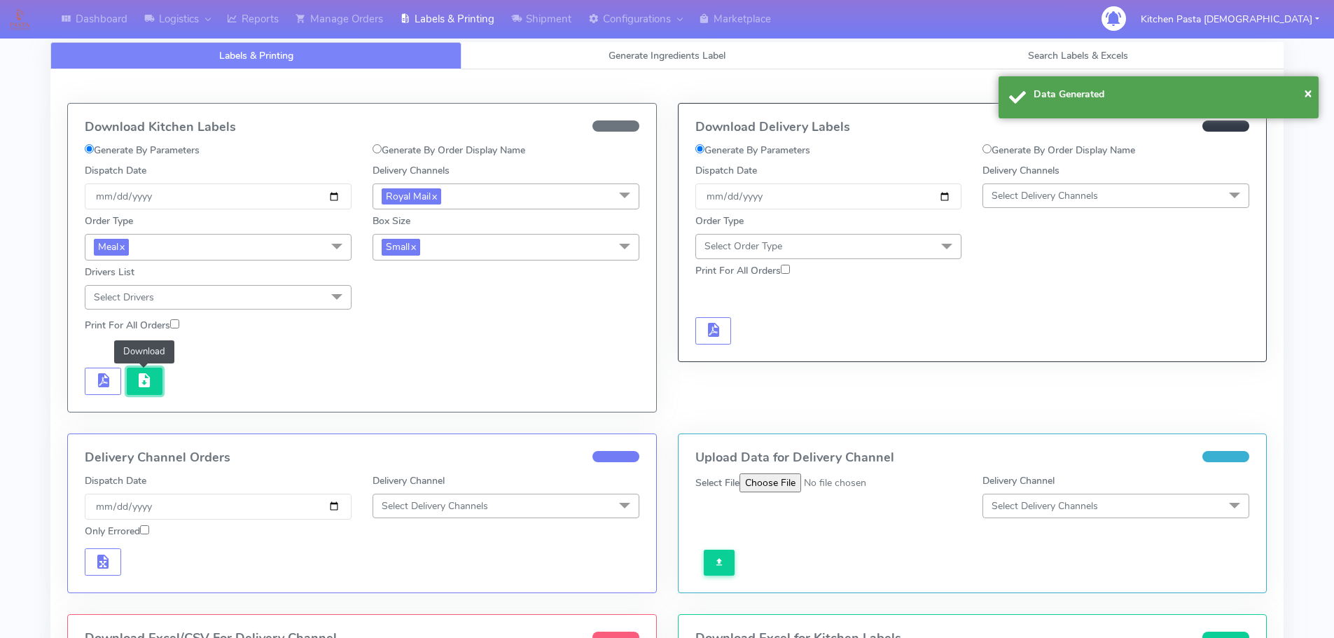
click at [139, 387] on span "button" at bounding box center [144, 383] width 17 height 13
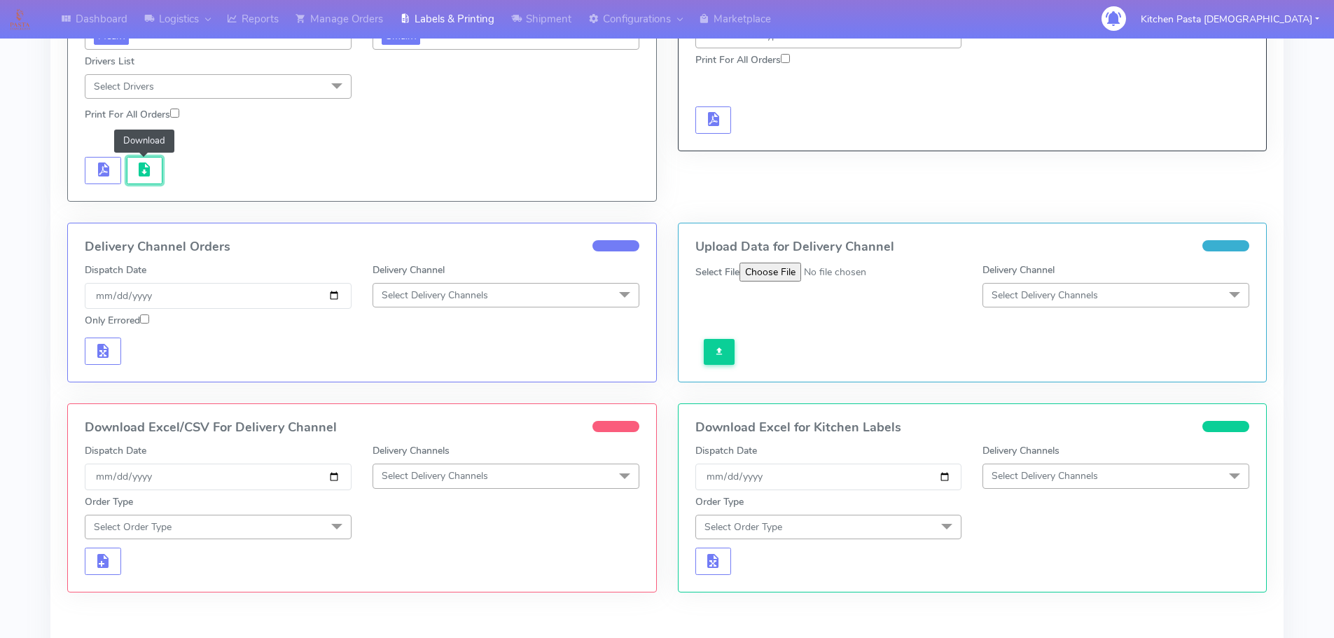
scroll to position [333, 0]
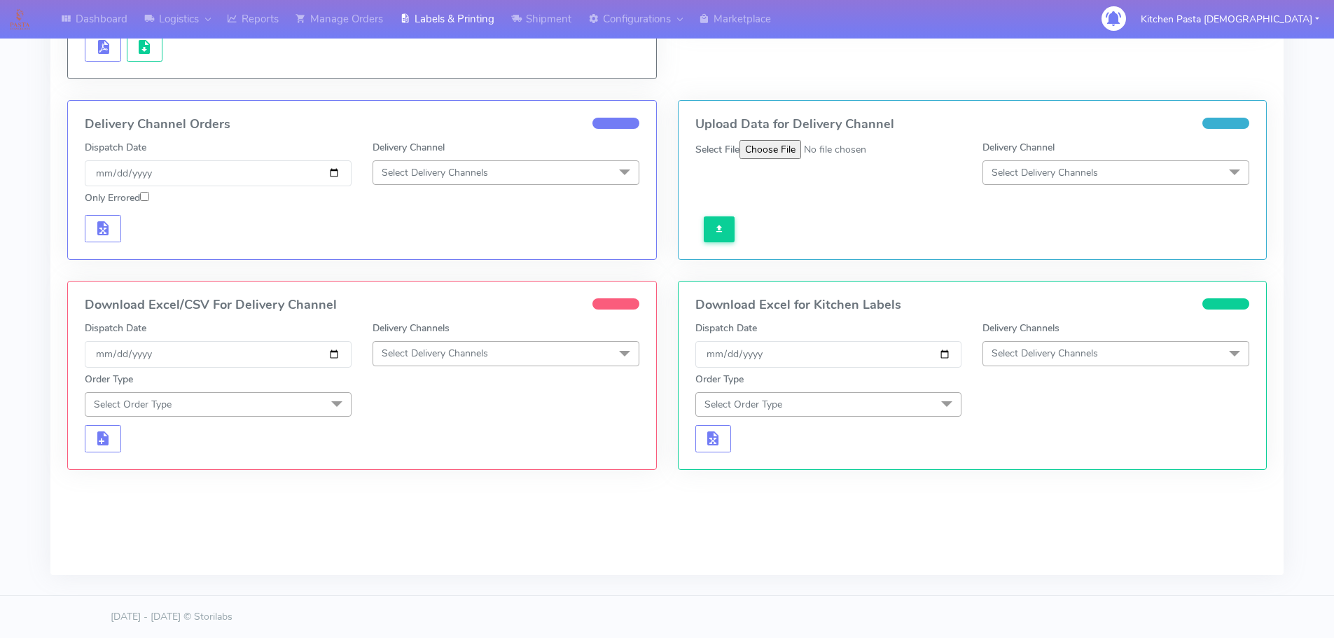
click at [454, 351] on span "Select Delivery Channels" at bounding box center [435, 353] width 106 height 13
click at [440, 469] on div "Royal Mail" at bounding box center [505, 465] width 251 height 15
click at [316, 403] on span "Select Order Type" at bounding box center [218, 404] width 267 height 25
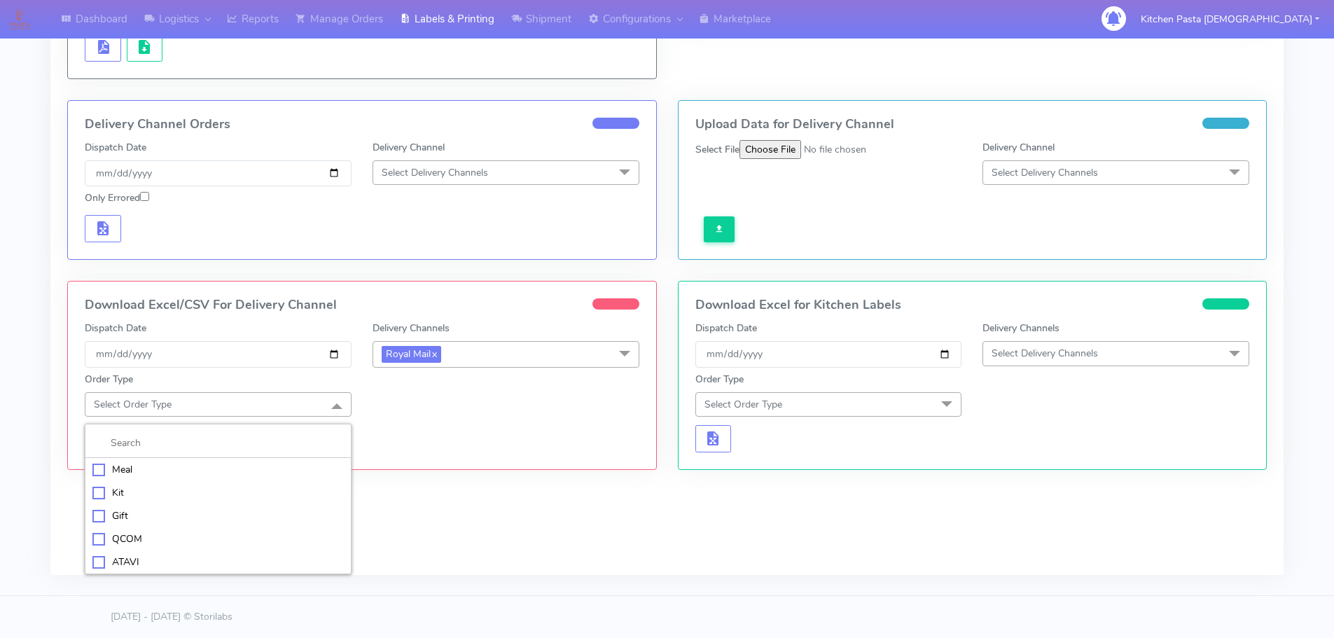
click at [139, 470] on div "Meal" at bounding box center [217, 469] width 251 height 15
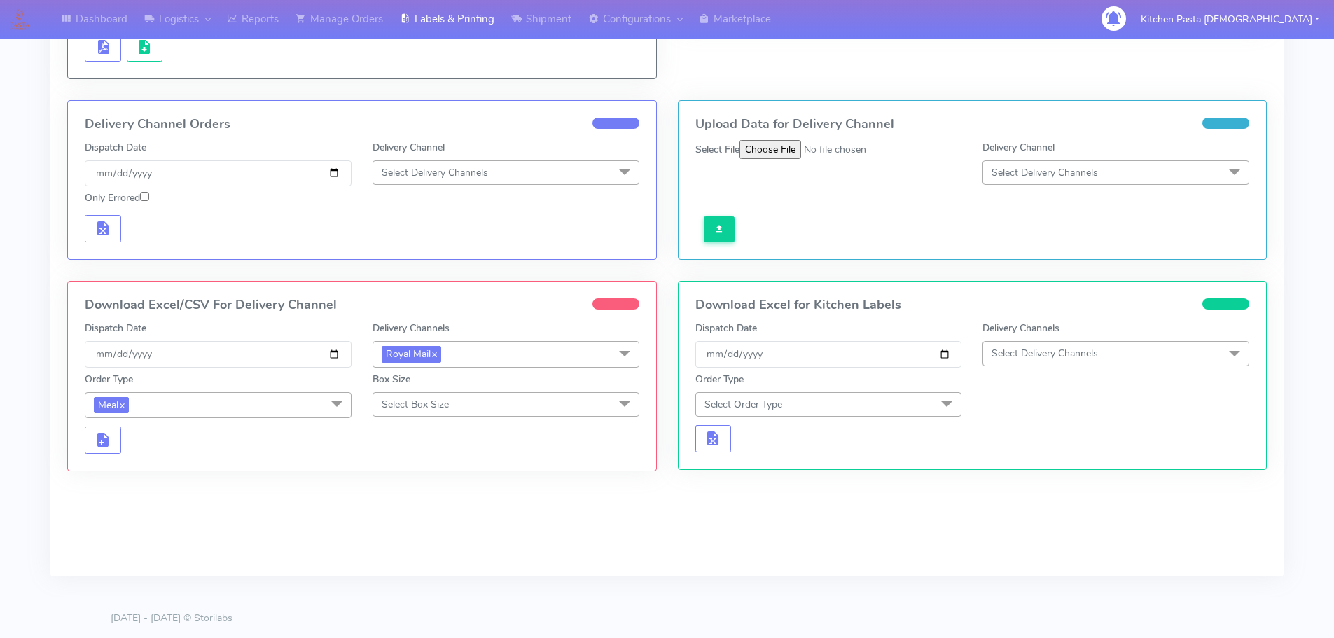
click at [484, 410] on span "Select Box Size" at bounding box center [505, 404] width 267 height 25
drag, startPoint x: 421, startPoint y: 556, endPoint x: 408, endPoint y: 556, distance: 12.6
click at [421, 556] on div "Mega" at bounding box center [505, 561] width 251 height 15
click at [99, 445] on span "button" at bounding box center [103, 442] width 17 height 13
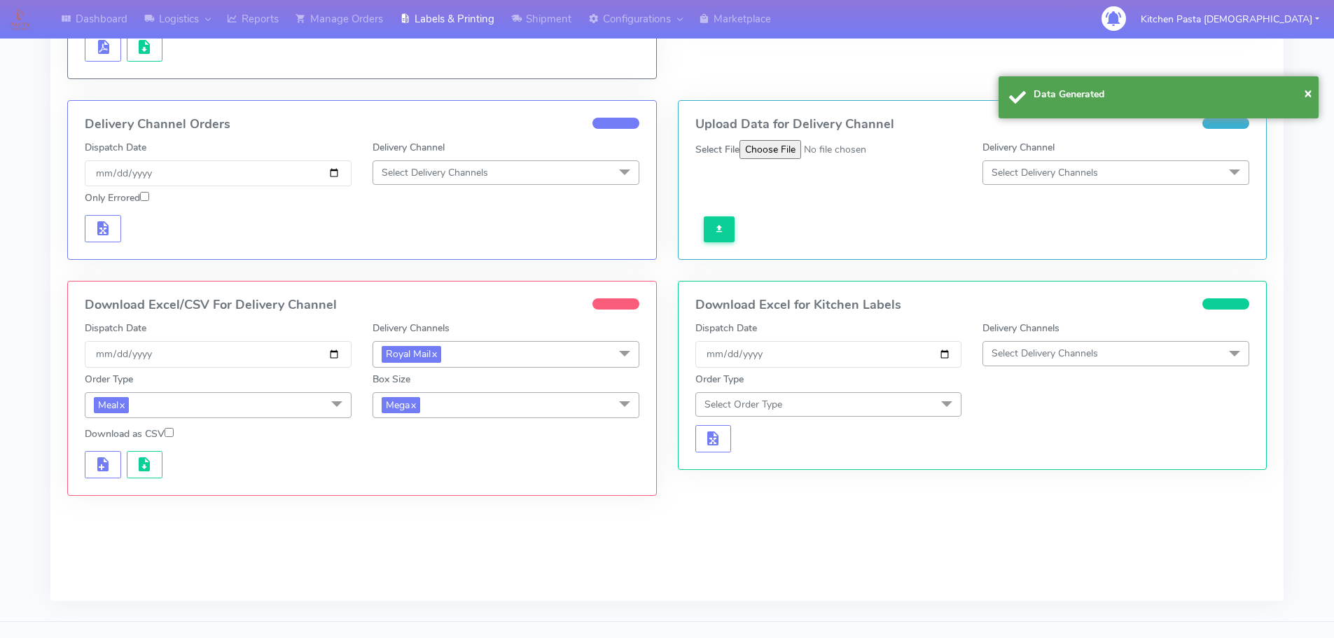
click at [137, 450] on div at bounding box center [361, 463] width 575 height 32
click at [140, 461] on span "button" at bounding box center [144, 467] width 17 height 13
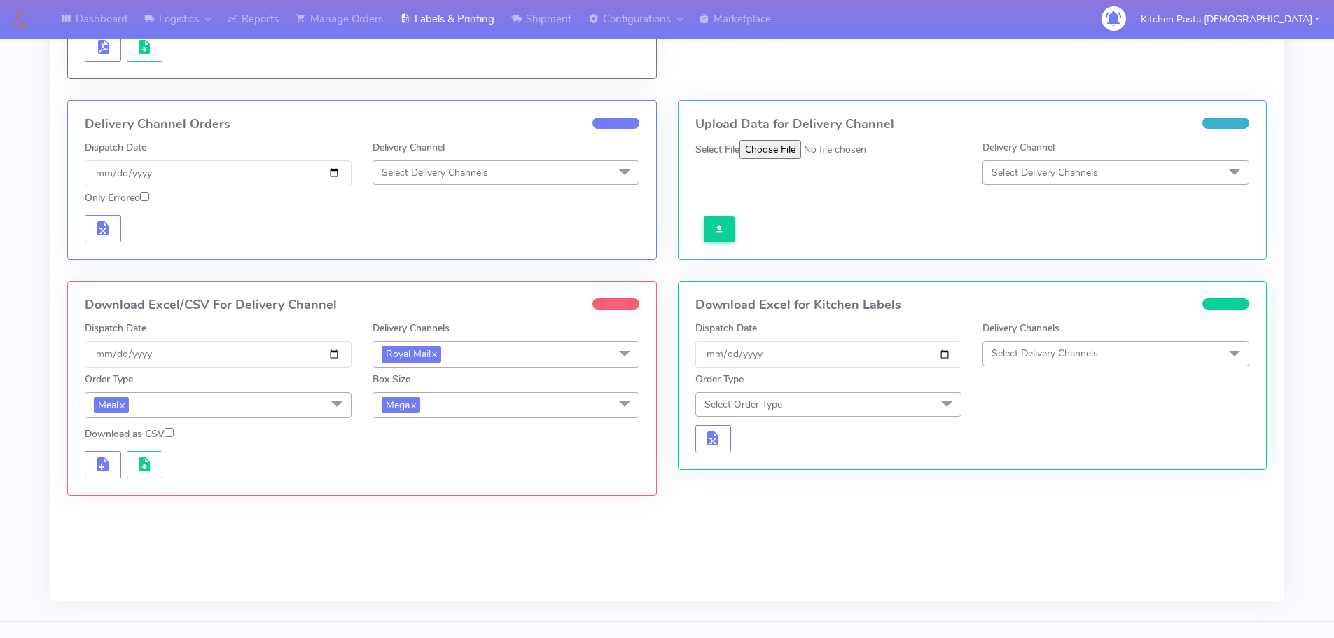
click at [473, 407] on span "Mega x" at bounding box center [505, 405] width 267 height 26
click at [422, 543] on div "Large" at bounding box center [505, 540] width 251 height 15
drag, startPoint x: 99, startPoint y: 466, endPoint x: 116, endPoint y: 466, distance: 16.8
click at [102, 466] on span "button" at bounding box center [103, 467] width 17 height 13
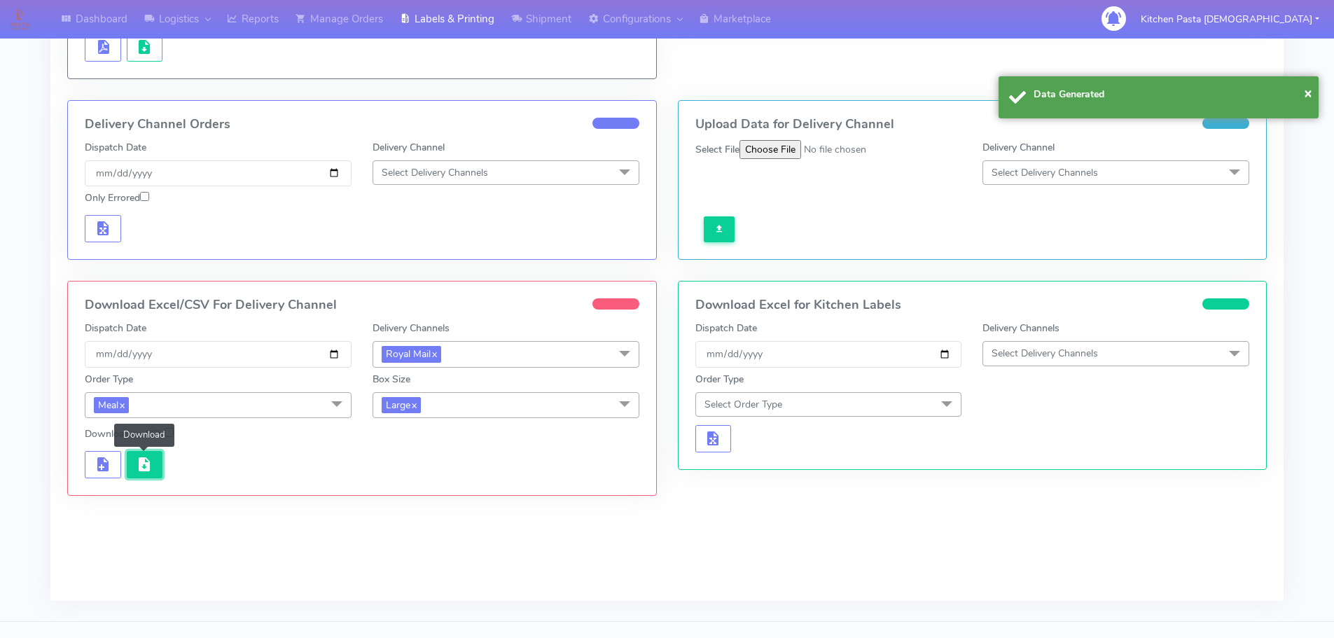
click at [143, 466] on span "button" at bounding box center [144, 467] width 17 height 13
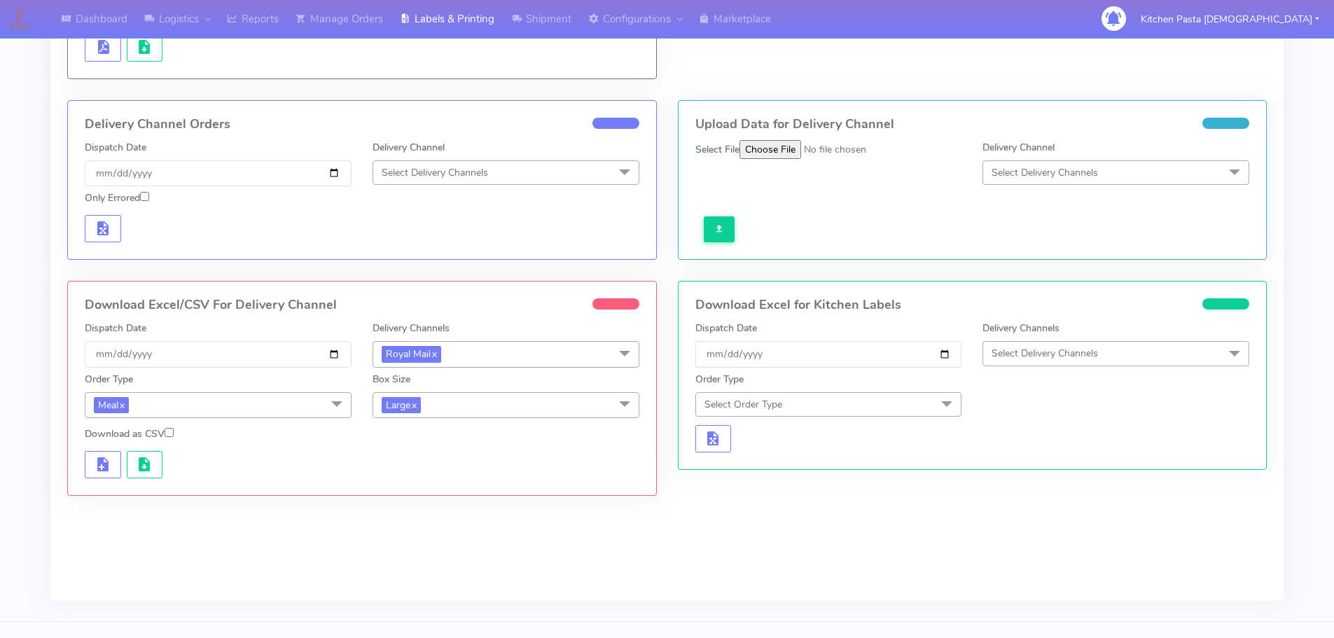
click at [560, 406] on span "Large x" at bounding box center [505, 405] width 267 height 26
click at [401, 515] on div "Medium" at bounding box center [505, 517] width 251 height 15
click at [92, 459] on button "button" at bounding box center [103, 464] width 36 height 27
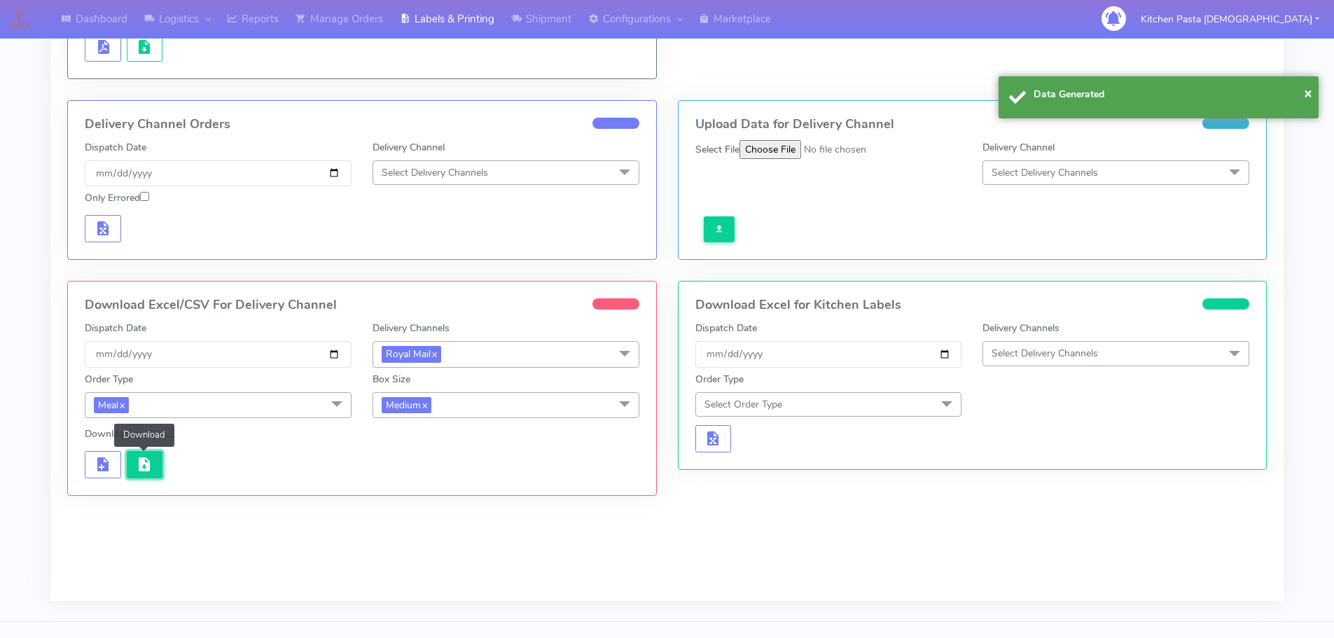
click at [129, 468] on button "button" at bounding box center [145, 464] width 36 height 27
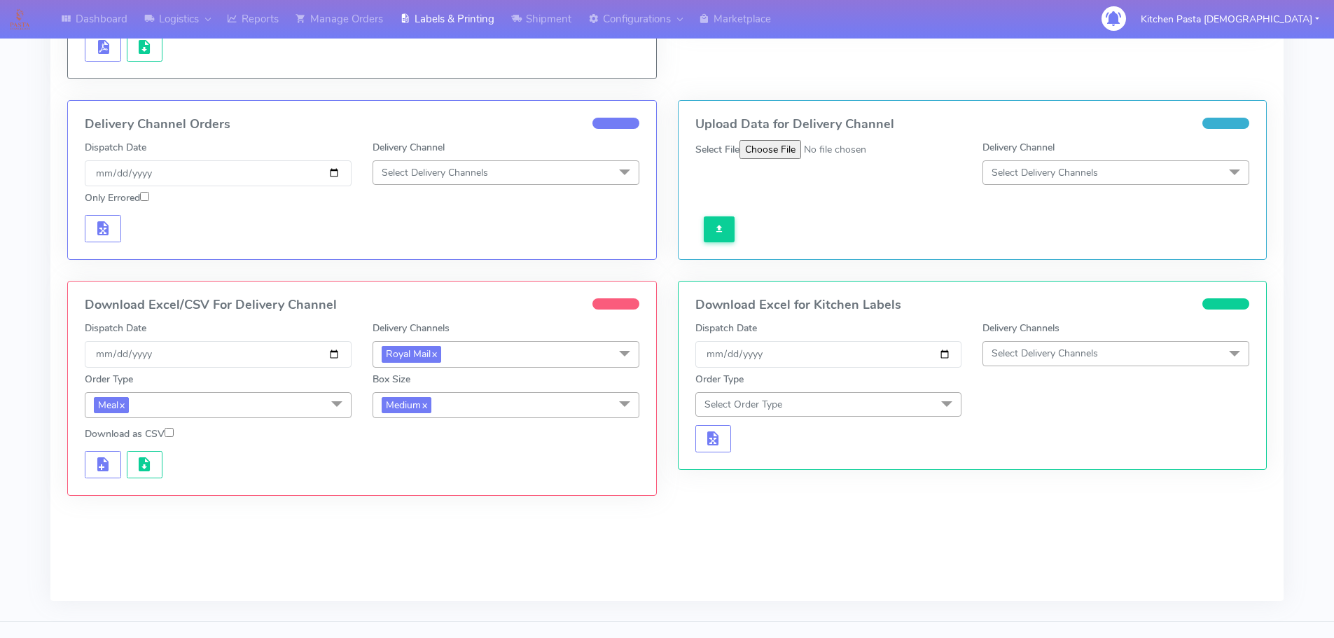
click at [475, 407] on span "Medium x" at bounding box center [505, 405] width 267 height 26
click at [414, 475] on div "Small" at bounding box center [505, 470] width 251 height 15
click at [97, 477] on button "button" at bounding box center [103, 464] width 36 height 27
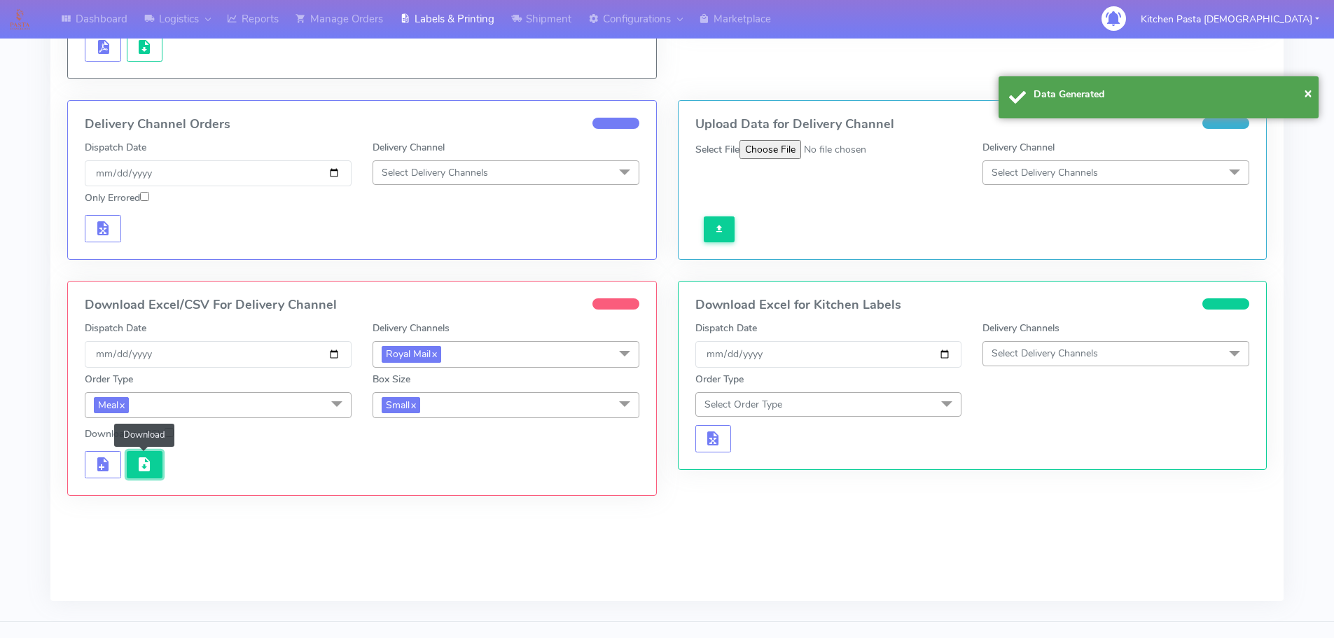
click at [138, 473] on span "button" at bounding box center [144, 467] width 17 height 13
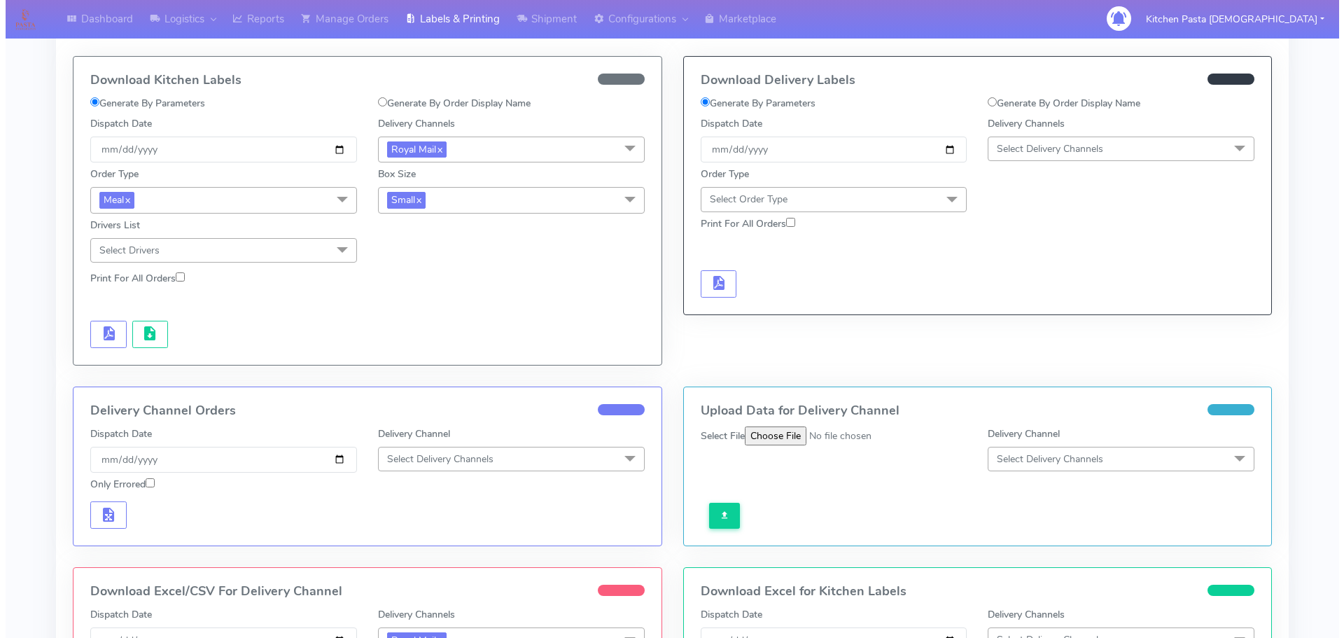
scroll to position [0, 0]
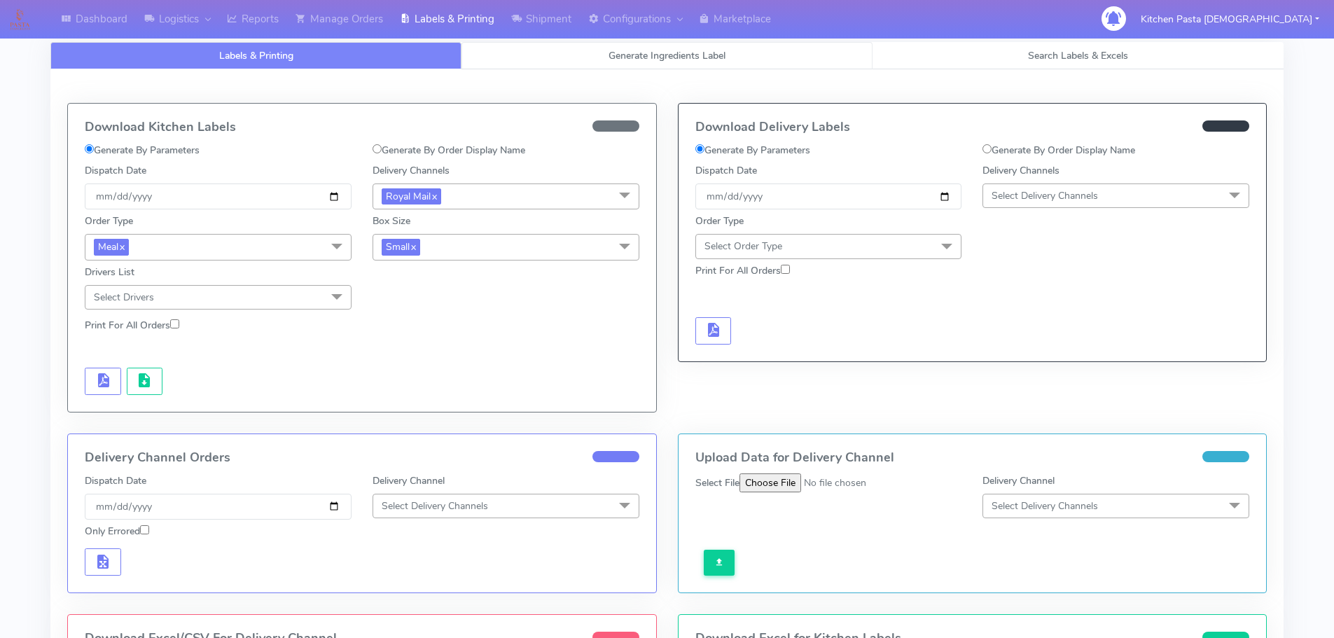
drag, startPoint x: 541, startPoint y: 43, endPoint x: 517, endPoint y: 60, distance: 28.7
click at [541, 43] on link "Generate Ingredients Label" at bounding box center [666, 55] width 411 height 27
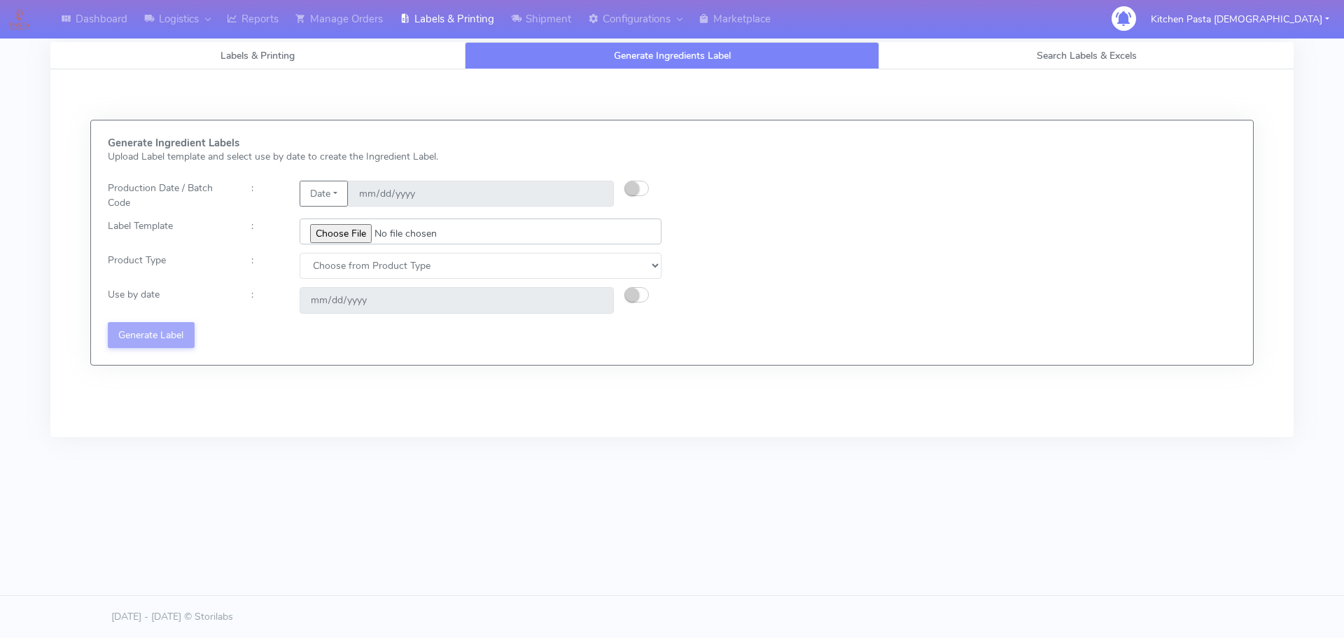
click at [343, 234] on input "file" at bounding box center [481, 231] width 362 height 26
type input "C:\fakepath\Ecom_172_V3.jpg"
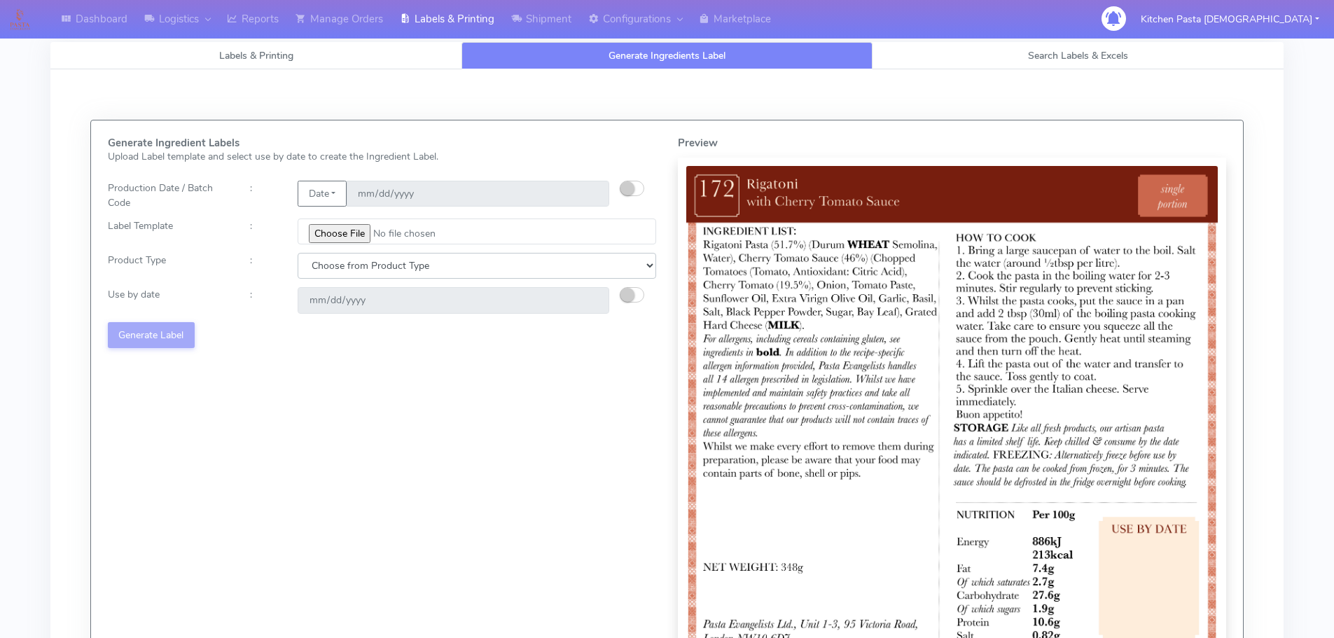
drag, startPoint x: 351, startPoint y: 256, endPoint x: 338, endPoint y: 278, distance: 26.1
click at [351, 256] on select "Choose from Product Type ECOM ERETAIL CIRCULAR CIRC_DESERTS LASAGNE" at bounding box center [477, 266] width 358 height 26
select select "0"
click at [298, 253] on select "Choose from Product Type ECOM ERETAIL CIRCULAR CIRC_DESERTS LASAGNE" at bounding box center [477, 266] width 358 height 26
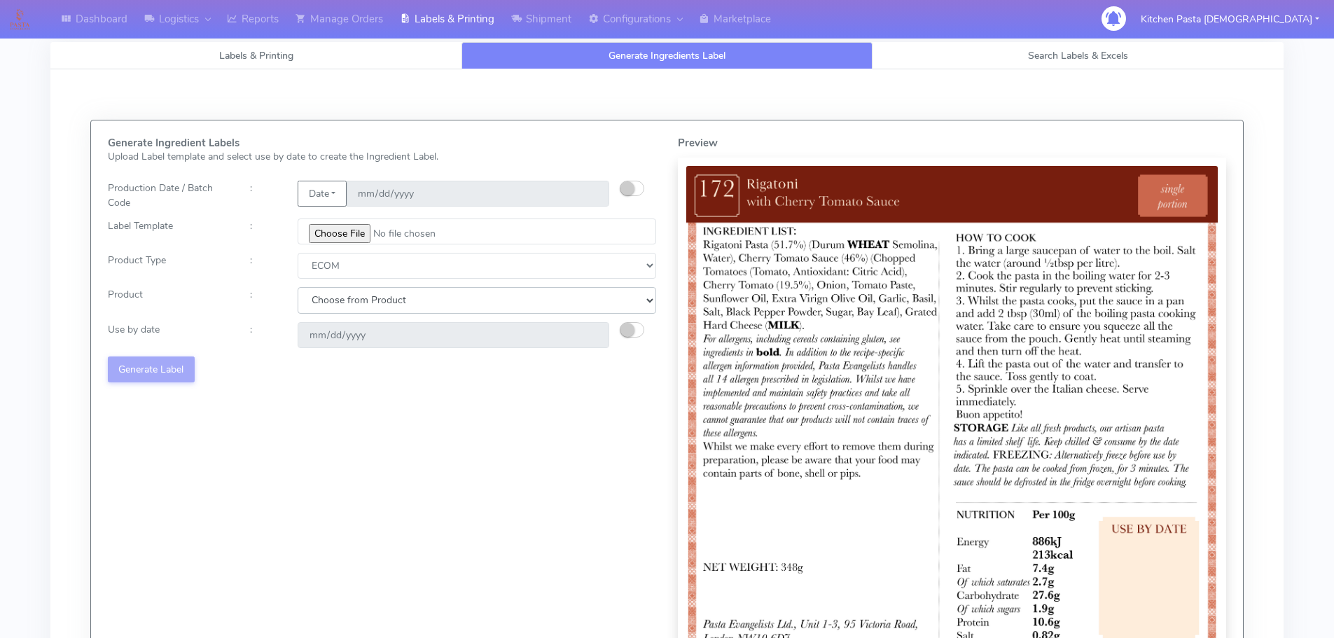
click at [324, 300] on select "Choose from Product PLAIN PASTA (EXCEPT HURRA) HURRA FILLED PASTA BUTTER (INTER…" at bounding box center [477, 300] width 358 height 26
select select "1"
click at [298, 287] on select "Choose from Product PLAIN PASTA (EXCEPT HURRA) HURRA FILLED PASTA BUTTER (INTER…" at bounding box center [477, 300] width 358 height 26
type input "2025-10-17"
drag, startPoint x: 330, startPoint y: 304, endPoint x: 330, endPoint y: 312, distance: 8.4
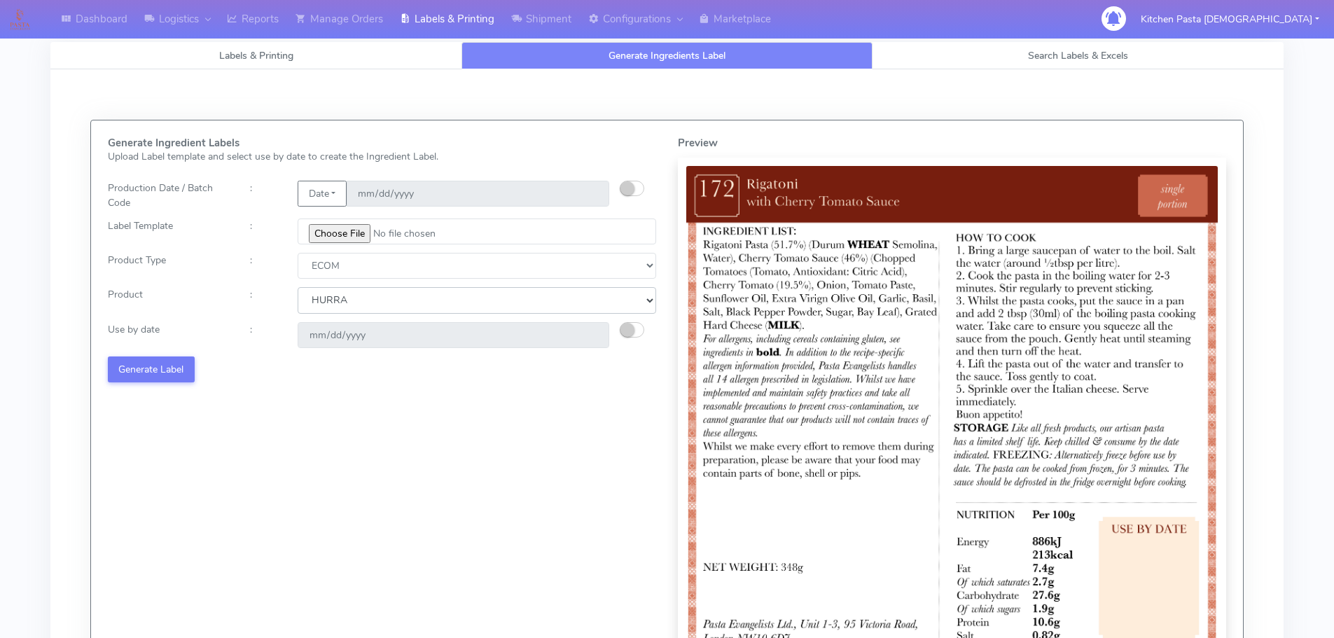
click at [330, 304] on select "Choose from Product PLAIN PASTA (EXCEPT HURRA) HURRA FILLED PASTA BUTTER (INTER…" at bounding box center [477, 300] width 358 height 26
select select "0"
click at [298, 287] on select "Choose from Product PLAIN PASTA (EXCEPT HURRA) HURRA FILLED PASTA BUTTER (INTER…" at bounding box center [477, 300] width 358 height 26
drag, startPoint x: 637, startPoint y: 326, endPoint x: 603, endPoint y: 330, distance: 33.8
click at [632, 328] on button "button" at bounding box center [632, 329] width 25 height 15
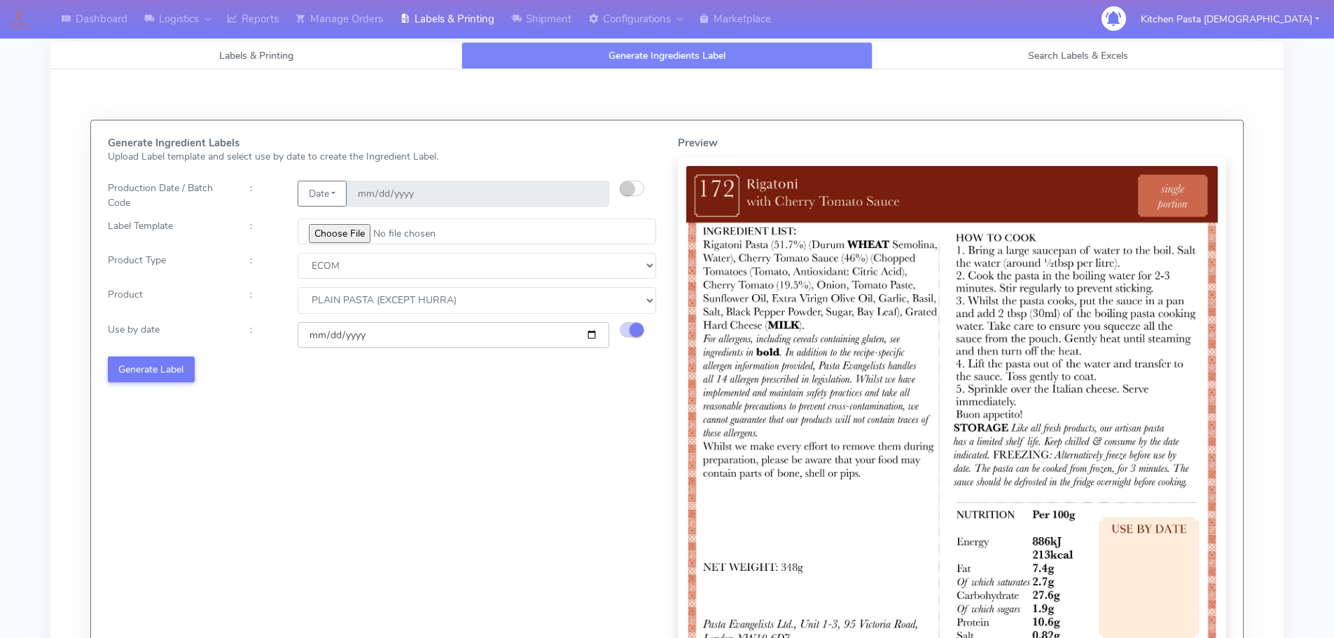
click at [594, 334] on input "2025-10-18" at bounding box center [454, 335] width 312 height 26
type input "2025-10-25"
click at [165, 361] on button "Generate Label" at bounding box center [151, 369] width 87 height 26
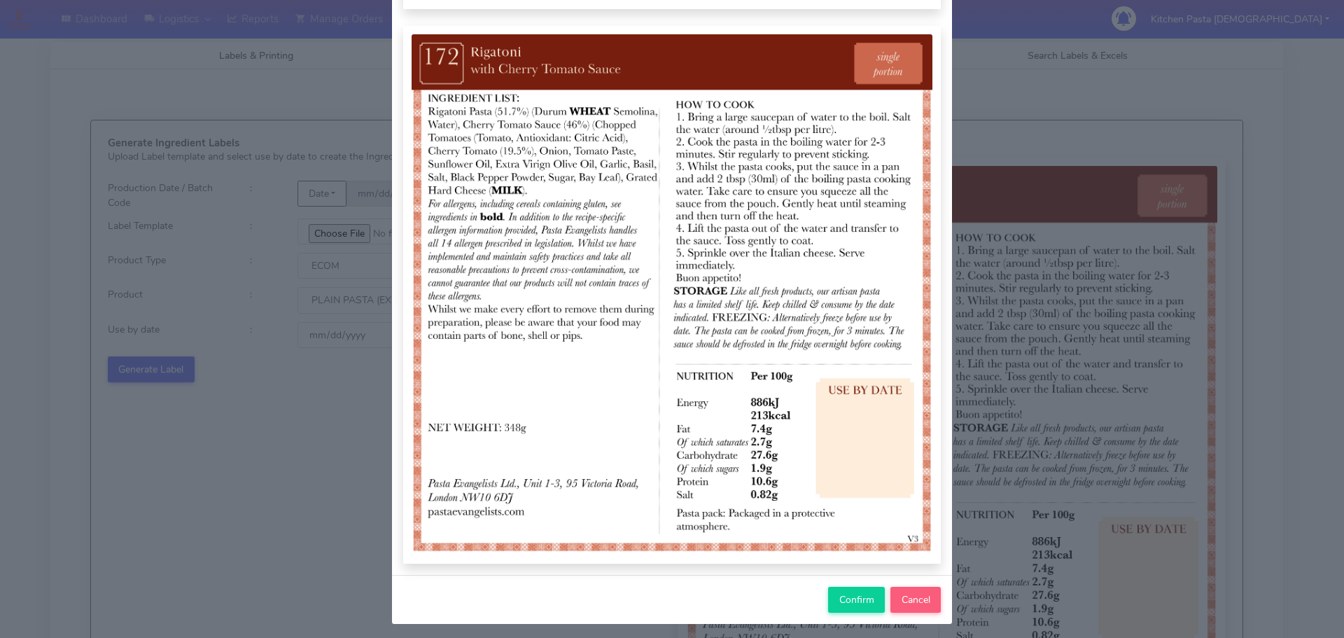
scroll to position [145, 0]
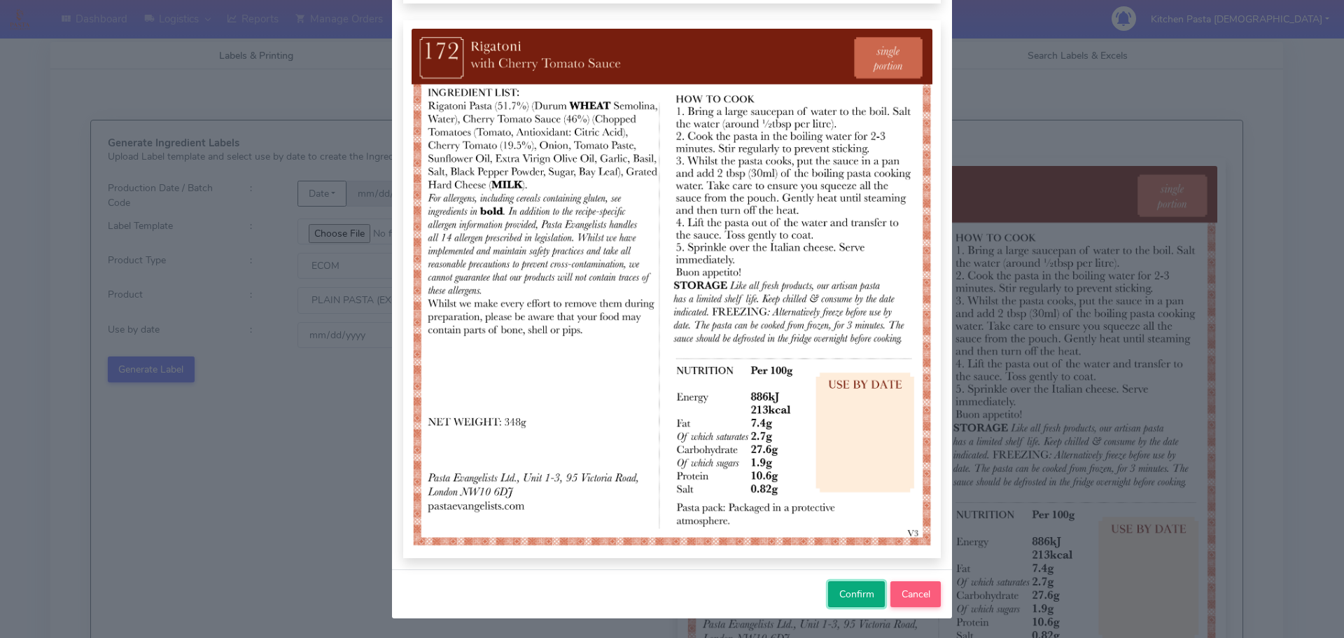
click at [840, 596] on span "Confirm" at bounding box center [856, 593] width 35 height 13
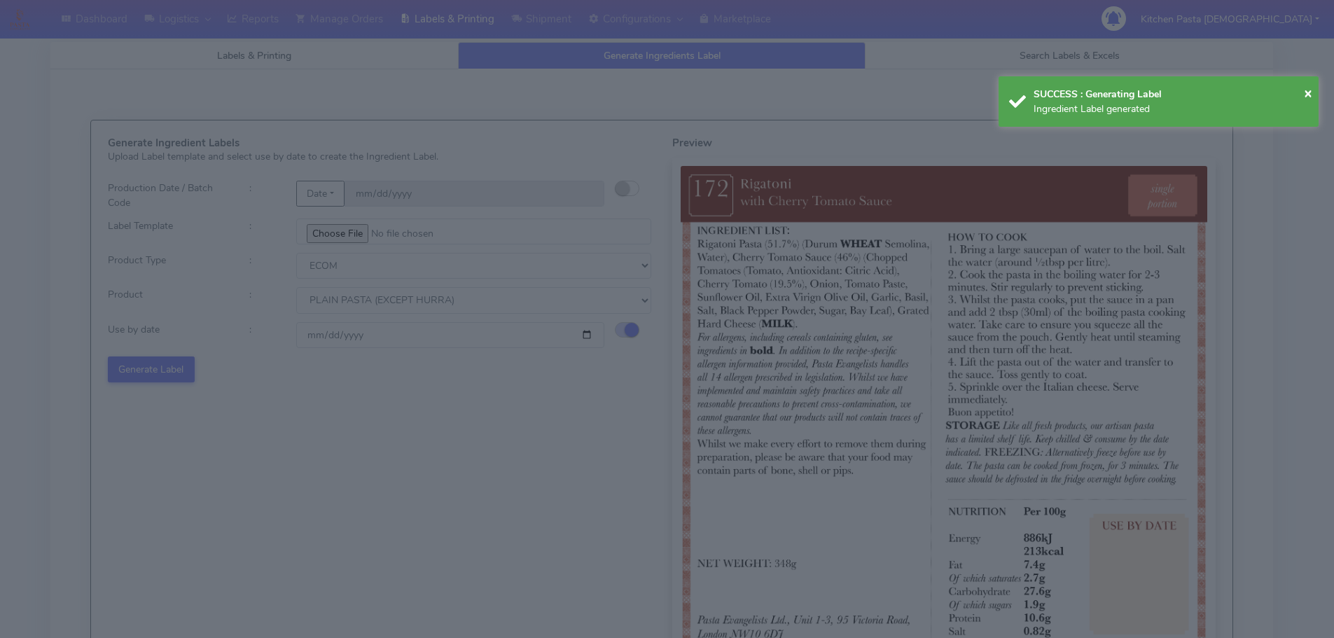
select select
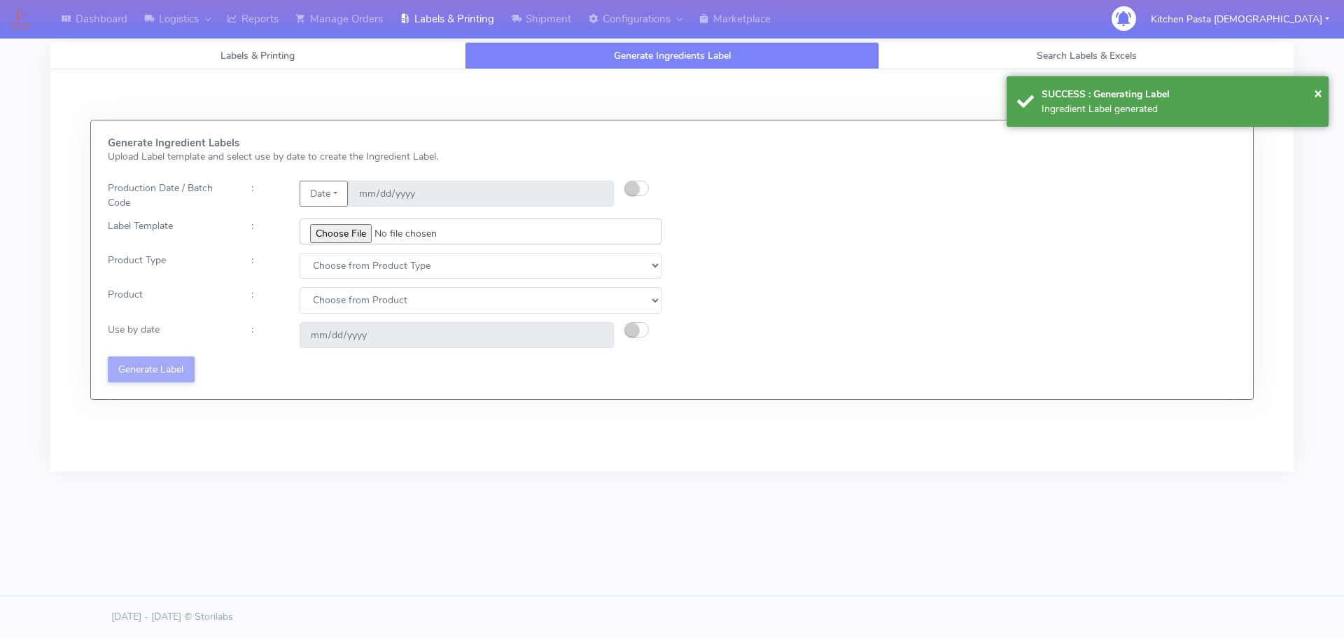
click at [360, 226] on input "file" at bounding box center [481, 231] width 362 height 26
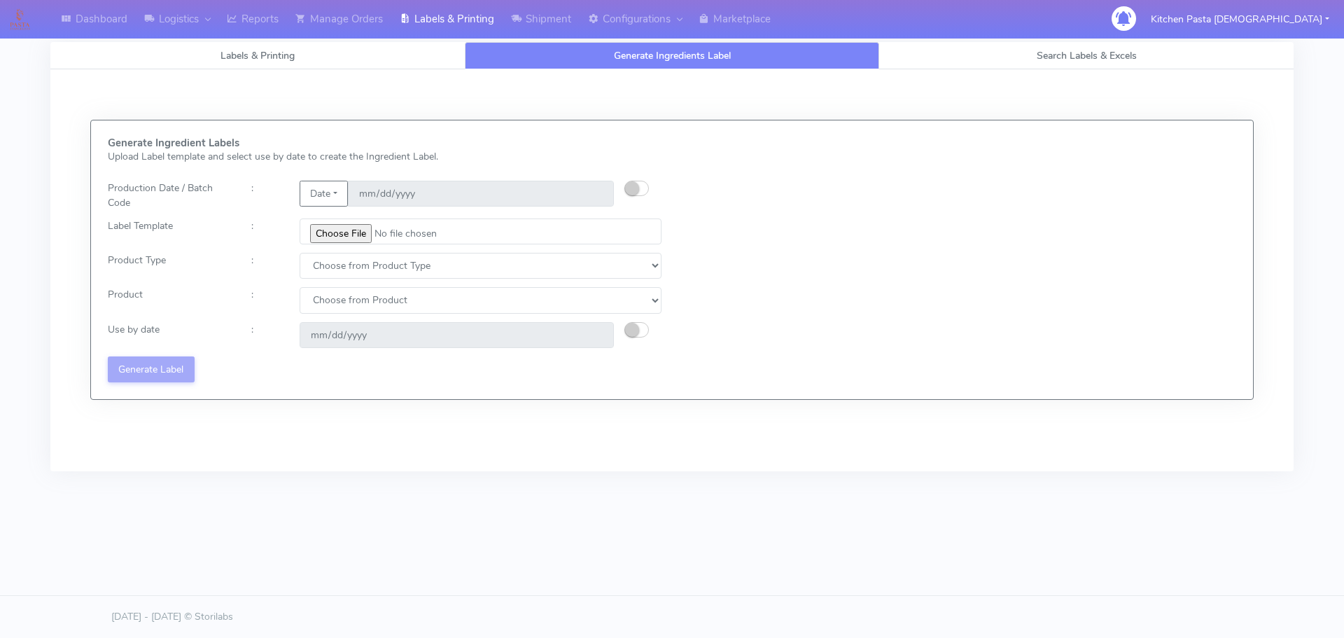
type input "C:\fakepath\Ecom_173_V3.jpg"
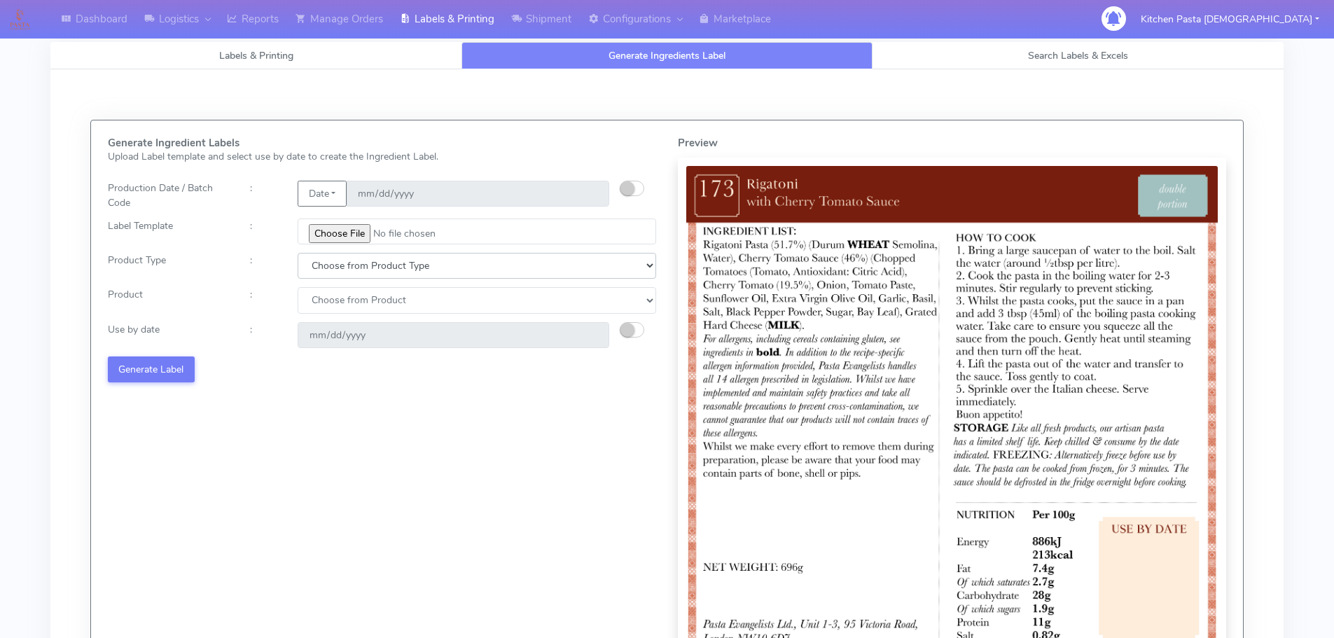
click at [343, 265] on select "Choose from Product Type ECOM ERETAIL CIRCULAR CIRC_DESERTS LASAGNE" at bounding box center [477, 266] width 358 height 26
select select "0"
click at [298, 253] on select "Choose from Product Type ECOM ERETAIL CIRCULAR CIRC_DESERTS LASAGNE" at bounding box center [477, 266] width 358 height 26
click at [328, 303] on select "Choose from Product PLAIN PASTA (EXCEPT HURRA) HURRA FILLED PASTA BUTTER (INTER…" at bounding box center [477, 300] width 358 height 26
select select "0"
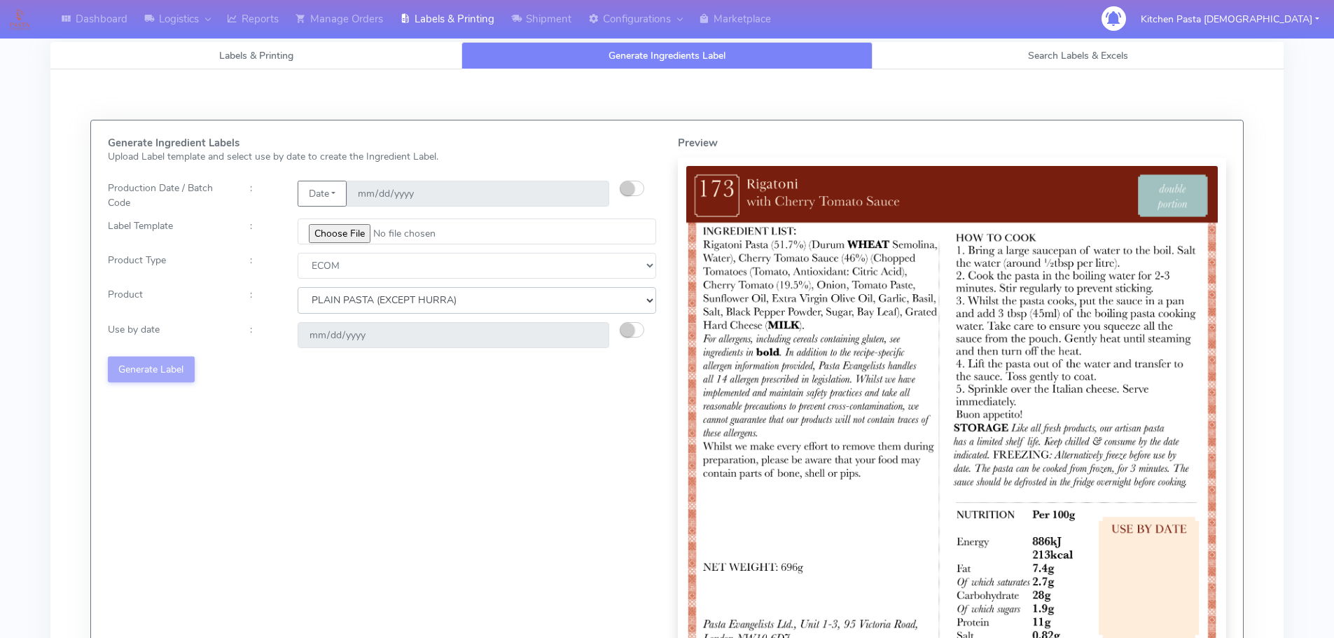
click at [298, 287] on select "Choose from Product PLAIN PASTA (EXCEPT HURRA) HURRA FILLED PASTA BUTTER (INTER…" at bounding box center [477, 300] width 358 height 26
click at [633, 331] on small "button" at bounding box center [627, 330] width 14 height 14
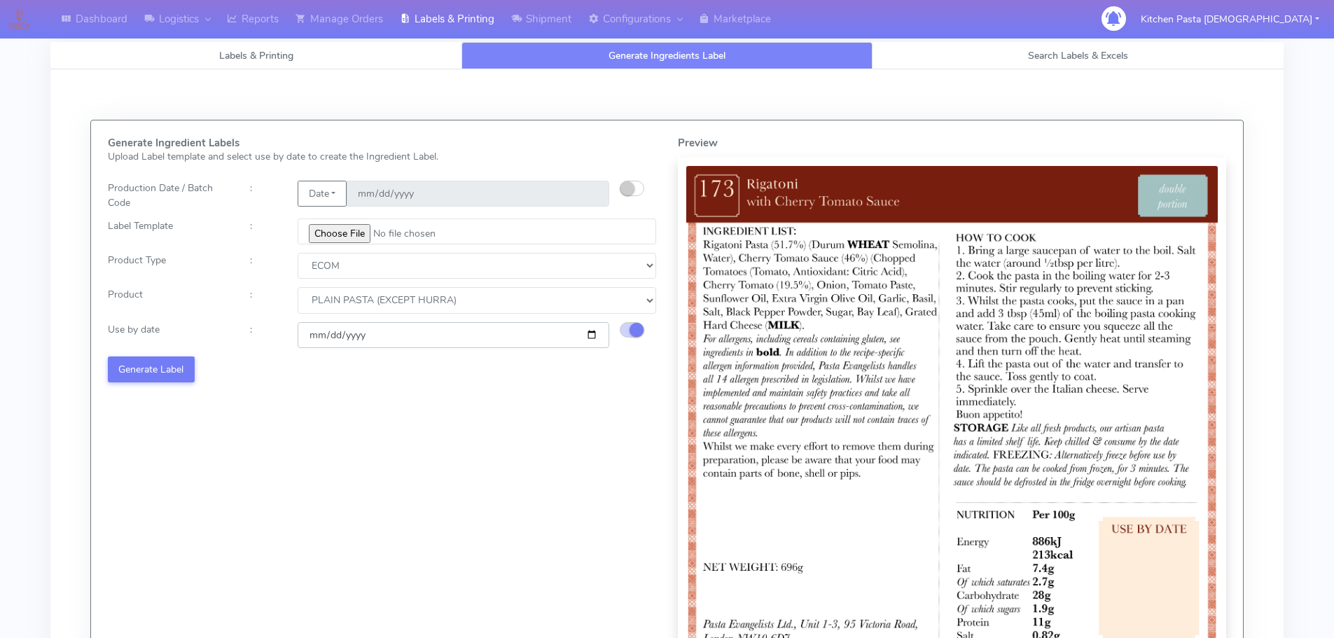
click at [589, 335] on input "2025-10-18" at bounding box center [454, 335] width 312 height 26
type input "2025-10-25"
click at [167, 373] on button "Generate Label" at bounding box center [151, 369] width 87 height 26
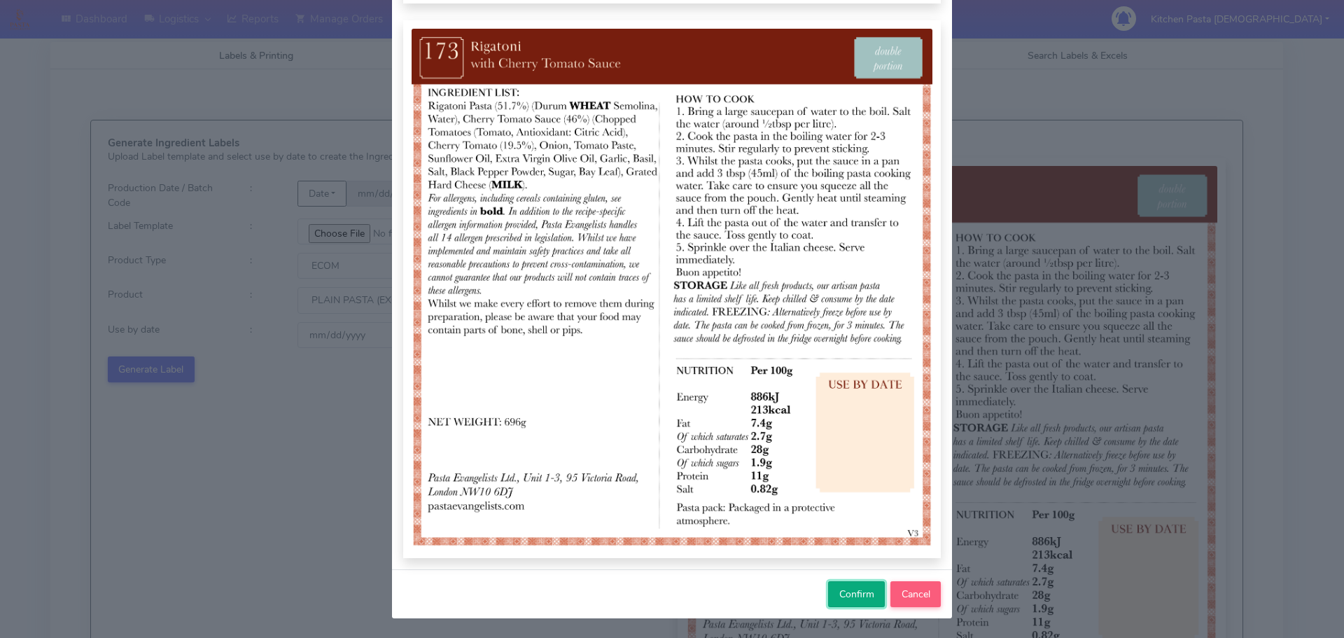
click at [844, 589] on span "Confirm" at bounding box center [856, 593] width 35 height 13
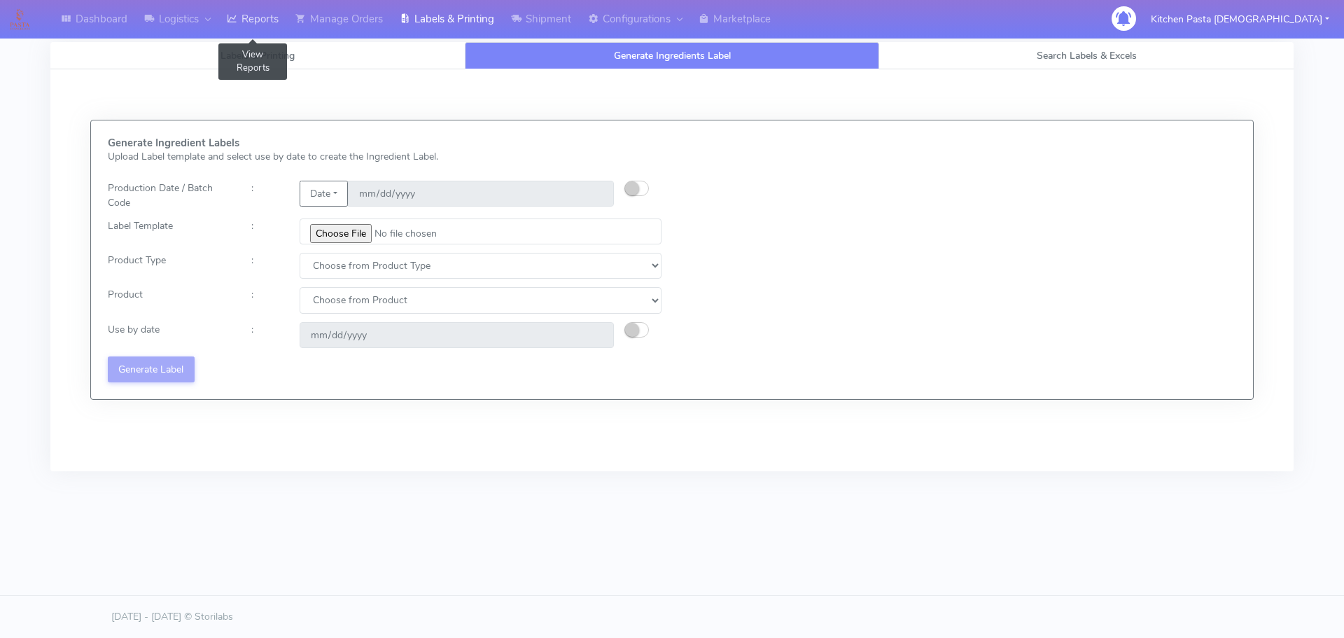
click at [277, 36] on link "Reports" at bounding box center [252, 19] width 69 height 39
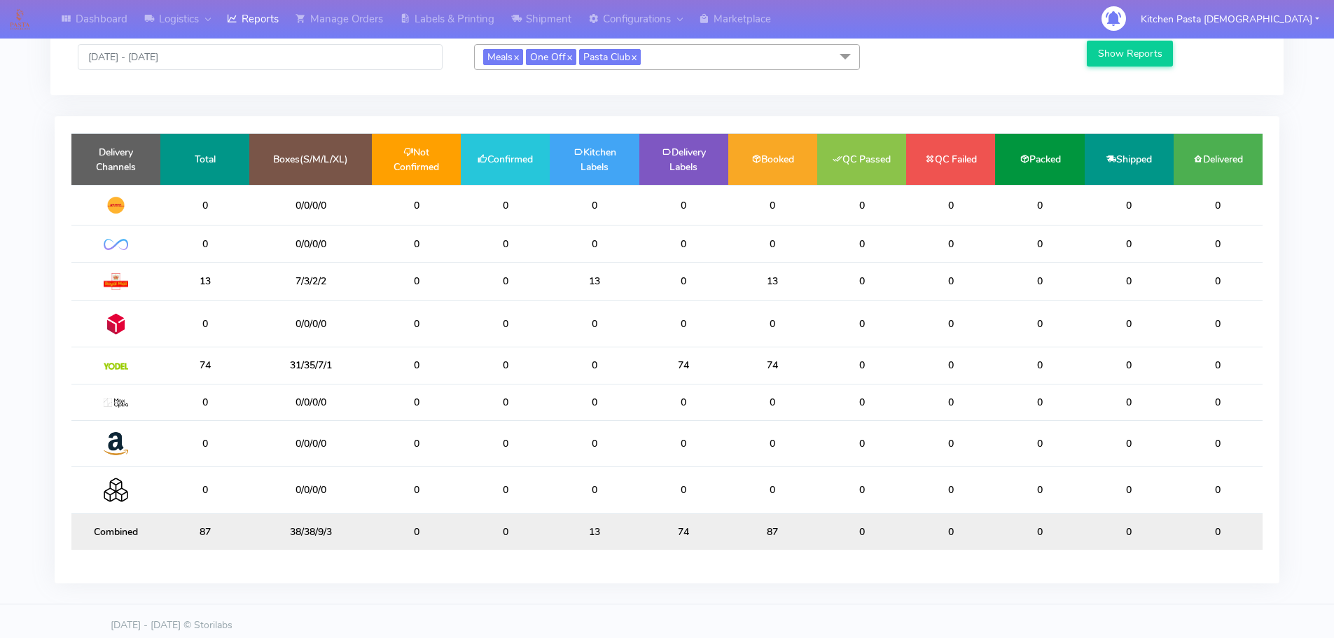
scroll to position [10, 0]
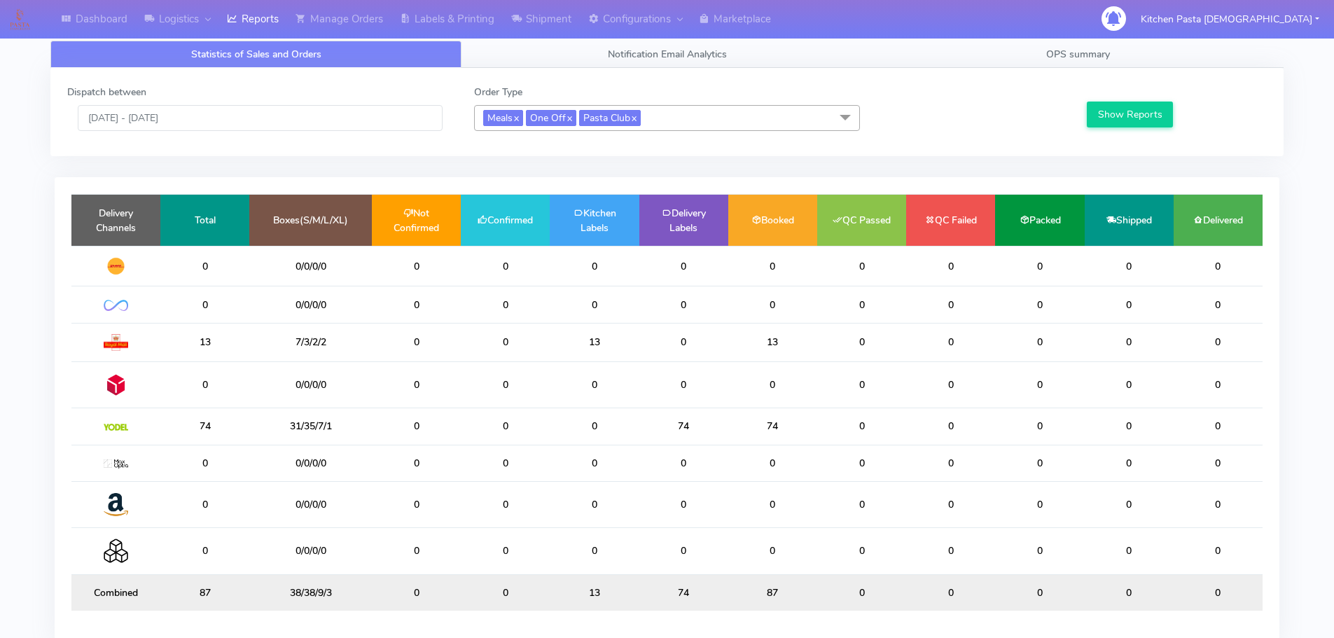
click at [762, 129] on span "Meals x One Off x Pasta Club x" at bounding box center [667, 118] width 386 height 26
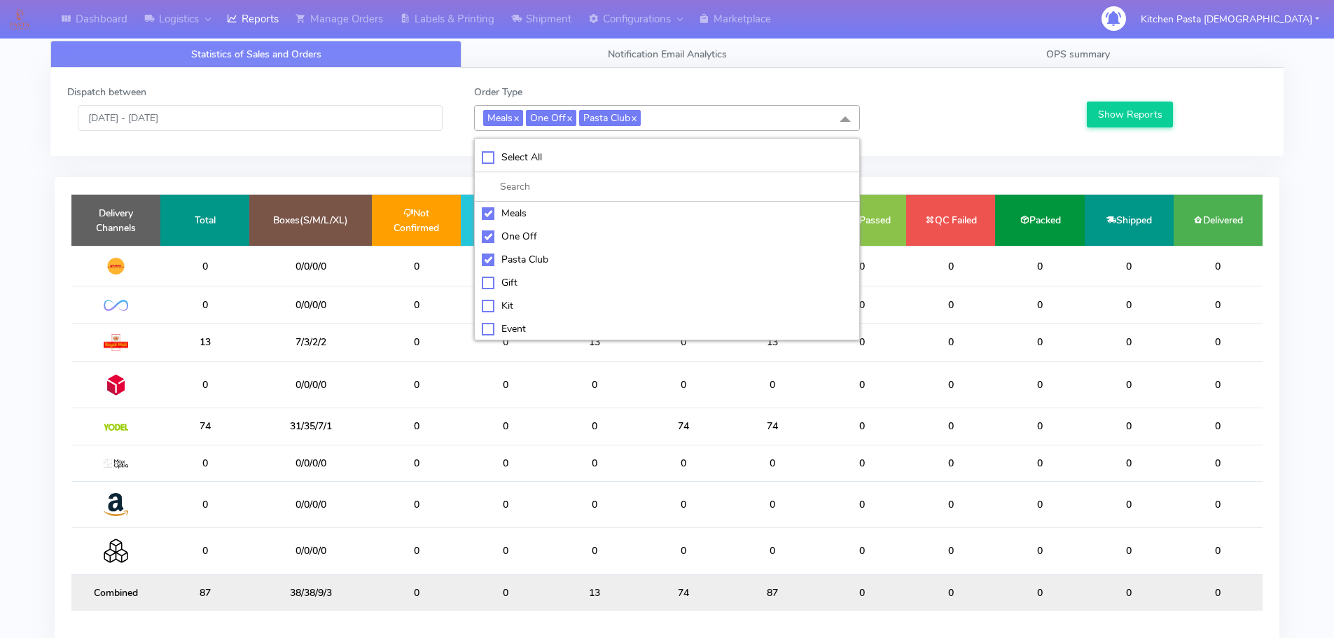
click at [570, 202] on li at bounding box center [667, 186] width 384 height 29
click at [563, 232] on div "One Off" at bounding box center [667, 236] width 370 height 15
checkbox input "false"
click at [534, 218] on div "Meals" at bounding box center [667, 213] width 370 height 15
checkbox input "false"
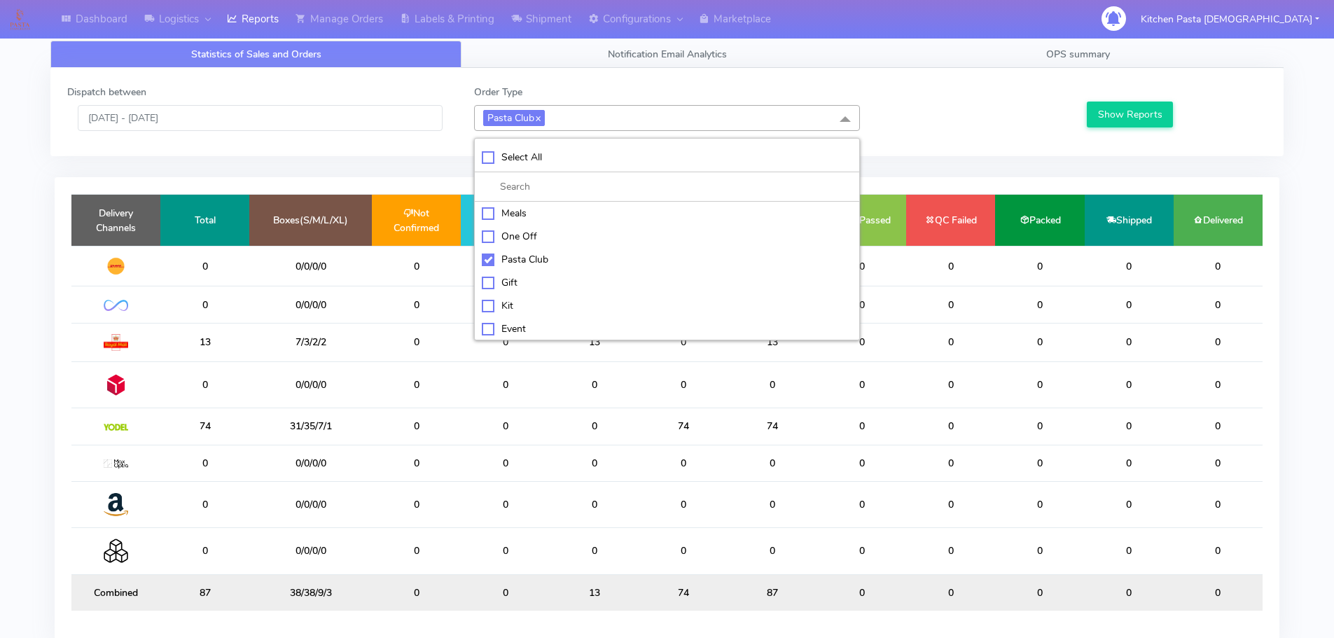
click at [510, 260] on div "Pasta Club" at bounding box center [667, 259] width 370 height 15
checkbox input "false"
click at [515, 313] on li "Kit" at bounding box center [667, 304] width 384 height 23
checkbox input "true"
click at [1138, 116] on button "Show Reports" at bounding box center [1130, 115] width 86 height 26
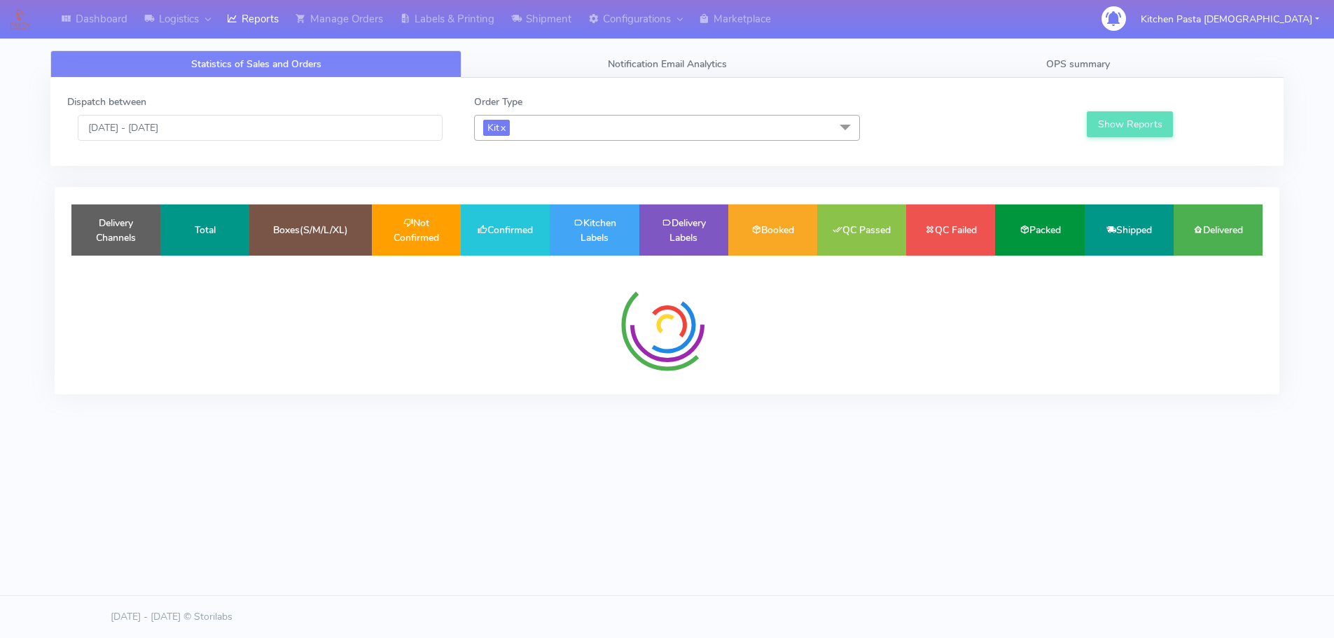
scroll to position [0, 0]
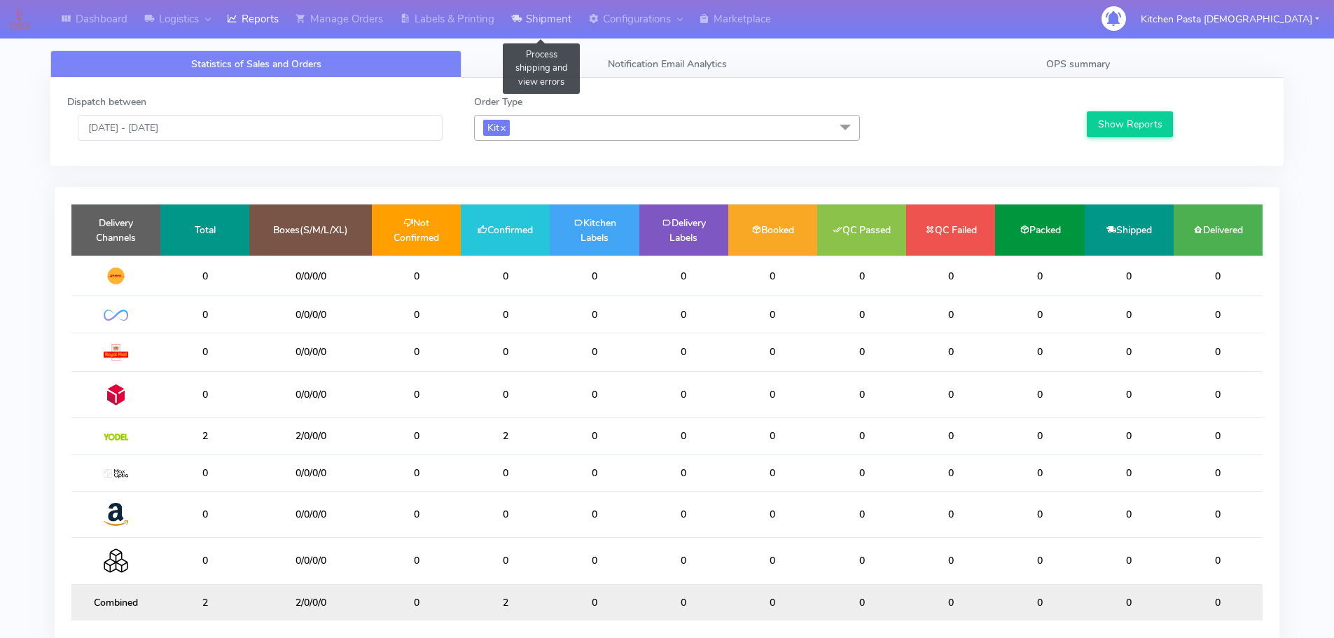
click at [552, 27] on link "Shipment" at bounding box center [541, 19] width 77 height 39
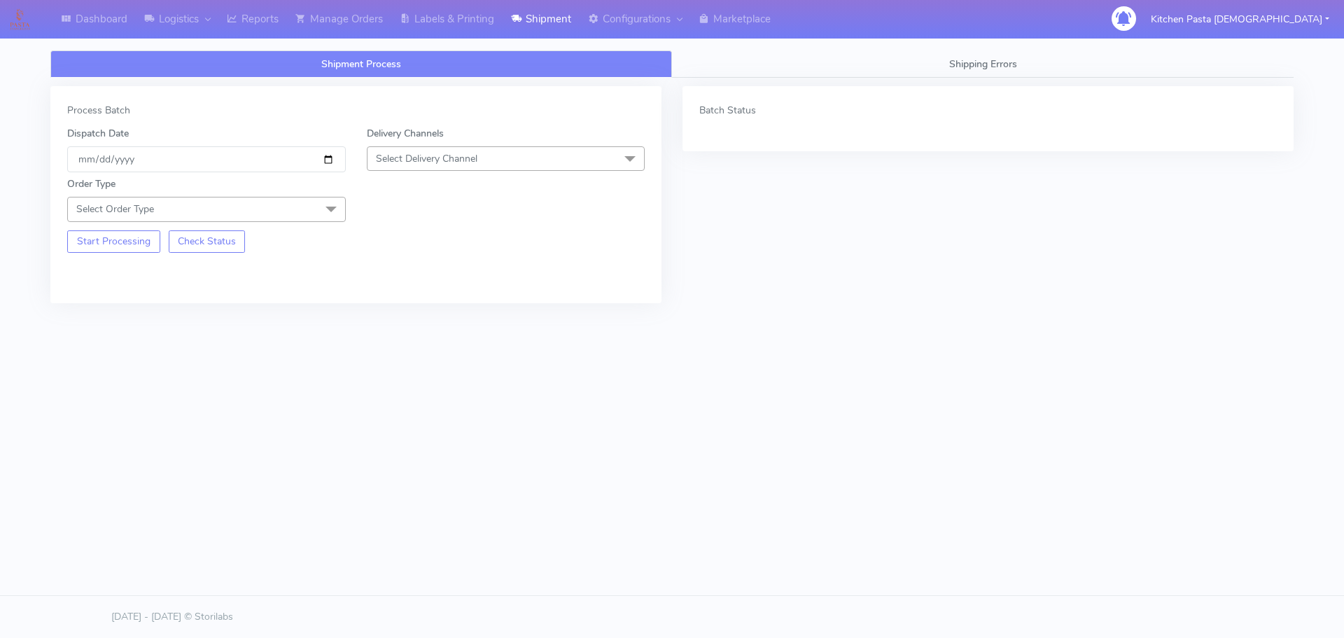
click at [419, 156] on span "Select Delivery Channel" at bounding box center [427, 158] width 102 height 13
click at [424, 305] on li "Yodel" at bounding box center [506, 316] width 277 height 23
click at [306, 218] on span "Select Order Type" at bounding box center [206, 209] width 279 height 25
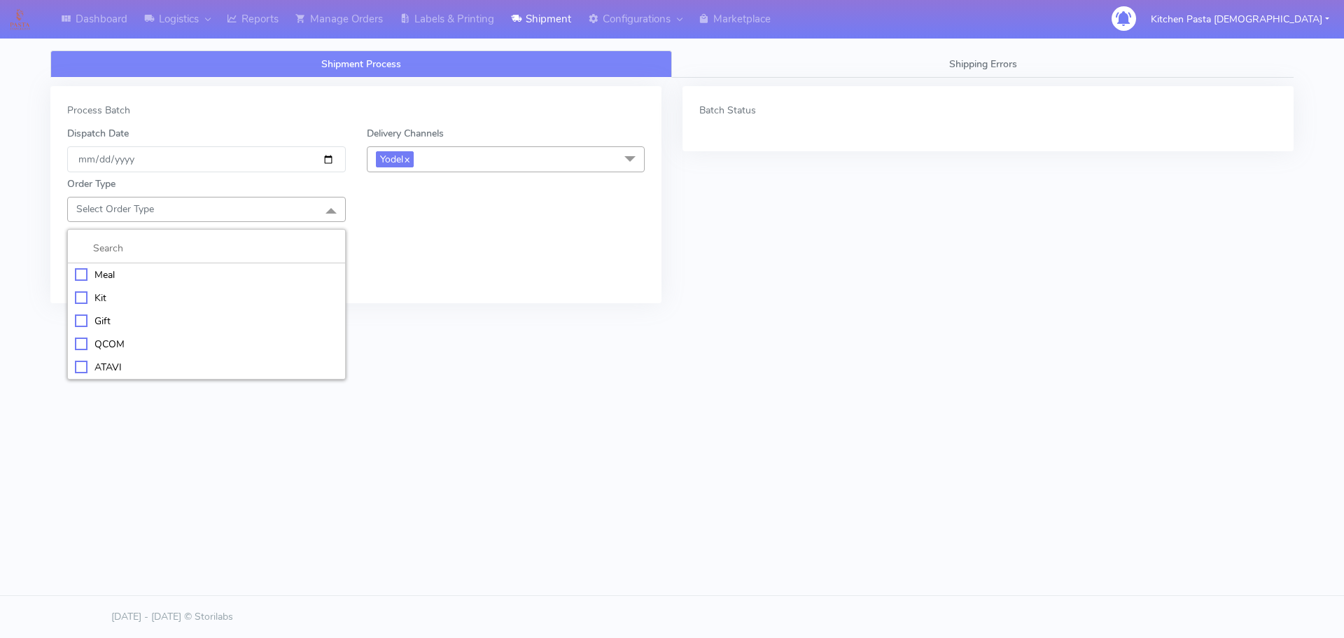
click at [119, 299] on div "Kit" at bounding box center [206, 298] width 263 height 15
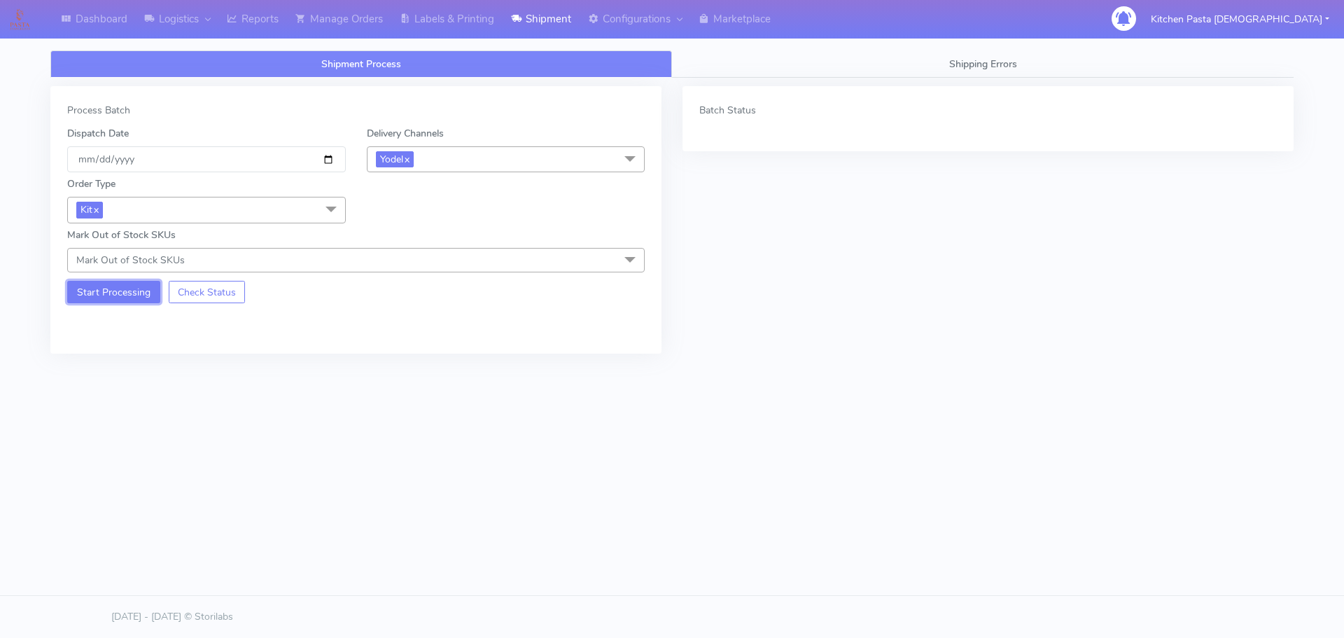
click at [125, 286] on button "Start Processing" at bounding box center [113, 292] width 93 height 22
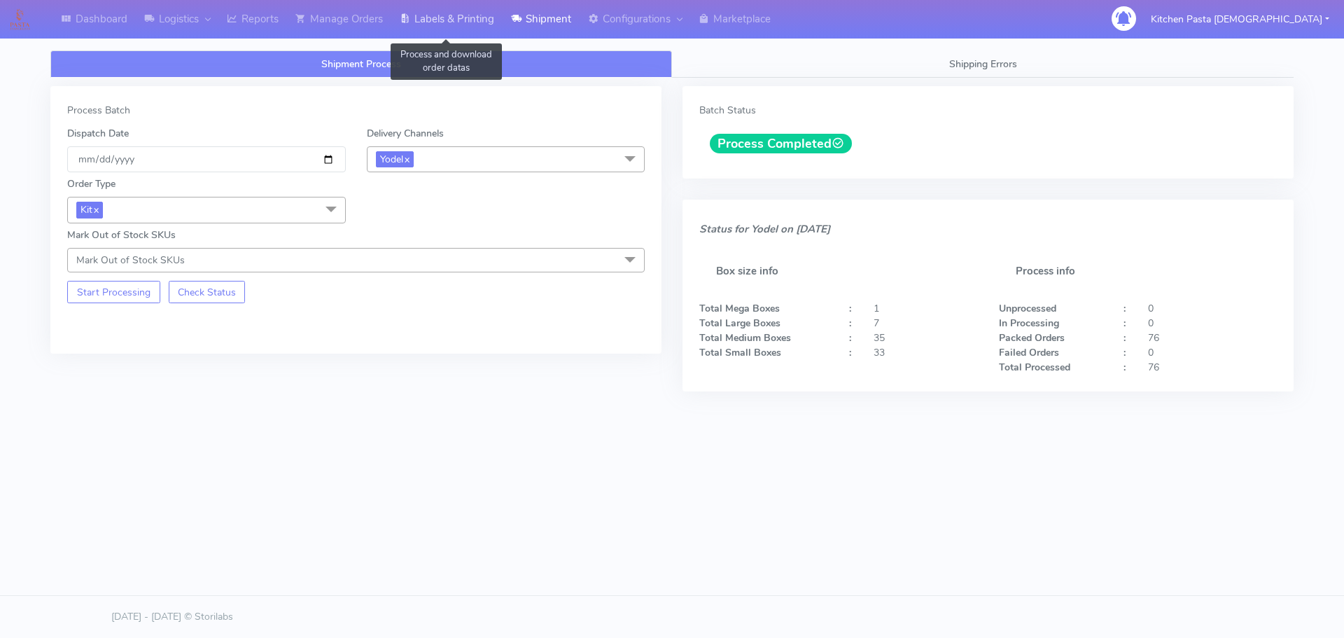
click at [496, 11] on link "Labels & Printing" at bounding box center [446, 19] width 111 height 39
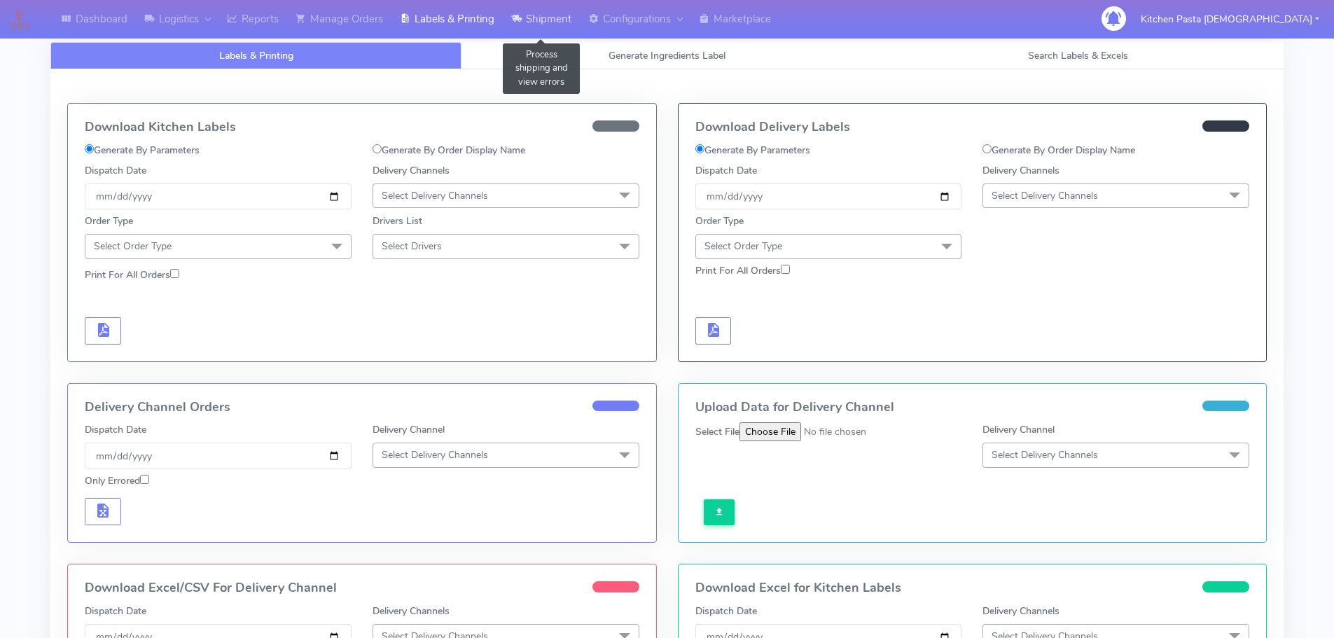
click at [548, 16] on link "Shipment" at bounding box center [541, 19] width 77 height 39
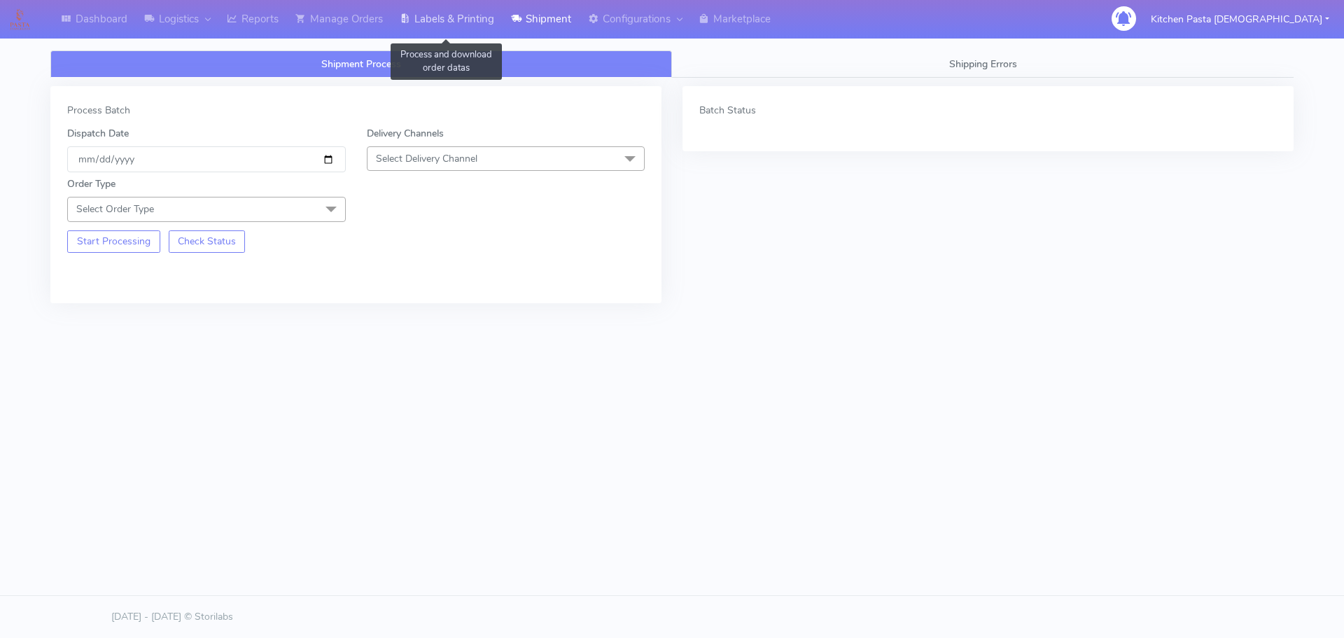
click at [455, 16] on link "Labels & Printing" at bounding box center [446, 19] width 111 height 39
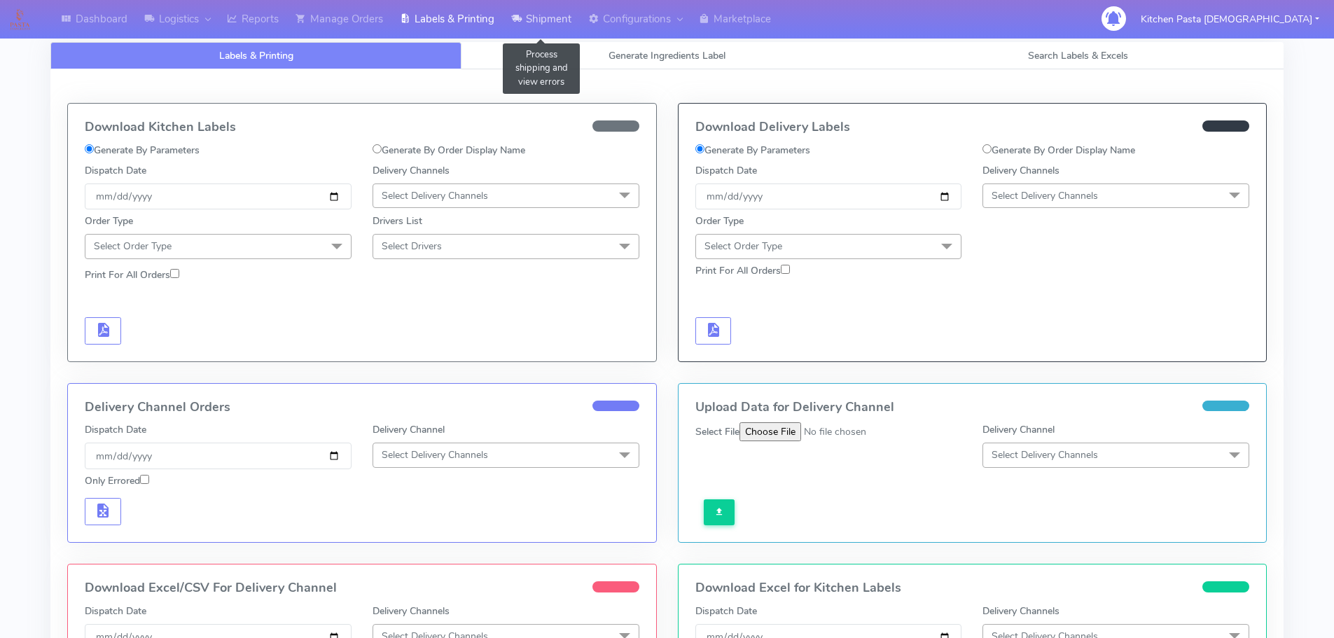
click at [540, 22] on link "Shipment" at bounding box center [541, 19] width 77 height 39
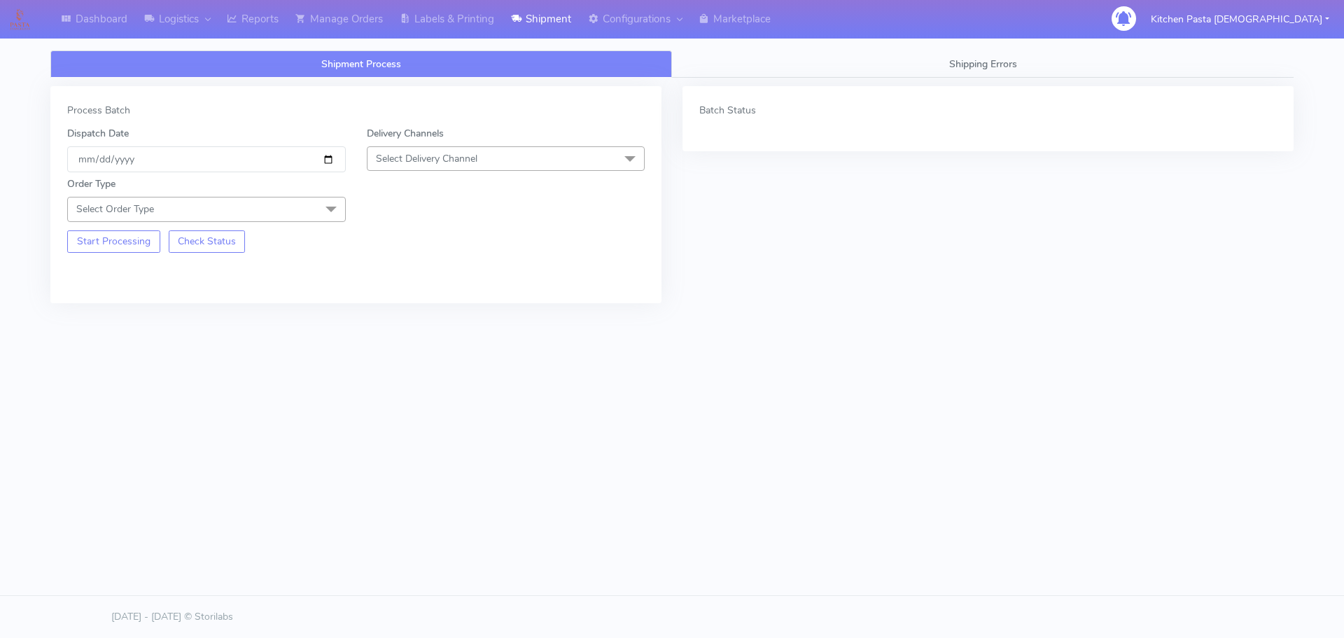
click at [561, 146] on span "Select Delivery Channel" at bounding box center [506, 158] width 279 height 25
click at [465, 525] on body "Dashboard Logistics London Logistics Reports Manage Orders Labels & Printing Sh…" at bounding box center [672, 276] width 1344 height 552
click at [447, 158] on span "Select Delivery Channel" at bounding box center [427, 158] width 102 height 13
click at [493, 466] on div "Dashboard Logistics London Logistics Reports Manage Orders Labels & Printing Sh…" at bounding box center [672, 255] width 1344 height 510
click at [531, 162] on span "Select Delivery Channel" at bounding box center [506, 158] width 279 height 25
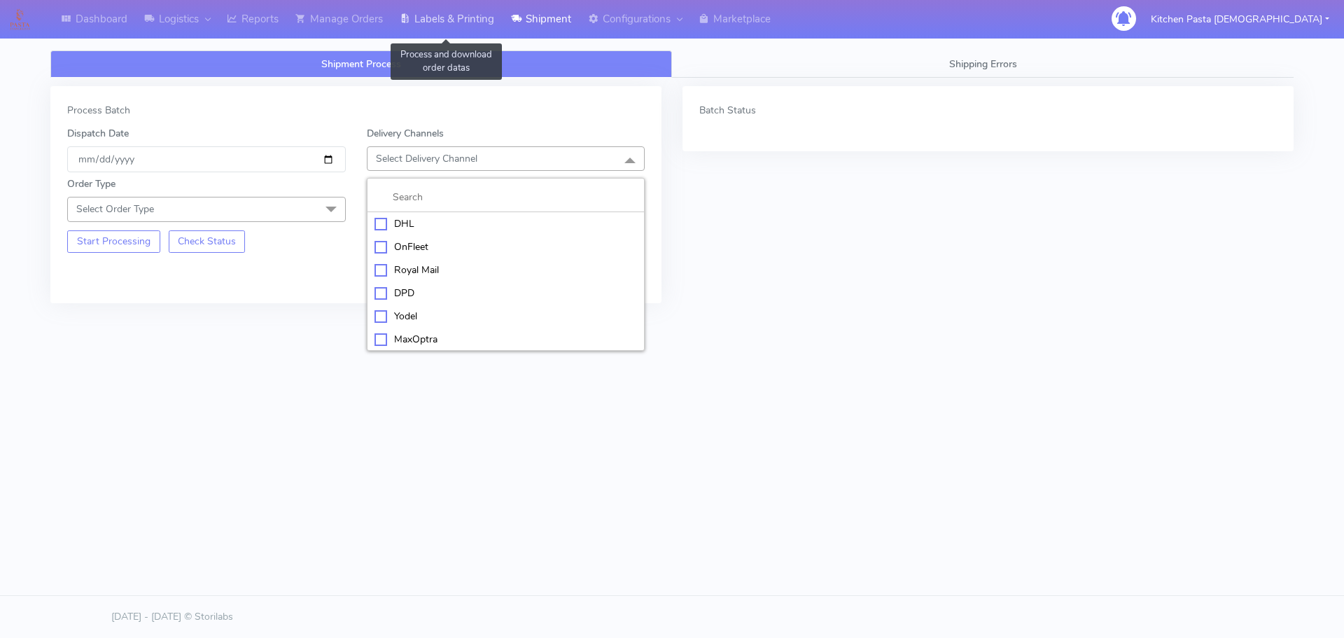
click at [421, 11] on link "Labels & Printing" at bounding box center [446, 19] width 111 height 39
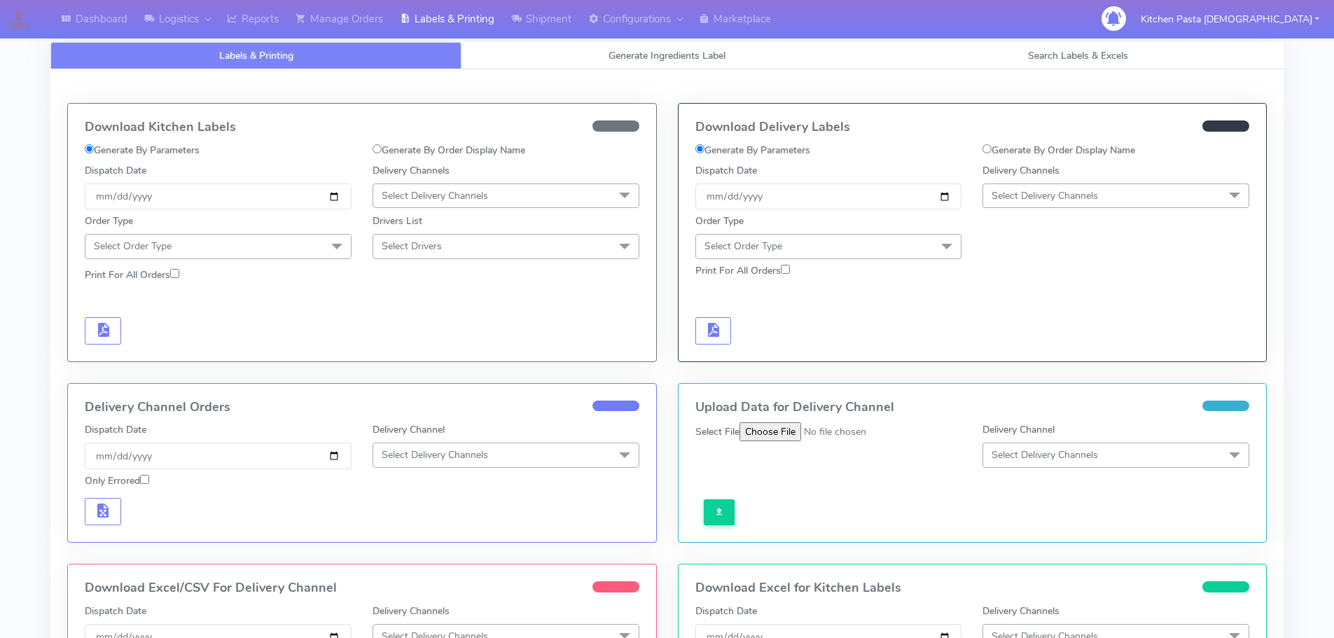
click at [1147, 197] on span "Select Delivery Channels" at bounding box center [1115, 195] width 267 height 25
click at [1028, 352] on div "Yodel" at bounding box center [1115, 353] width 251 height 15
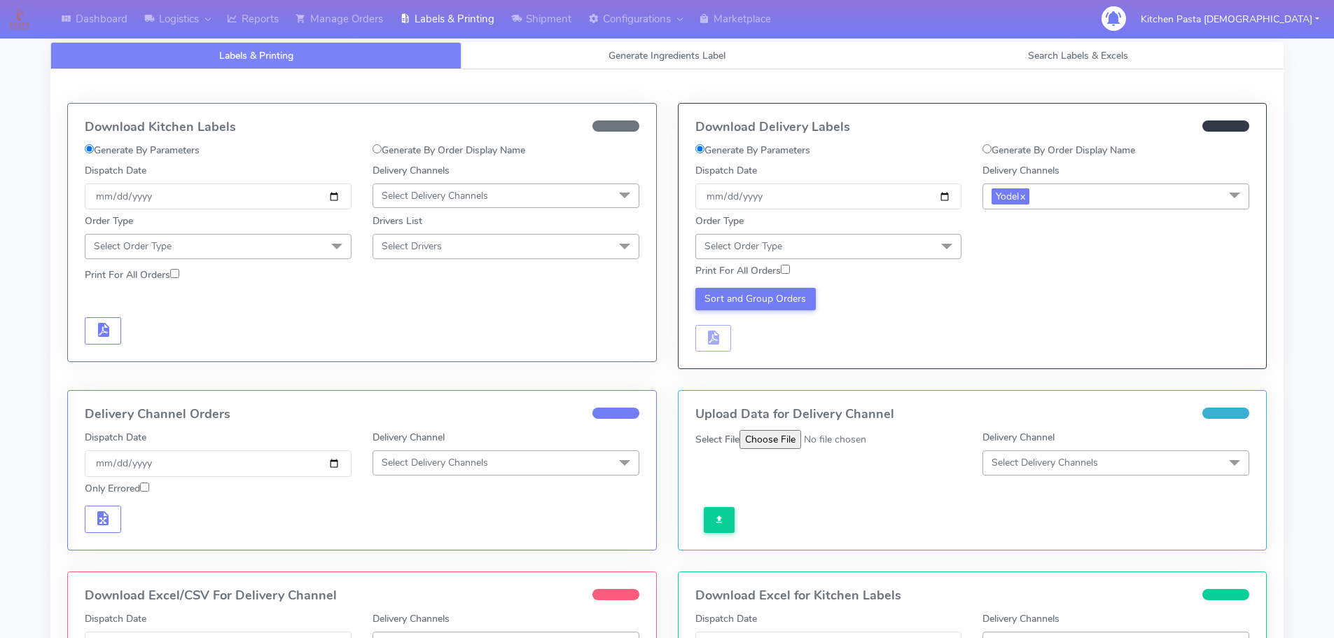
drag, startPoint x: 869, startPoint y: 239, endPoint x: 824, endPoint y: 292, distance: 70.0
click at [865, 249] on span "Select Order Type" at bounding box center [828, 246] width 267 height 25
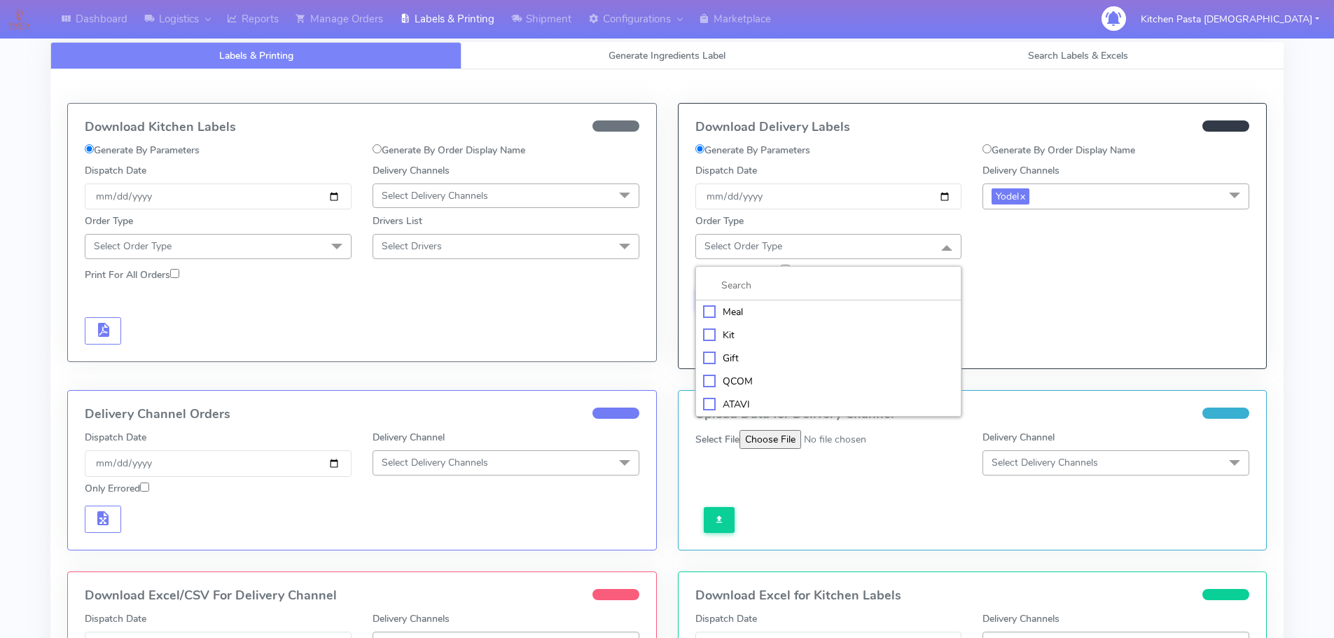
click at [780, 329] on div "Kit" at bounding box center [828, 335] width 251 height 15
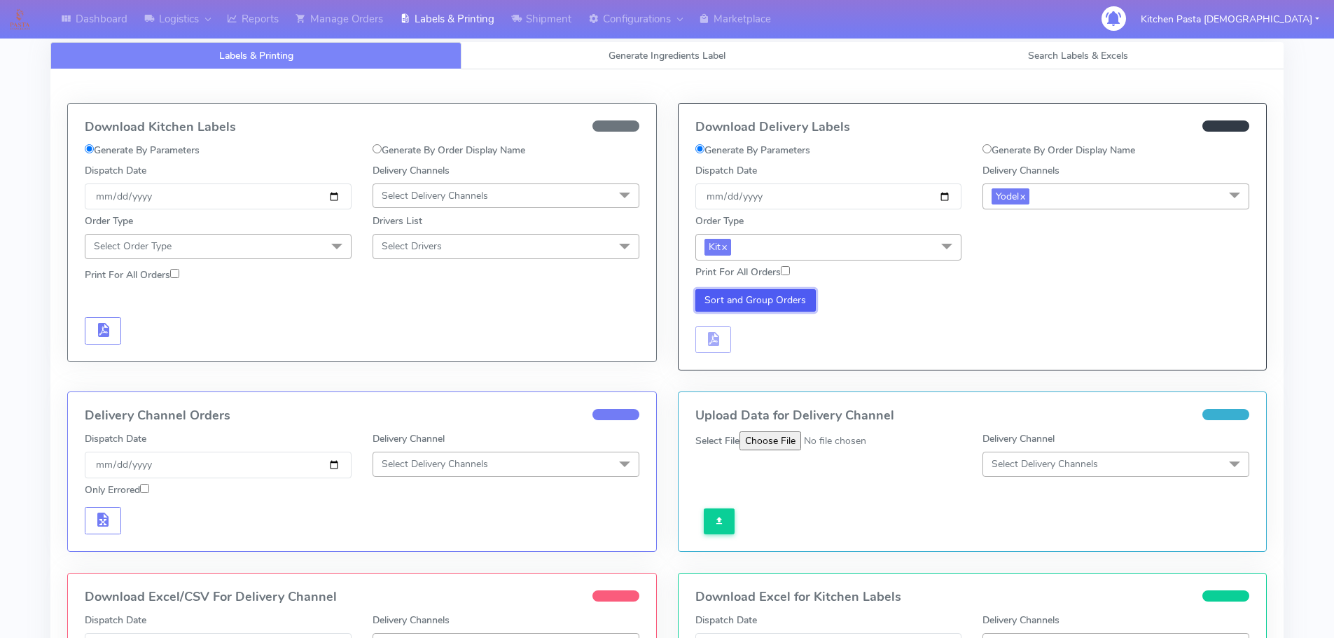
click at [739, 304] on button "Sort and Group Orders" at bounding box center [755, 300] width 121 height 22
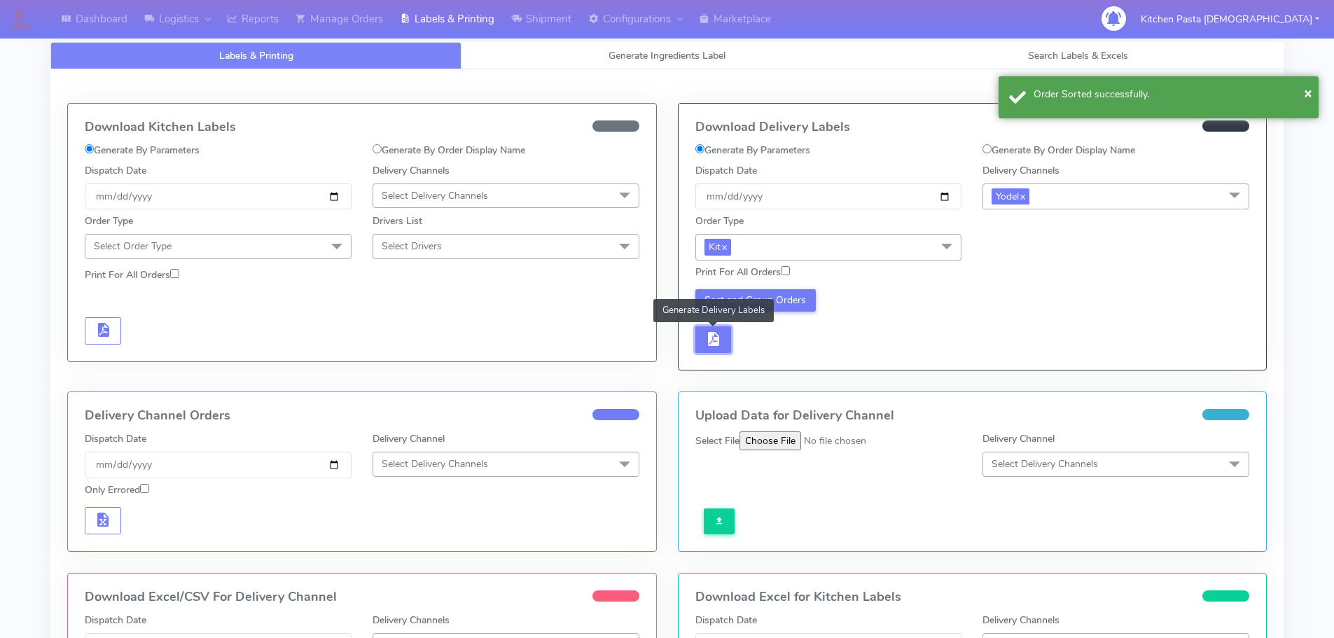
click at [718, 335] on span "button" at bounding box center [712, 341] width 17 height 13
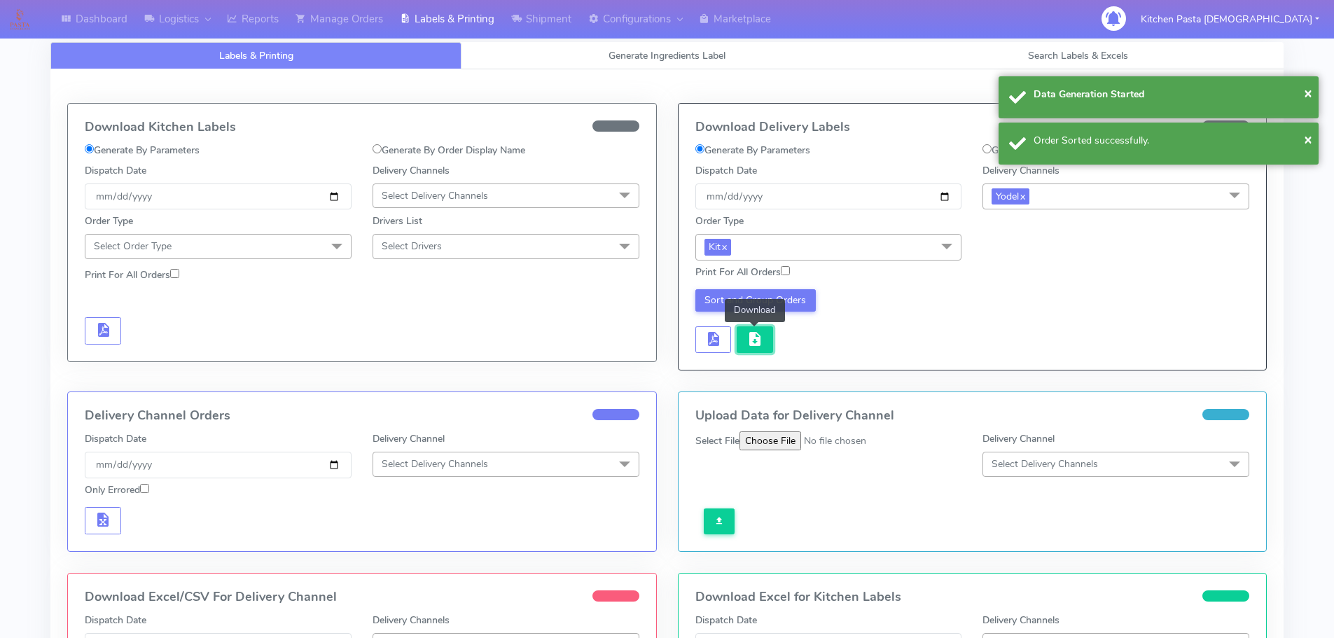
click at [739, 338] on button "button" at bounding box center [754, 339] width 36 height 27
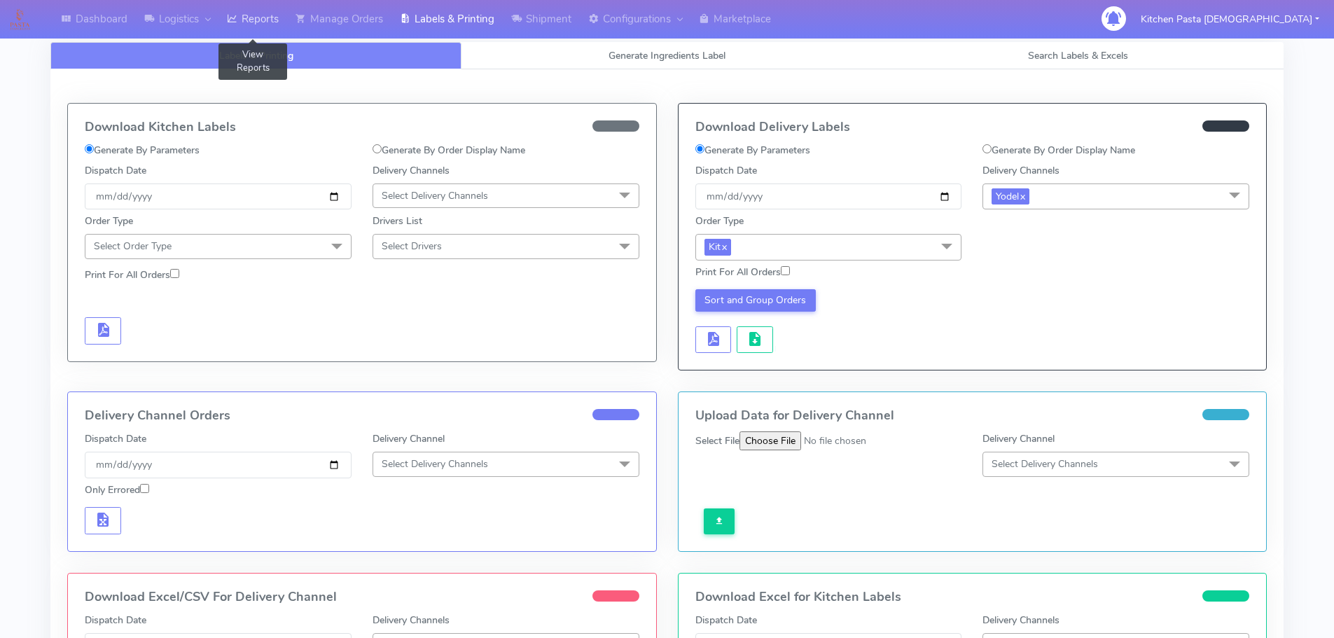
click at [268, 20] on link "Reports" at bounding box center [252, 19] width 69 height 39
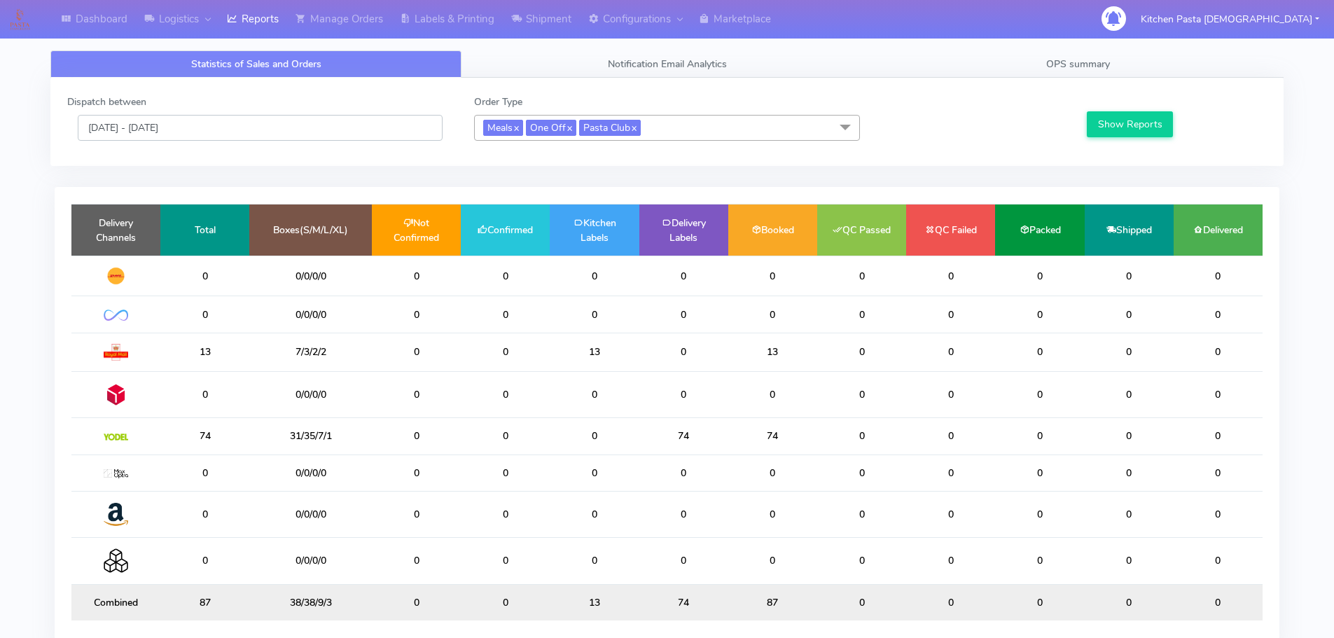
click at [249, 121] on input "13/10/2025 - 13/10/2025" at bounding box center [260, 128] width 365 height 26
click at [279, 121] on input "[DATE] - [DATE]" at bounding box center [260, 128] width 365 height 26
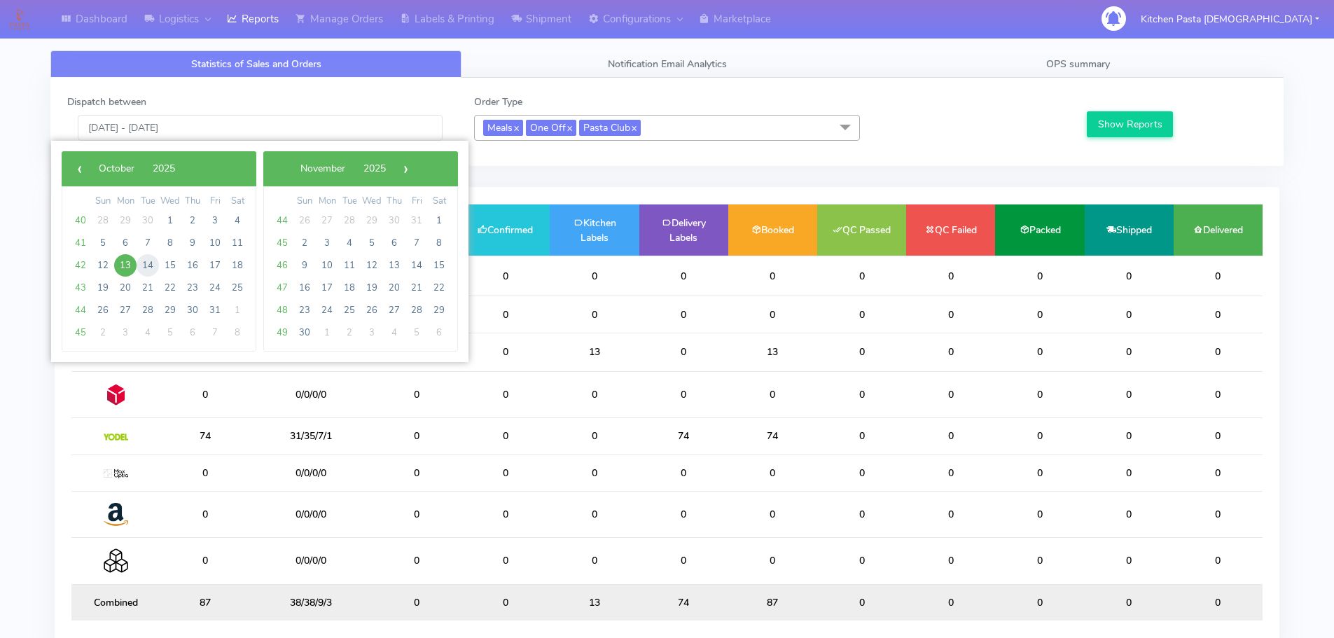
click at [140, 265] on span "14" at bounding box center [148, 265] width 22 height 22
type input "[DATE] - [DATE]"
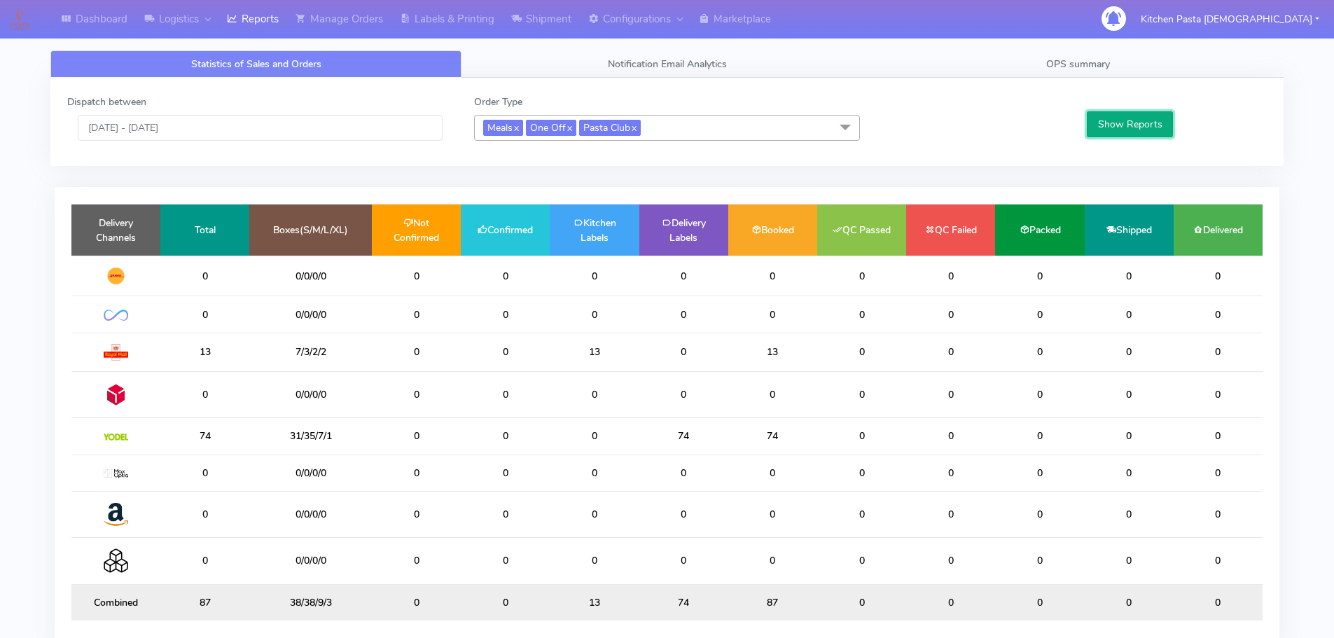
click at [1143, 134] on button "Show Reports" at bounding box center [1130, 124] width 86 height 26
click at [472, 29] on link "Labels & Printing" at bounding box center [446, 19] width 111 height 39
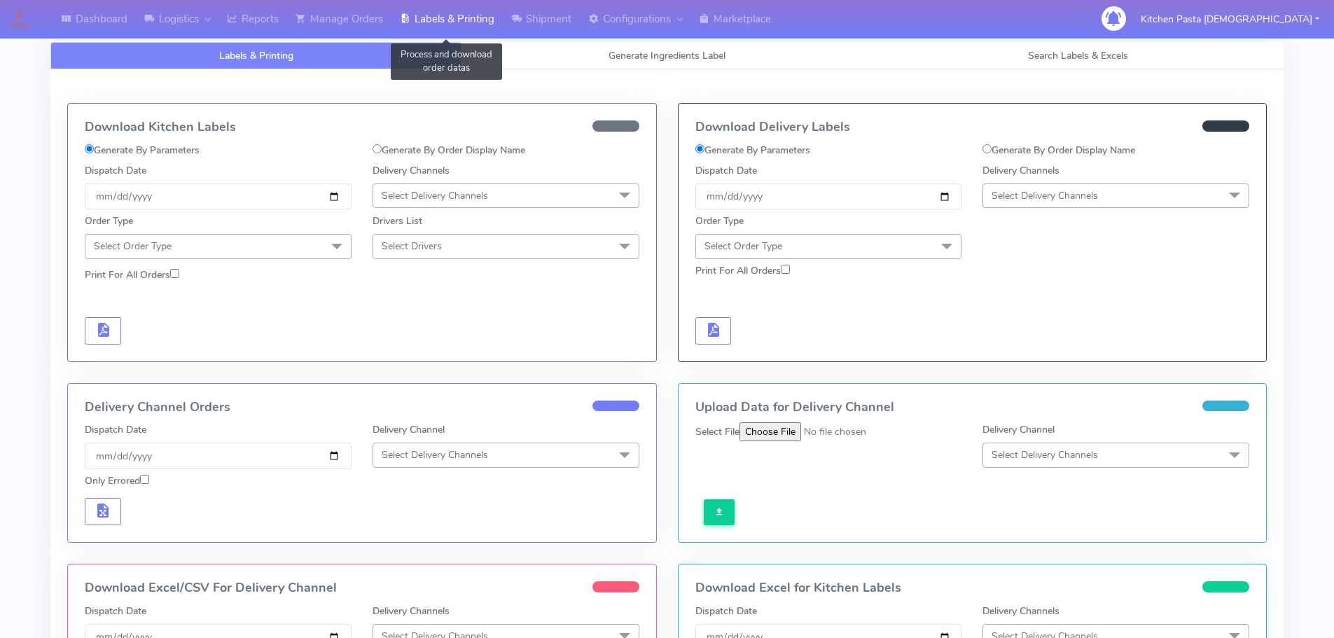
select select
click at [557, 61] on link "Generate Ingredients Label" at bounding box center [666, 55] width 411 height 27
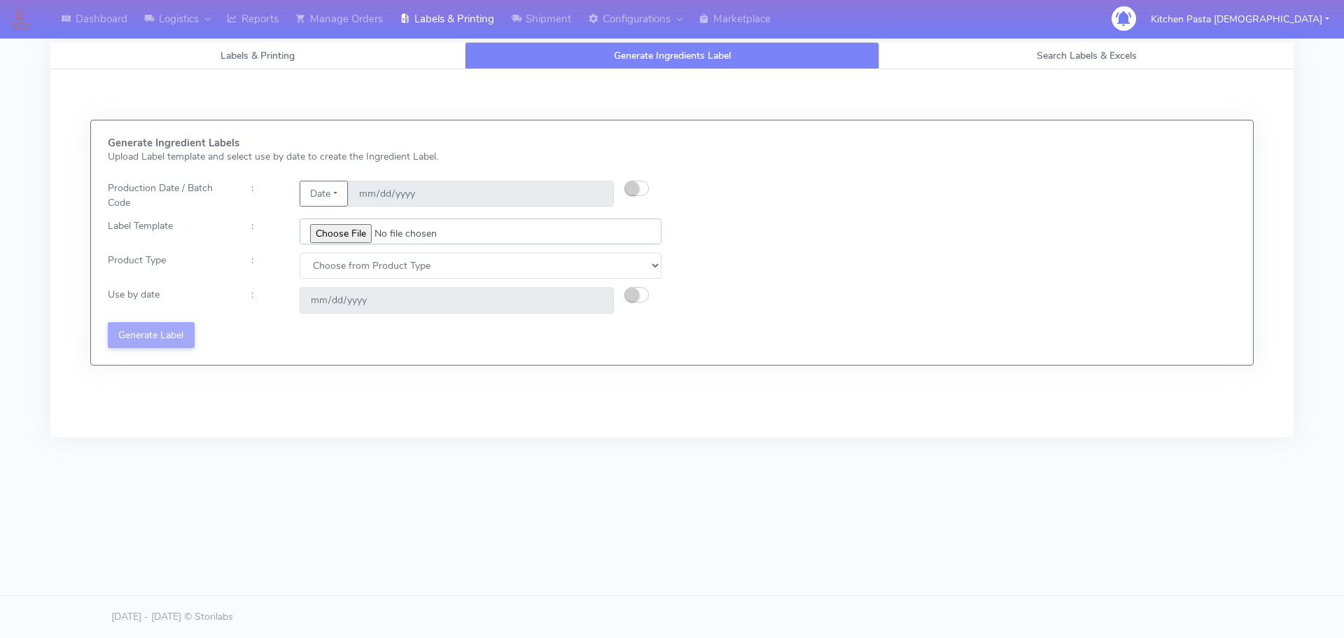
click at [347, 243] on input "file" at bounding box center [481, 231] width 362 height 26
type input "C:\fakepath\Ecom_192 V8.jpg"
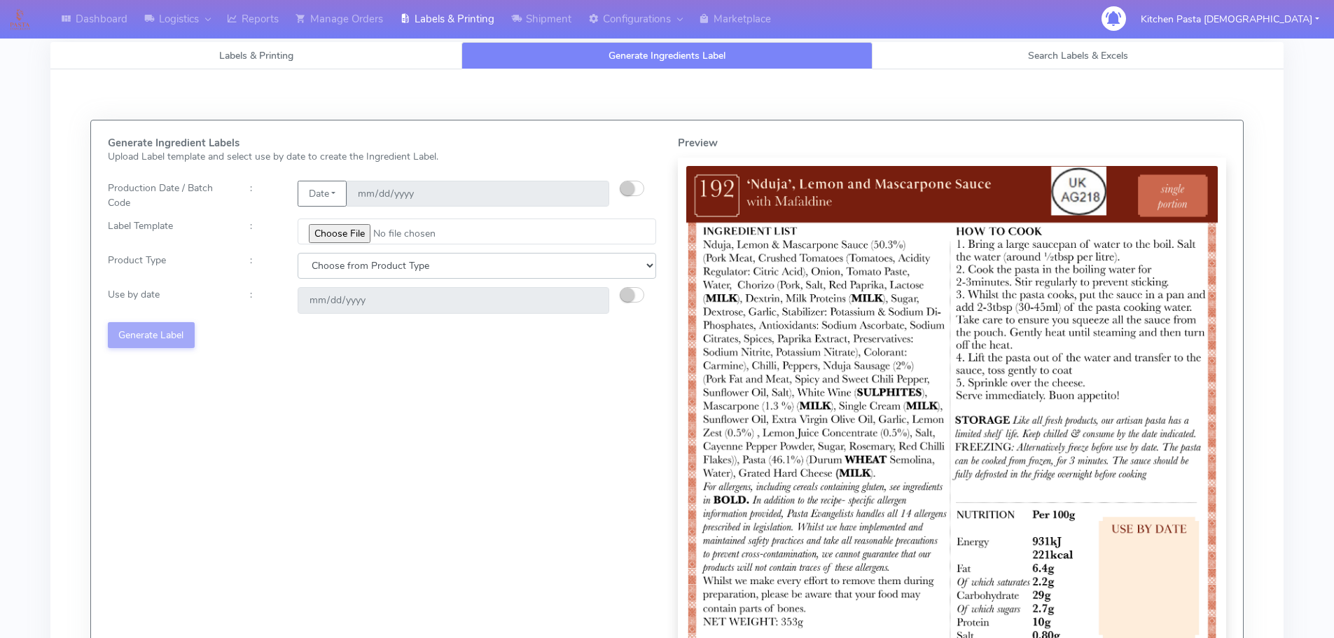
click at [358, 260] on select "Choose from Product Type ECOM ERETAIL CIRCULAR CIRC_DESERTS LASAGNE" at bounding box center [477, 266] width 358 height 26
select select "0"
click at [298, 253] on select "Choose from Product Type ECOM ERETAIL CIRCULAR CIRC_DESERTS LASAGNE" at bounding box center [477, 266] width 358 height 26
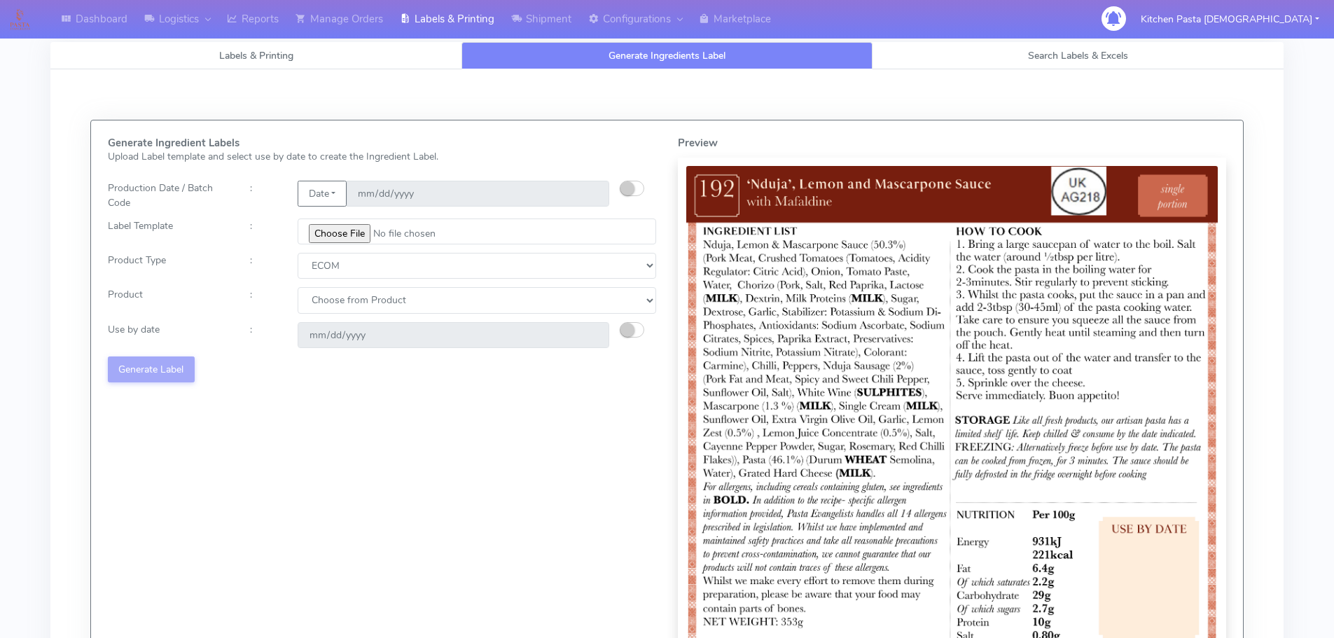
select select "0"
click at [298, 287] on select "Choose from Product PLAIN PASTA (EXCEPT HURRA) HURRA FILLED PASTA BUTTER (INTER…" at bounding box center [477, 300] width 358 height 26
click at [638, 325] on button "button" at bounding box center [632, 329] width 25 height 15
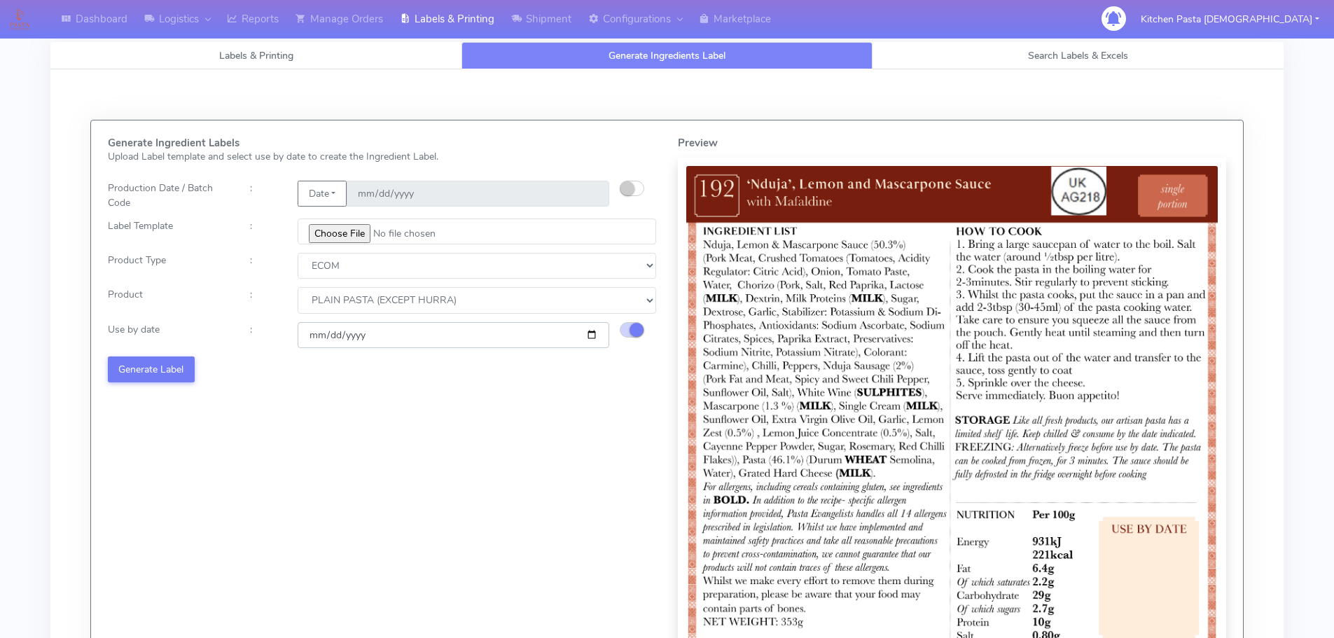
click at [598, 332] on input "2025-10-18" at bounding box center [454, 335] width 312 height 26
type input "2025-10-25"
click at [123, 368] on button "Generate Label" at bounding box center [151, 369] width 87 height 26
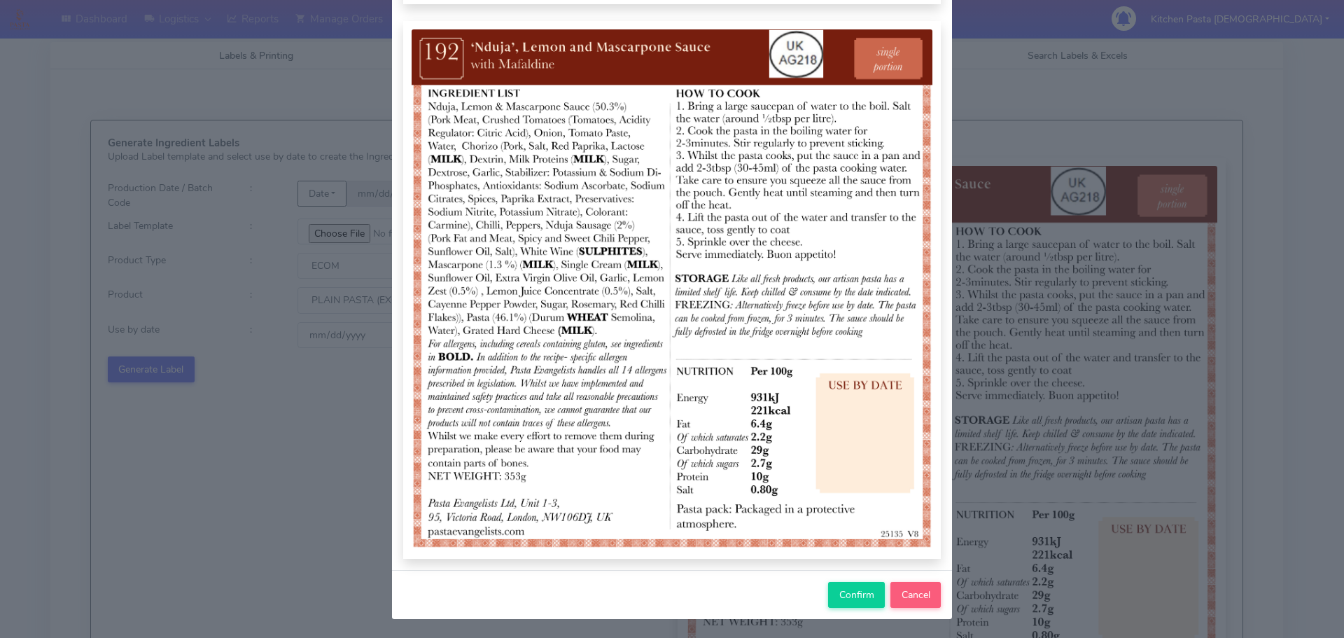
scroll to position [145, 0]
click at [839, 589] on span "Confirm" at bounding box center [856, 593] width 35 height 13
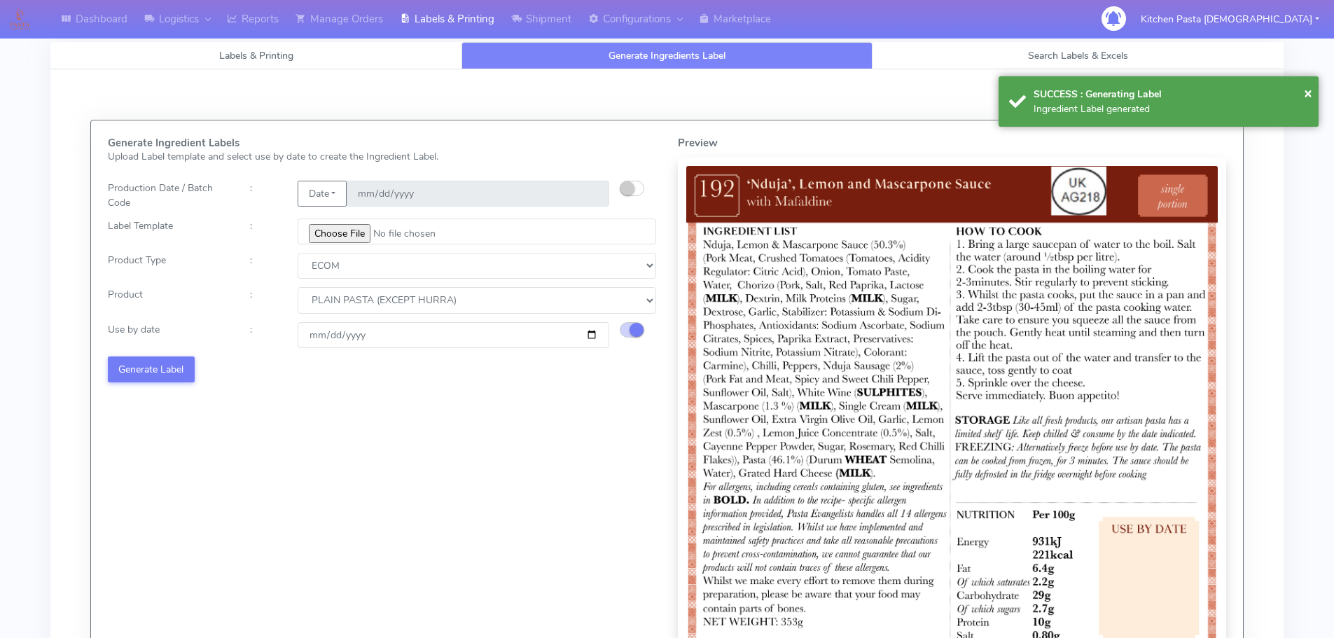
select select
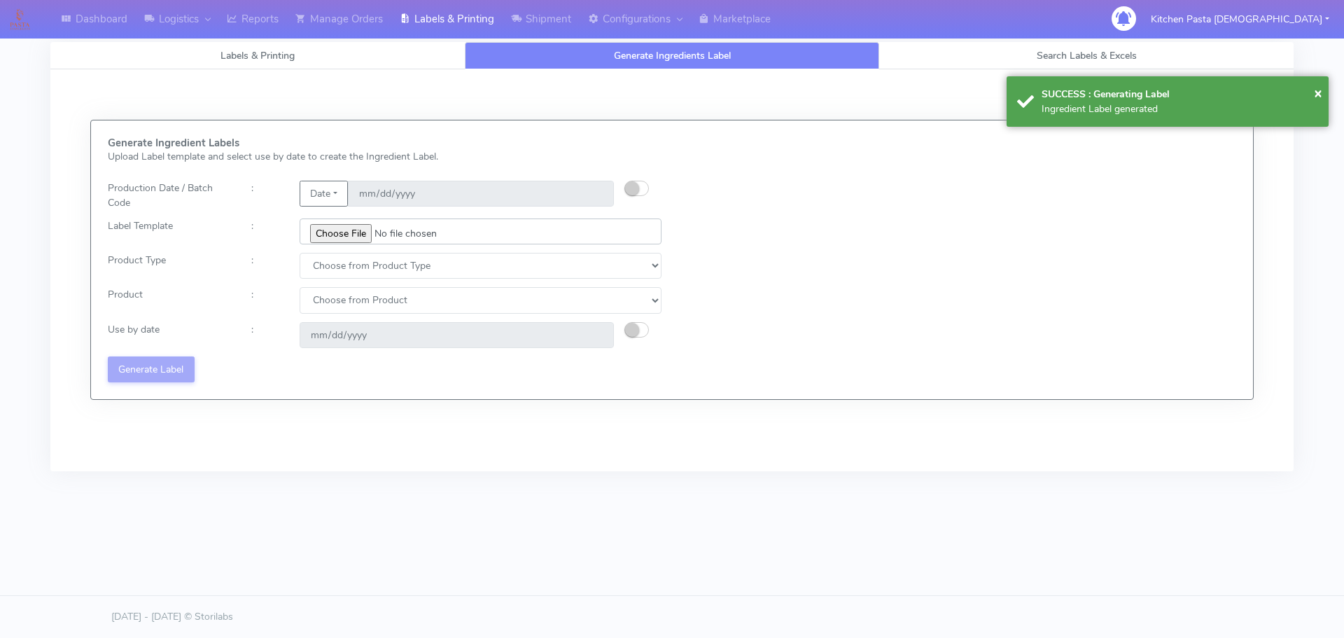
click at [347, 228] on input "file" at bounding box center [481, 231] width 362 height 26
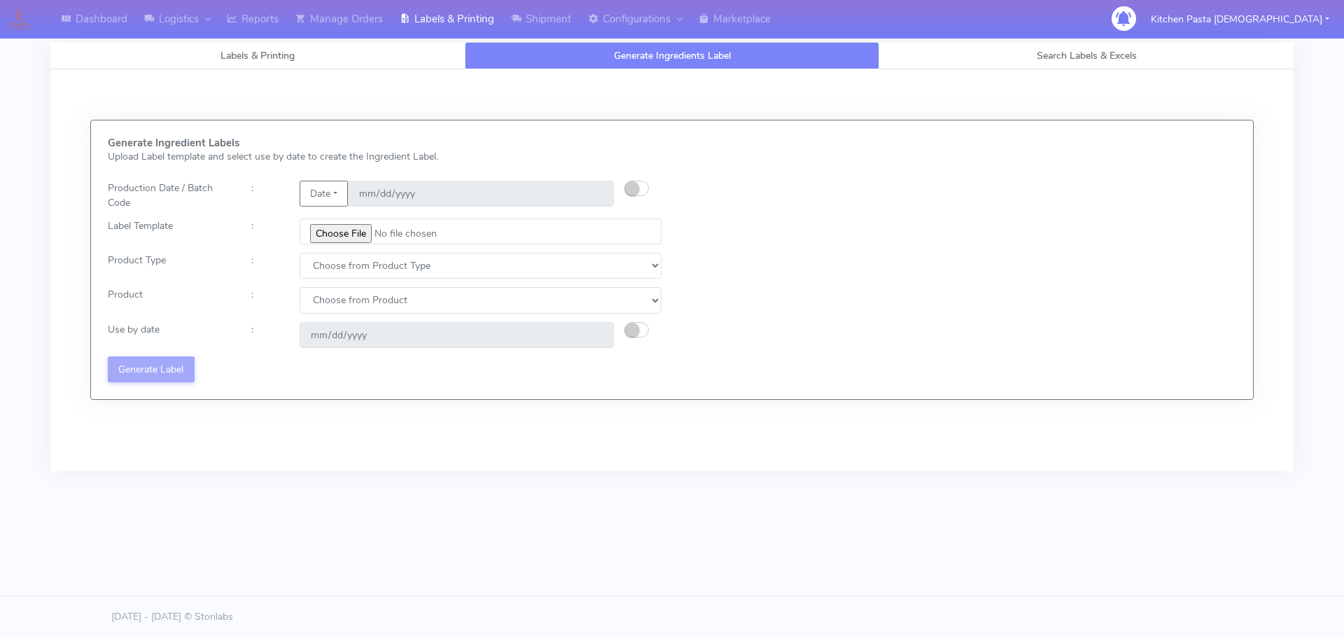
type input "C:\fakepath\Ecom_193 V8.jpg"
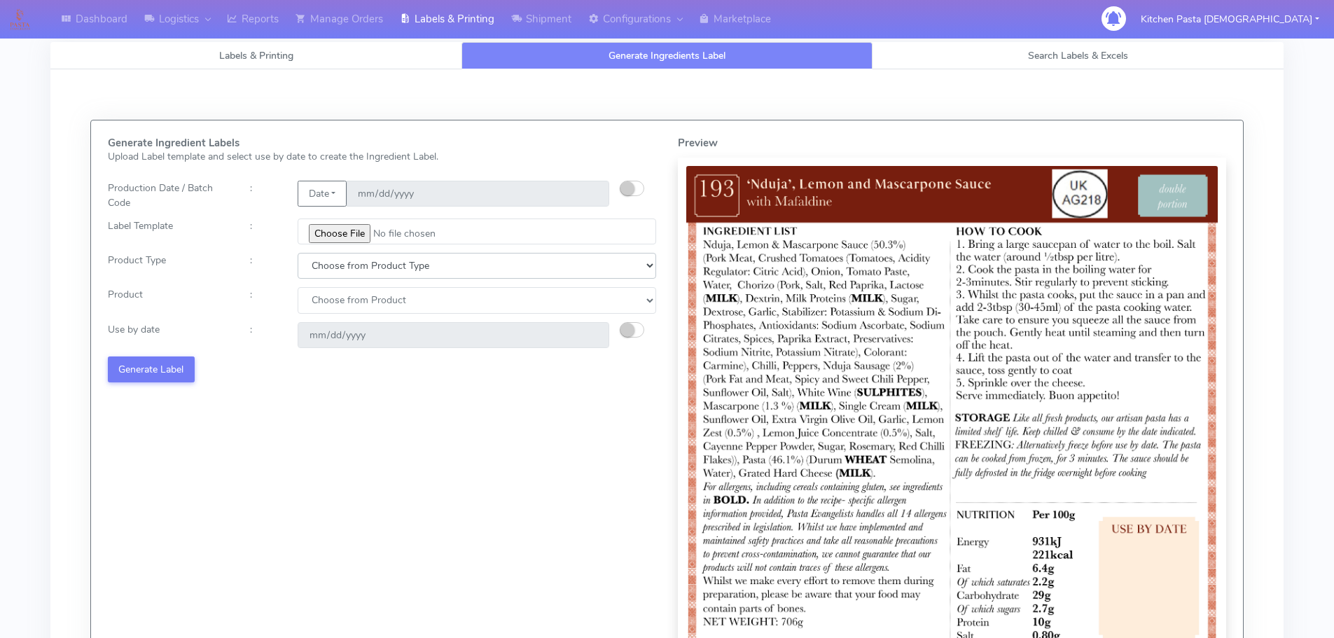
drag, startPoint x: 365, startPoint y: 258, endPoint x: 353, endPoint y: 277, distance: 22.3
click at [365, 258] on select "Choose from Product Type ECOM ERETAIL CIRCULAR CIRC_DESERTS LASAGNE" at bounding box center [477, 266] width 358 height 26
select select "0"
click at [298, 253] on select "Choose from Product Type ECOM ERETAIL CIRCULAR CIRC_DESERTS LASAGNE" at bounding box center [477, 266] width 358 height 26
click at [341, 302] on select "Choose from Product PLAIN PASTA (EXCEPT HURRA) HURRA FILLED PASTA BUTTER (INTER…" at bounding box center [477, 300] width 358 height 26
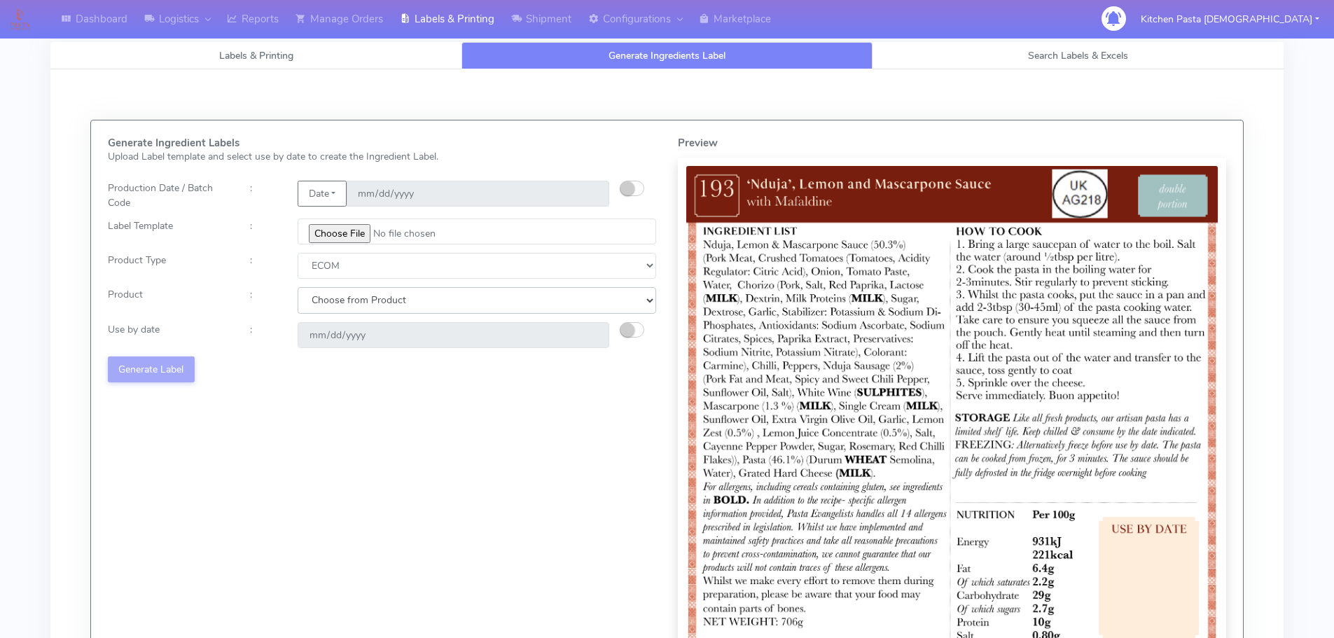
select select "1"
click at [298, 287] on select "Choose from Product PLAIN PASTA (EXCEPT HURRA) HURRA FILLED PASTA BUTTER (INTER…" at bounding box center [477, 300] width 358 height 26
type input "2025-10-17"
click at [331, 333] on input "2025-10-17" at bounding box center [454, 335] width 312 height 26
click at [347, 300] on select "Choose from Product PLAIN PASTA (EXCEPT HURRA) HURRA FILLED PASTA BUTTER (INTER…" at bounding box center [477, 300] width 358 height 26
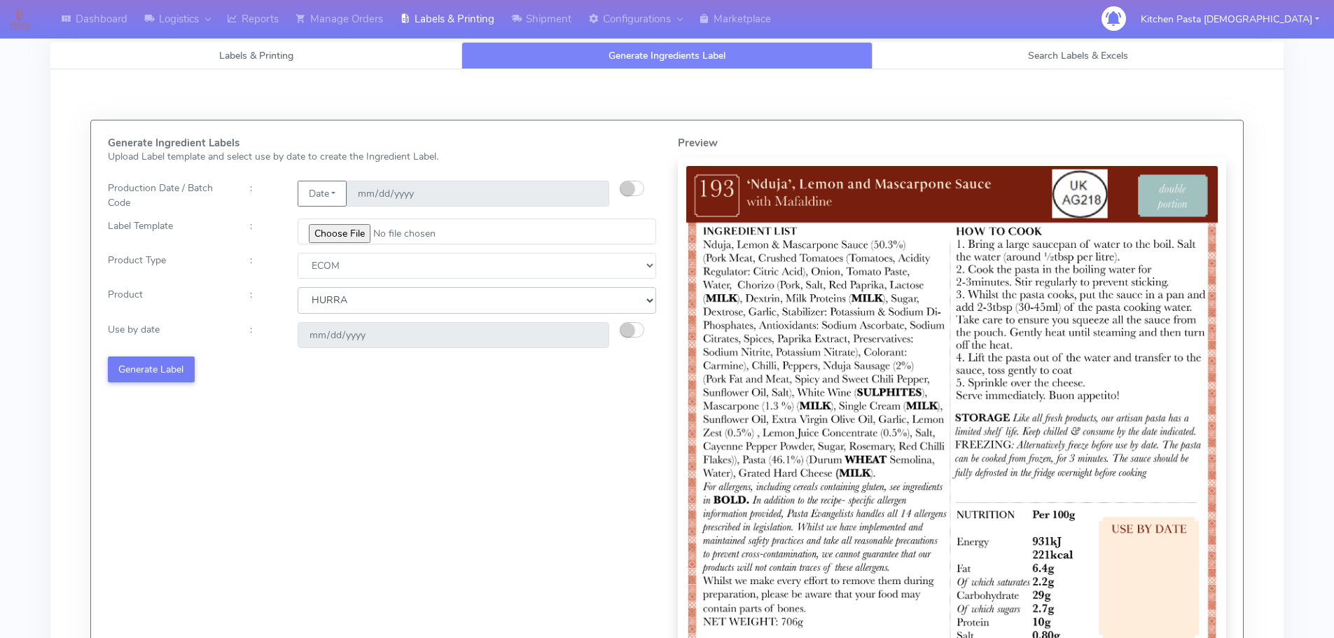
select select "0"
click at [298, 287] on select "Choose from Product PLAIN PASTA (EXCEPT HURRA) HURRA FILLED PASTA BUTTER (INTER…" at bounding box center [477, 300] width 358 height 26
click at [626, 323] on small "button" at bounding box center [627, 330] width 14 height 14
click at [590, 333] on input "2025-10-18" at bounding box center [454, 335] width 312 height 26
type input "2025-10-25"
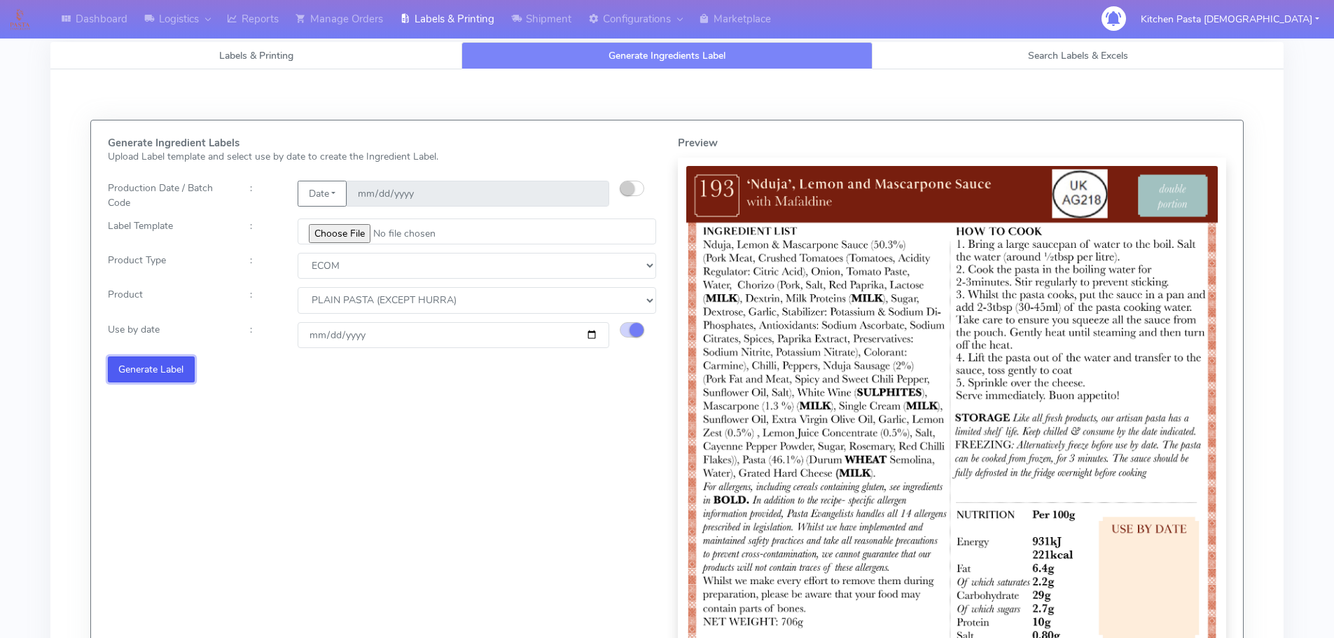
click at [142, 363] on button "Generate Label" at bounding box center [151, 369] width 87 height 26
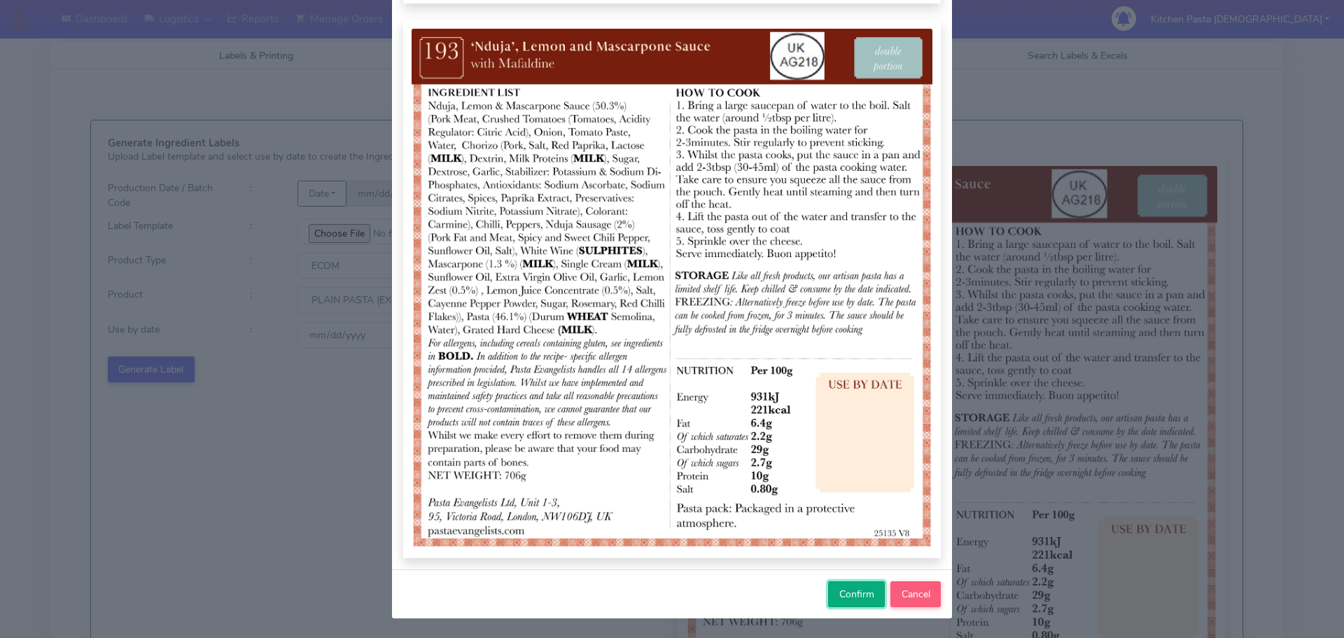
click at [851, 593] on span "Confirm" at bounding box center [856, 593] width 35 height 13
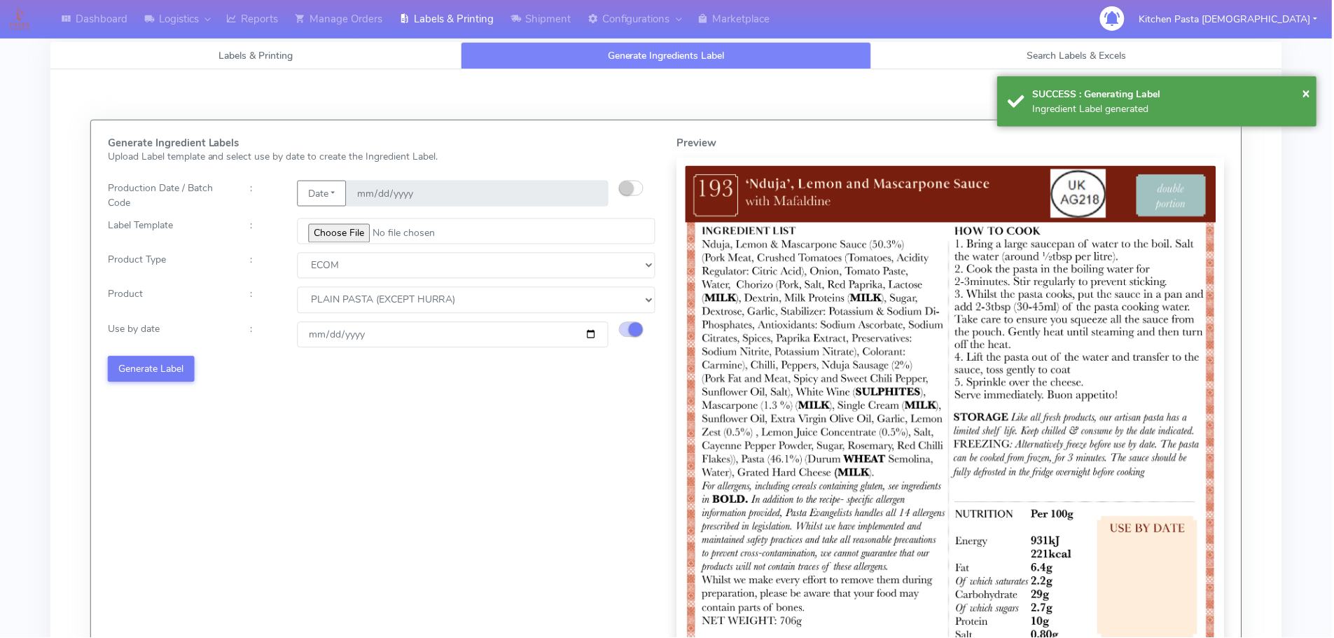
select select
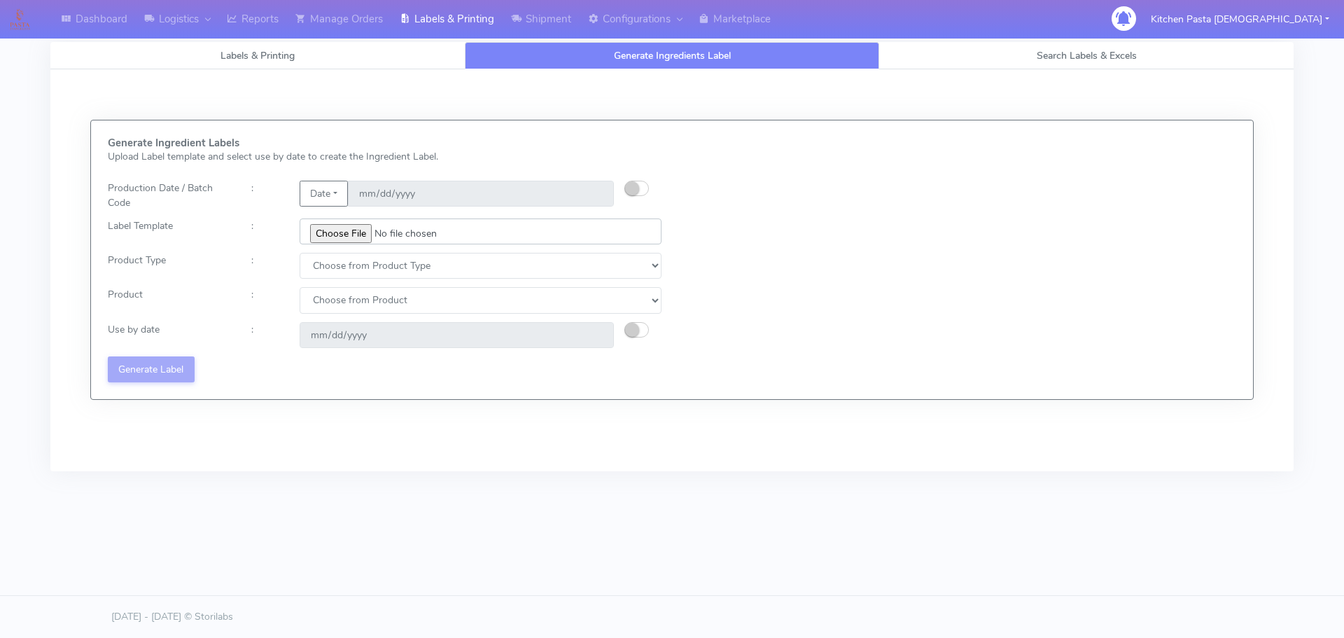
click at [358, 227] on input "file" at bounding box center [481, 231] width 362 height 26
type input "C:\fakepath\Ecom_176 _v6.jpg"
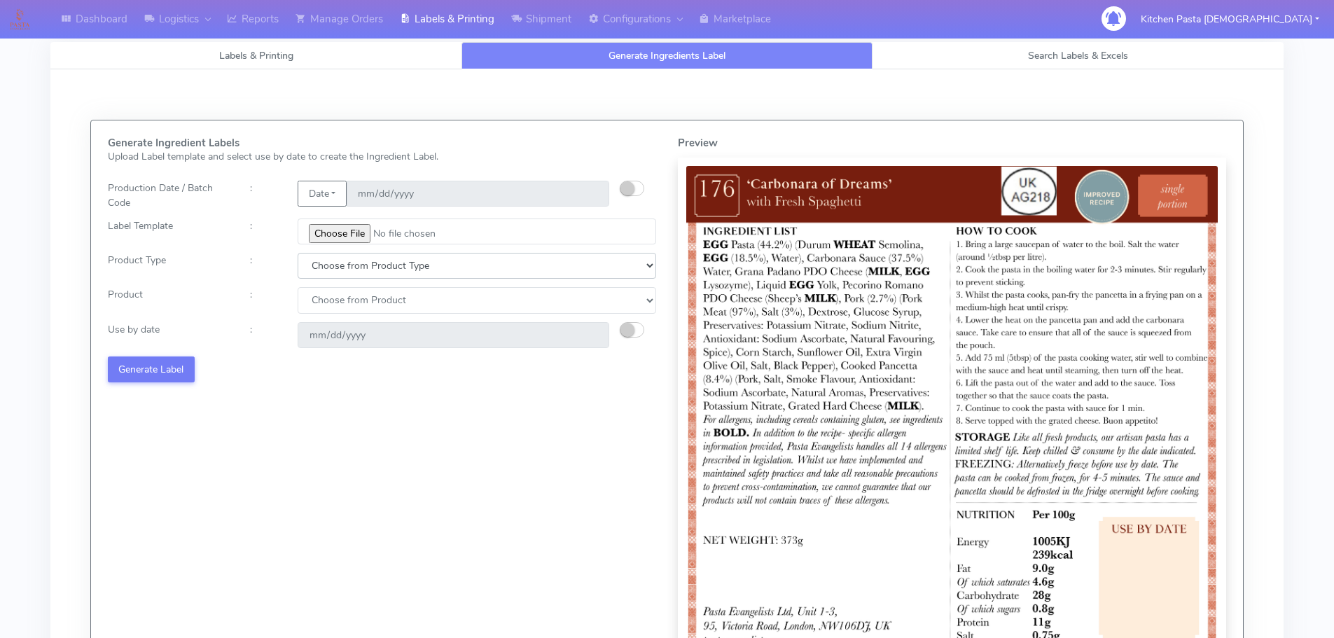
drag, startPoint x: 337, startPoint y: 263, endPoint x: 337, endPoint y: 271, distance: 7.7
click at [337, 263] on select "Choose from Product Type ECOM ERETAIL CIRCULAR CIRC_DESERTS LASAGNE" at bounding box center [477, 266] width 358 height 26
select select "0"
click at [298, 253] on select "Choose from Product Type ECOM ERETAIL CIRCULAR CIRC_DESERTS LASAGNE" at bounding box center [477, 266] width 358 height 26
click at [336, 303] on select "Choose from Product PLAIN PASTA (EXCEPT HURRA) HURRA FILLED PASTA BUTTER (INTER…" at bounding box center [477, 300] width 358 height 26
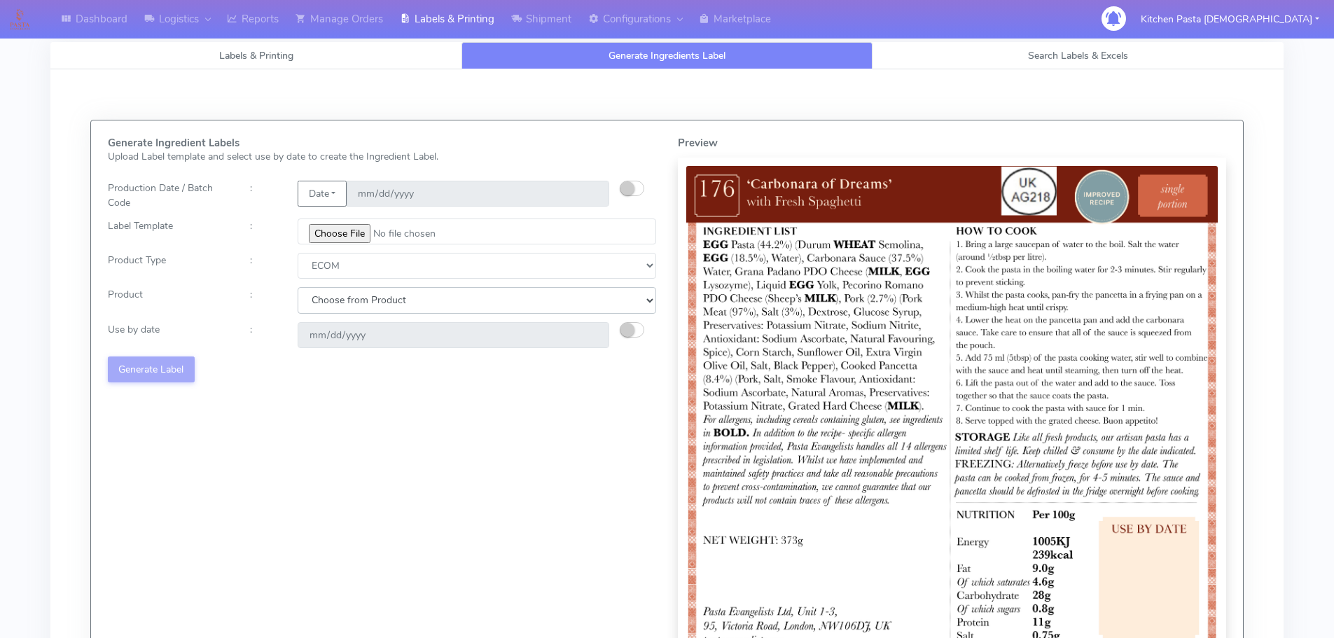
select select "0"
click at [298, 287] on select "Choose from Product PLAIN PASTA (EXCEPT HURRA) HURRA FILLED PASTA BUTTER (INTER…" at bounding box center [477, 300] width 358 height 26
click at [623, 330] on small "button" at bounding box center [627, 330] width 14 height 14
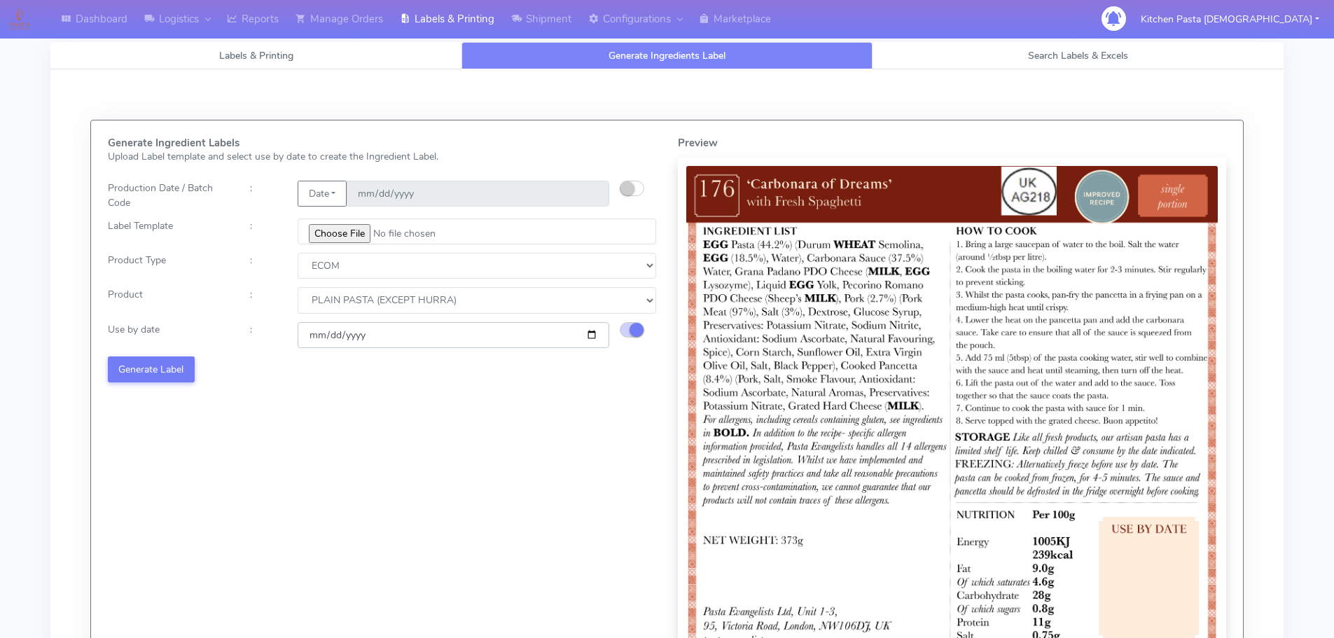
click at [590, 332] on input "2025-10-18" at bounding box center [454, 335] width 312 height 26
type input "[DATE]"
click at [143, 365] on button "Generate Label" at bounding box center [151, 369] width 87 height 26
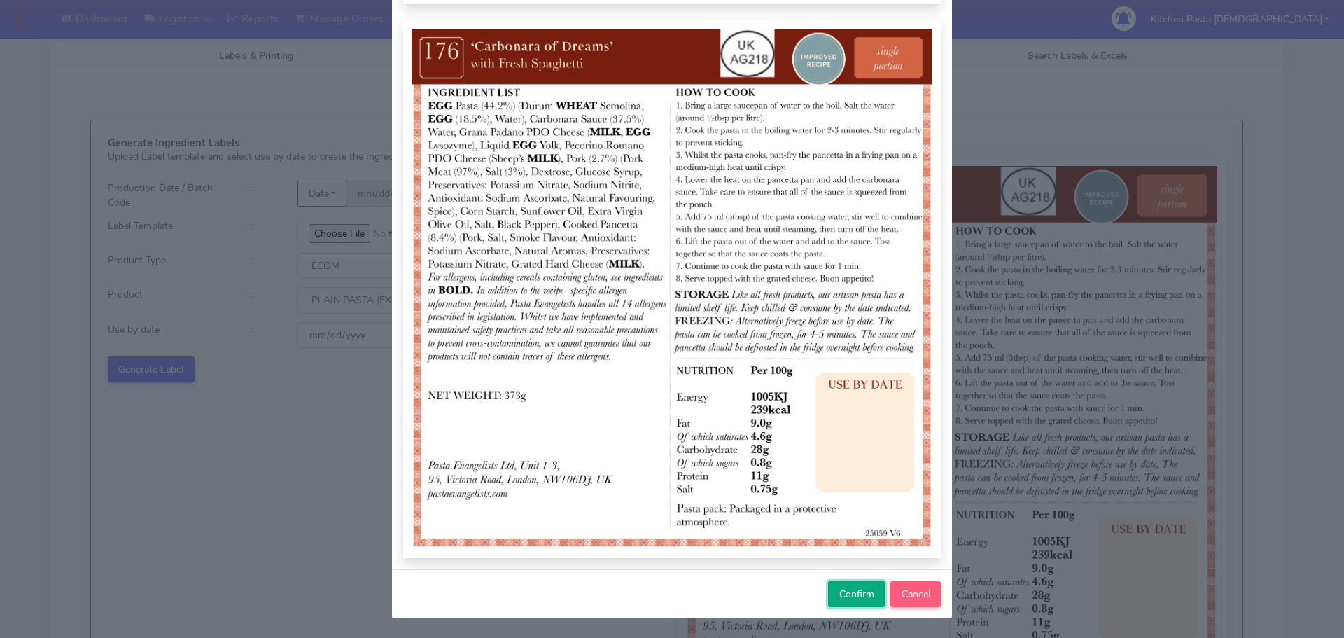
click at [855, 594] on span "Confirm" at bounding box center [856, 593] width 35 height 13
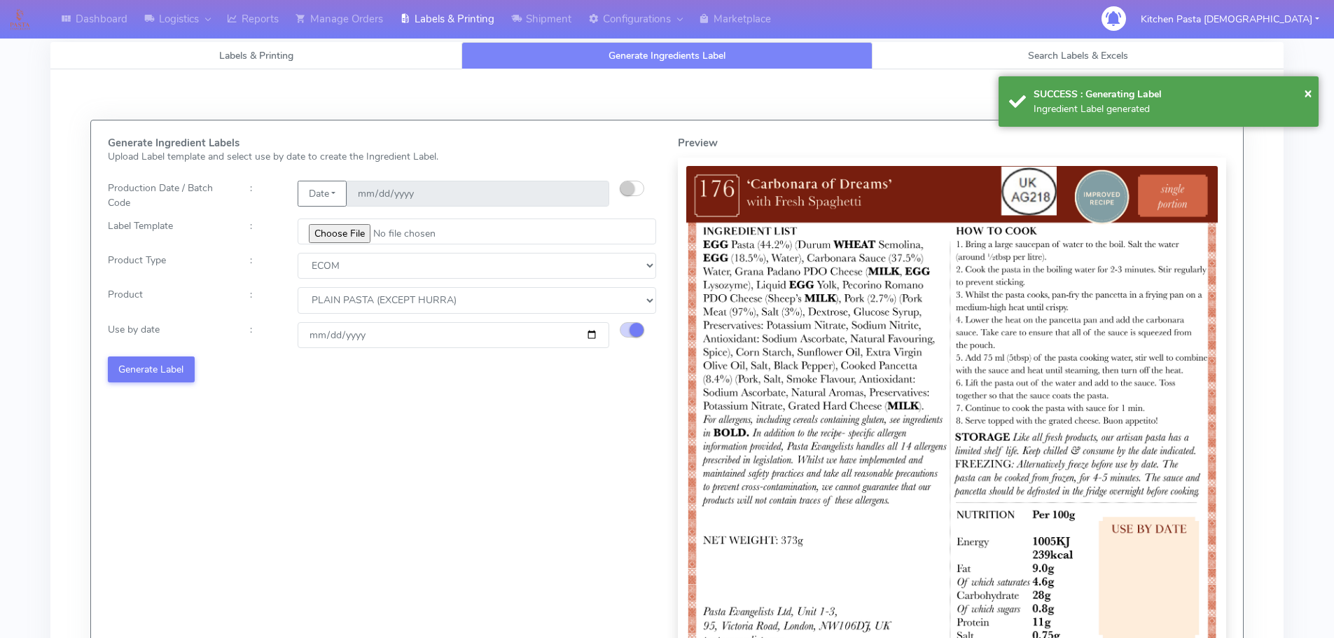
select select
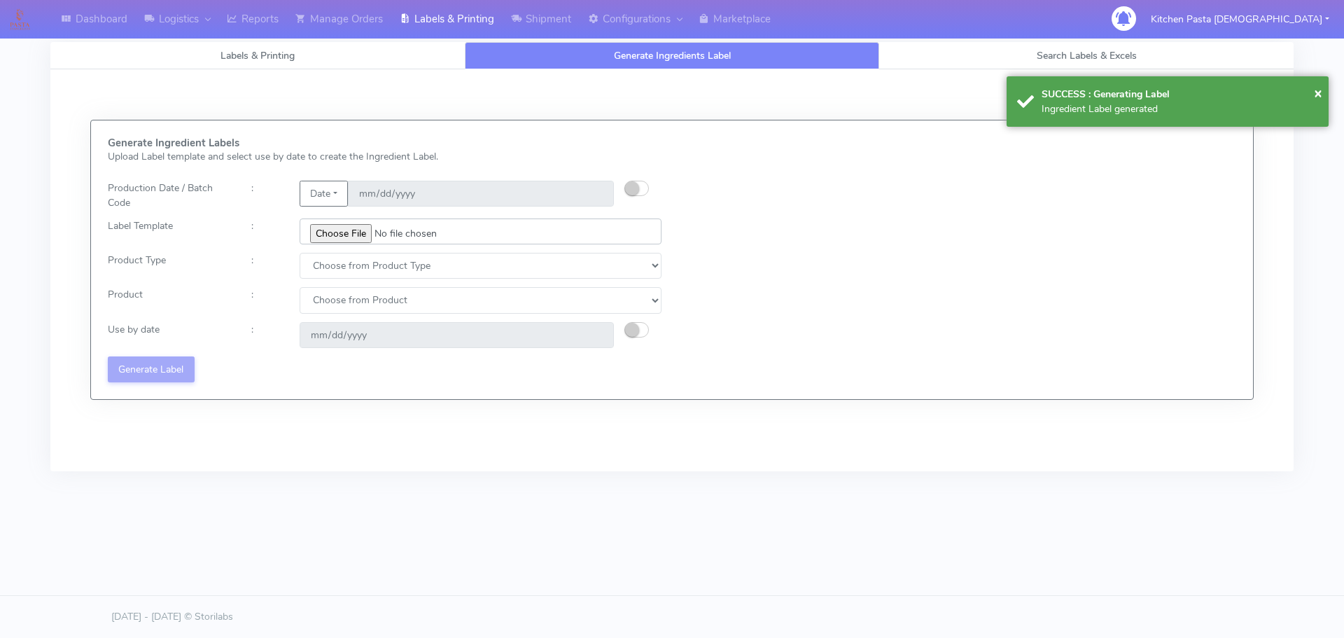
click at [347, 229] on input "file" at bounding box center [481, 231] width 362 height 26
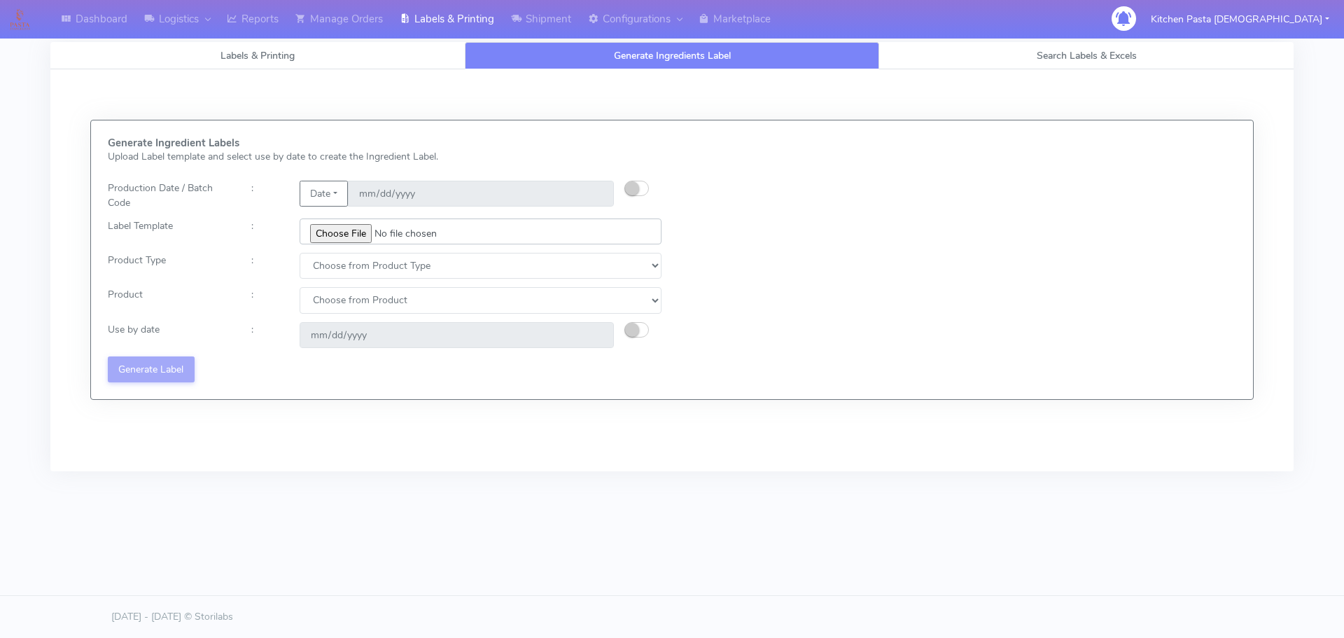
type input "C:\fakepath\Ecom_177 _v6.jpg"
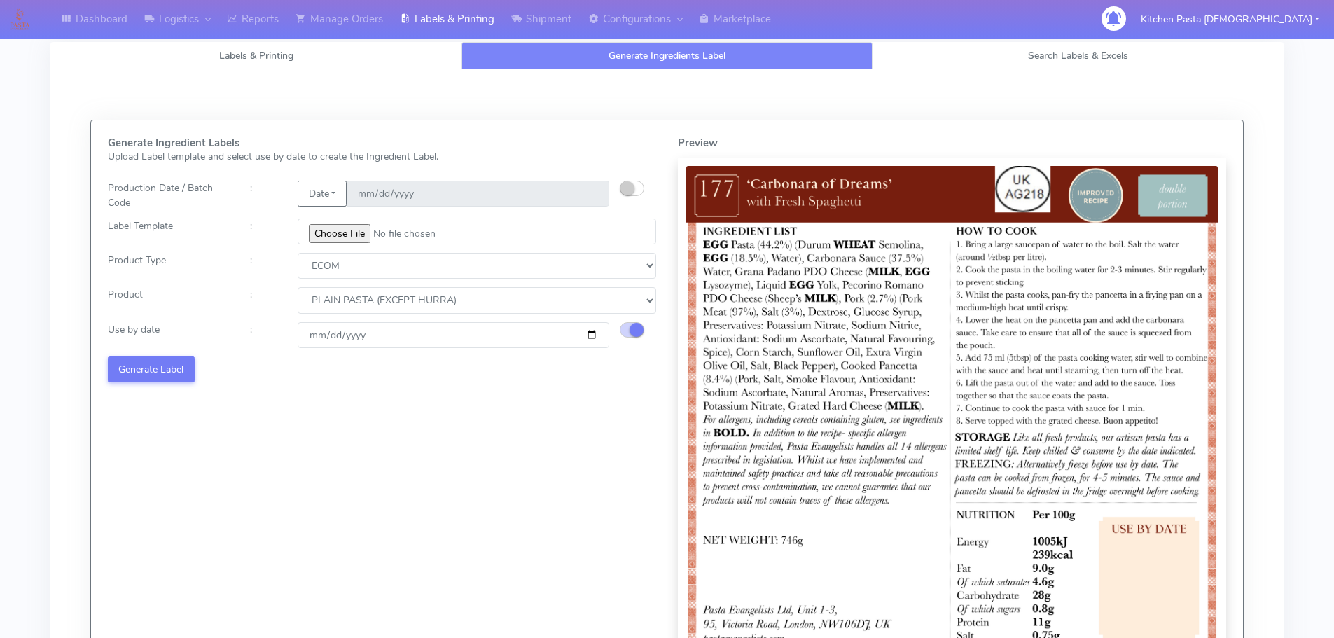
select select "0"
click at [141, 366] on button "Generate Label" at bounding box center [151, 369] width 87 height 26
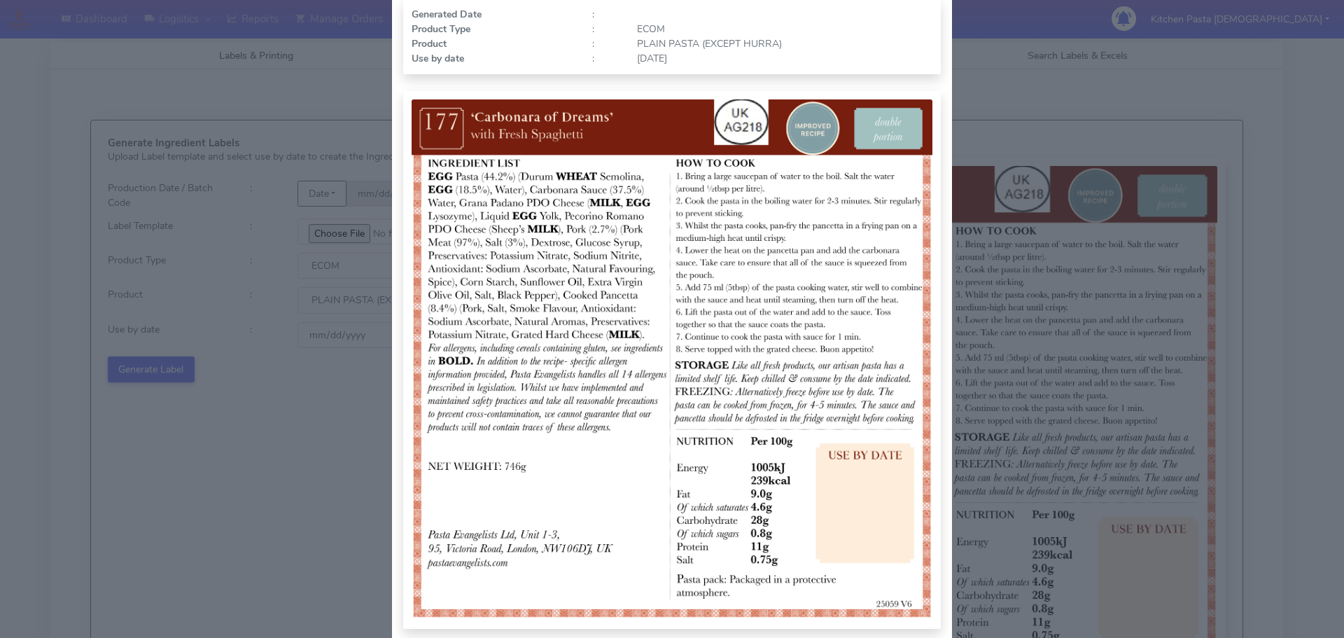
scroll to position [145, 0]
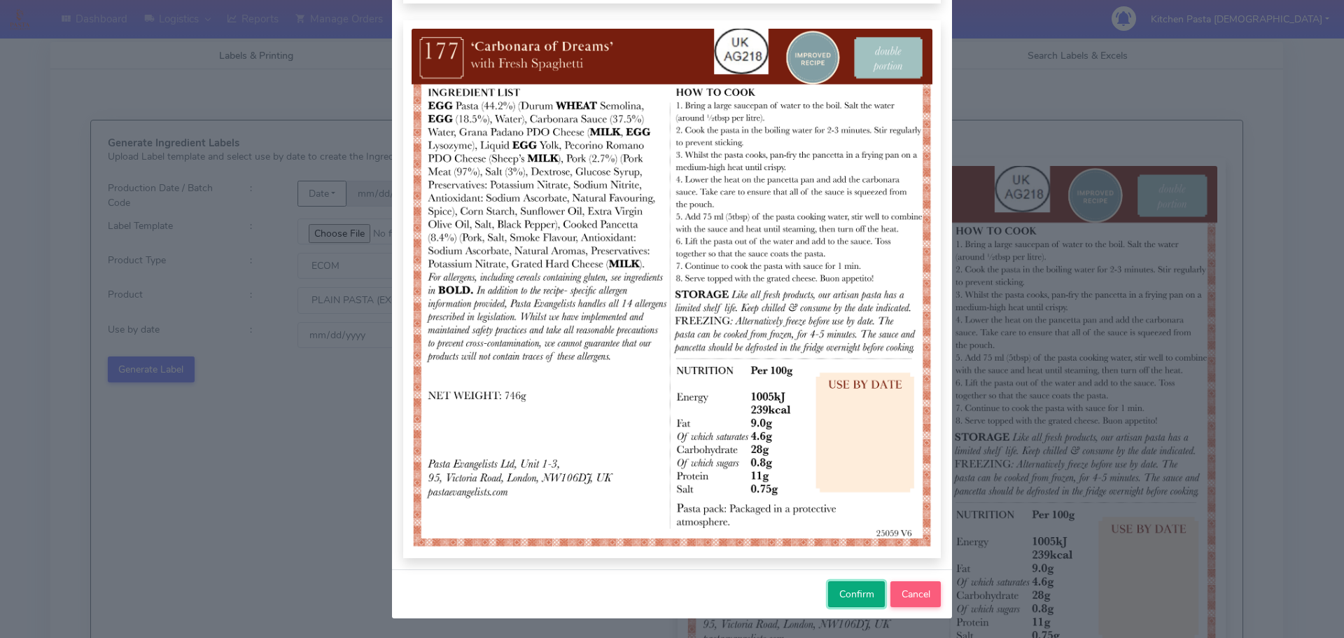
click at [839, 596] on span "Confirm" at bounding box center [856, 593] width 35 height 13
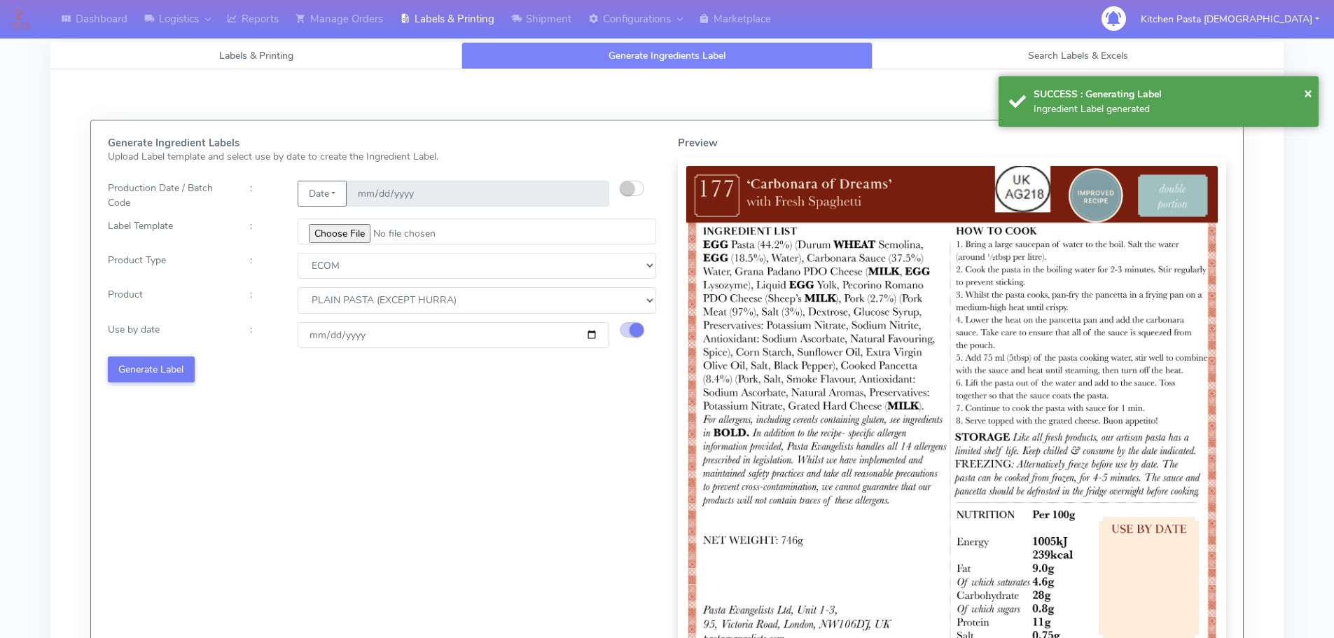
select select
